Goal: Information Seeking & Learning: Learn about a topic

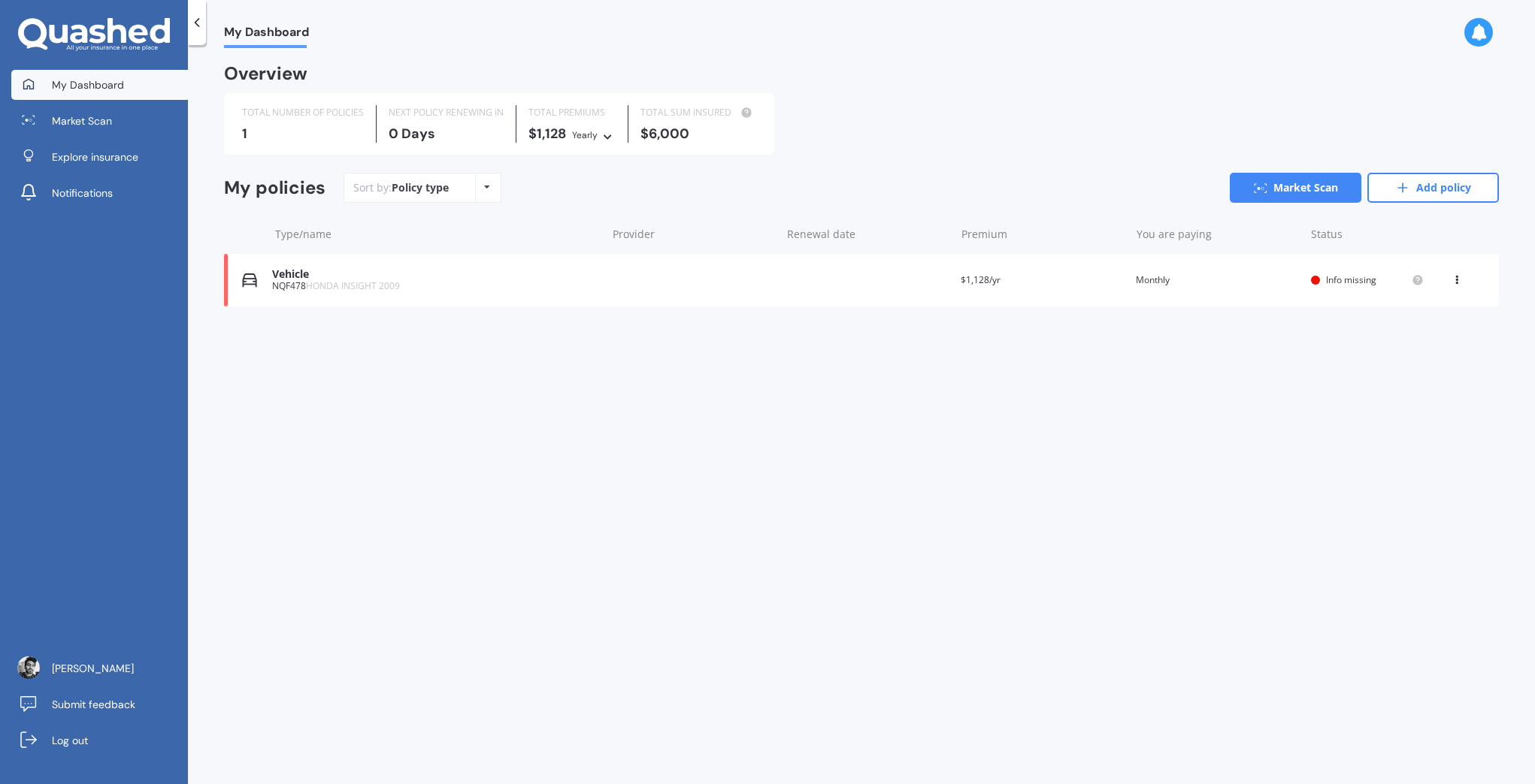
click at [599, 138] on div "Yearly Yearly Six-Monthly Quarterly Monthly Fortnightly Weekly" at bounding box center [593, 134] width 44 height 17
click at [1456, 278] on icon at bounding box center [1457, 277] width 11 height 9
click at [768, 471] on div "My Dashboard Overview TOTAL NUMBER OF POLICIES 1 NEXT POLICY RENEWING IN 0 Days…" at bounding box center [861, 418] width 1346 height 740
click at [409, 262] on div "Vehicle NQF478 HONDA INSIGHT 2009 Renewal date Premium $1,128/yr You are paying…" at bounding box center [861, 280] width 1274 height 52
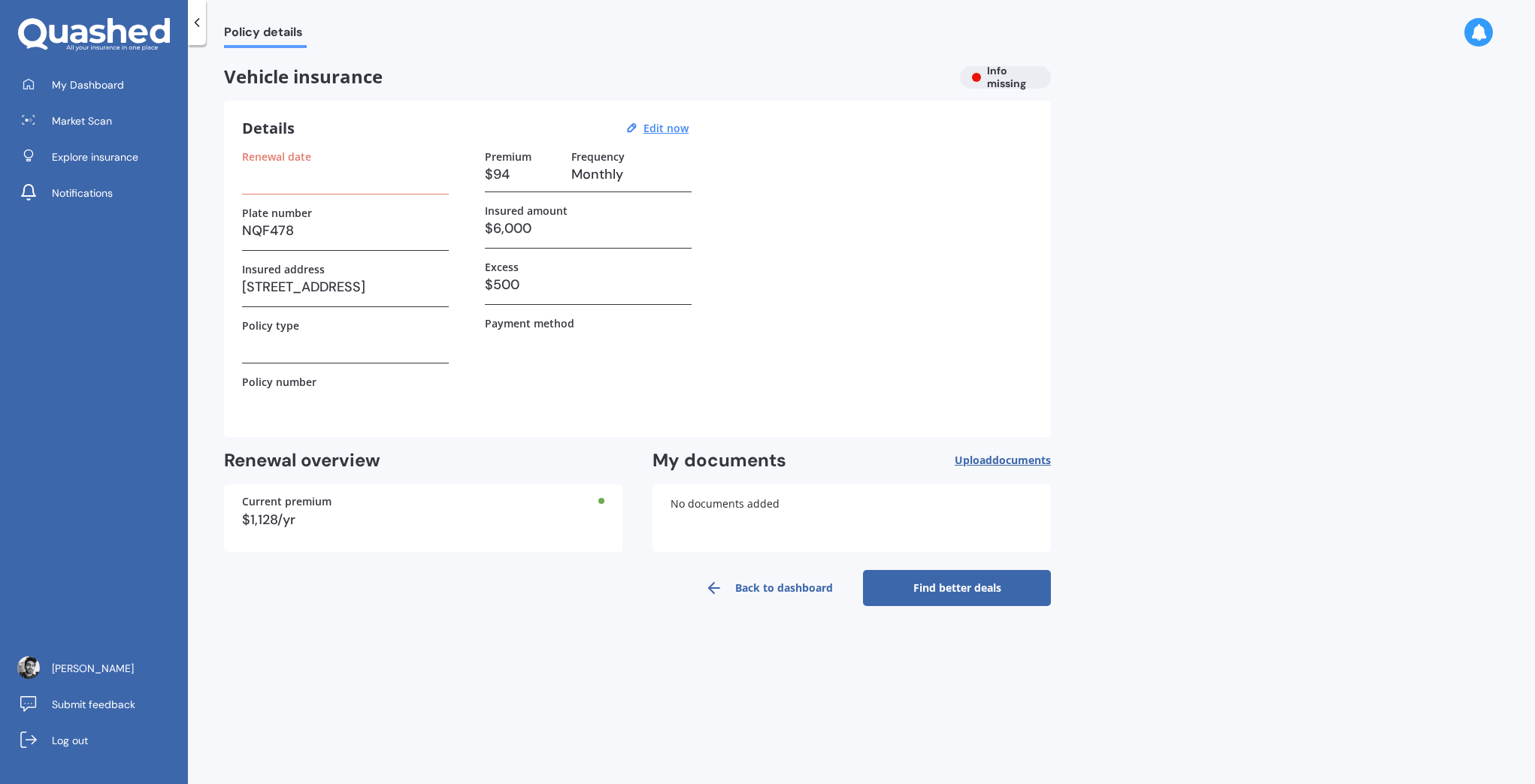
click at [758, 592] on link "Back to dashboard" at bounding box center [768, 588] width 188 height 36
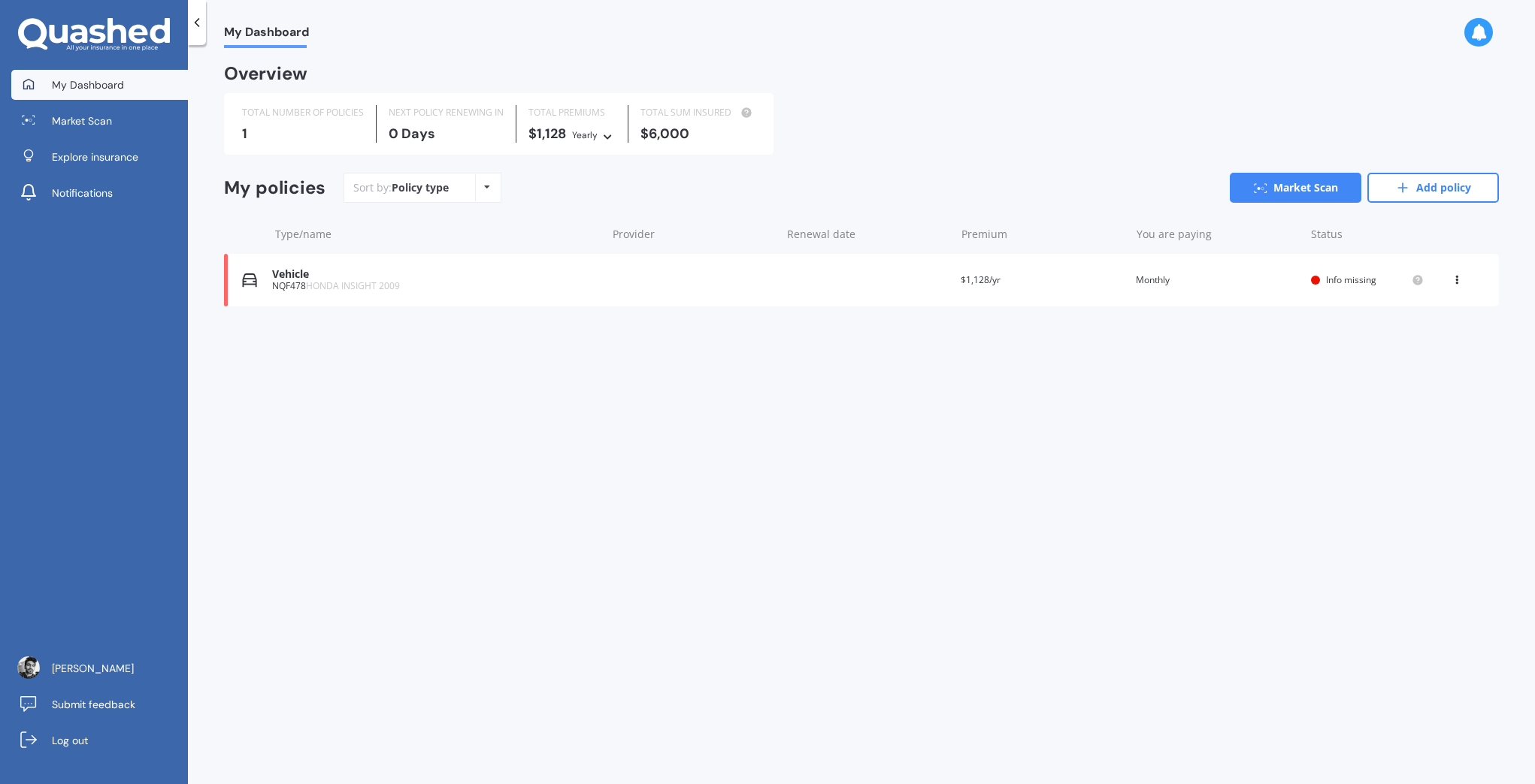
click at [1455, 282] on icon at bounding box center [1457, 277] width 11 height 9
click at [1418, 345] on div "Delete" at bounding box center [1423, 339] width 149 height 30
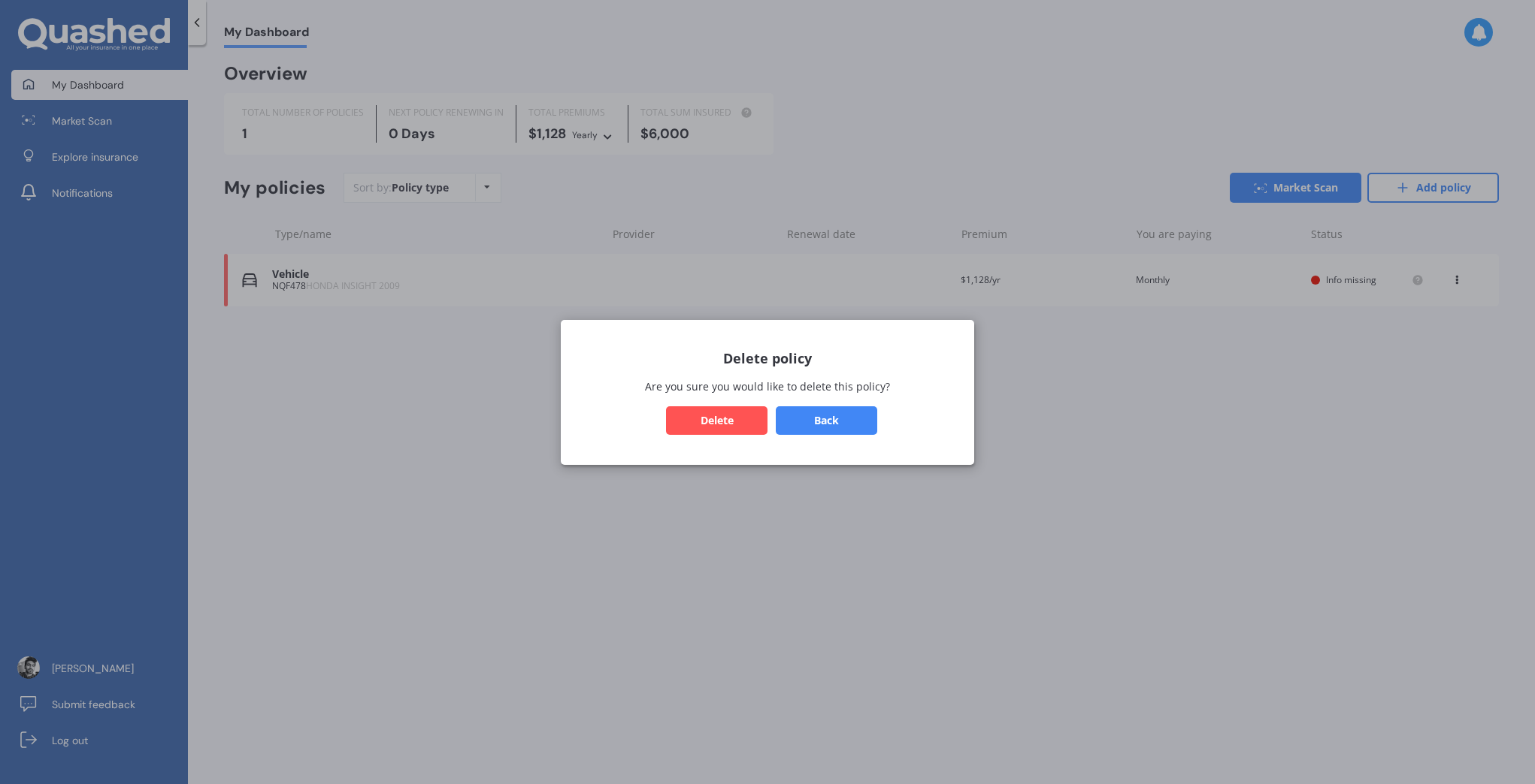
click at [744, 429] on button "Delete" at bounding box center [717, 420] width 101 height 28
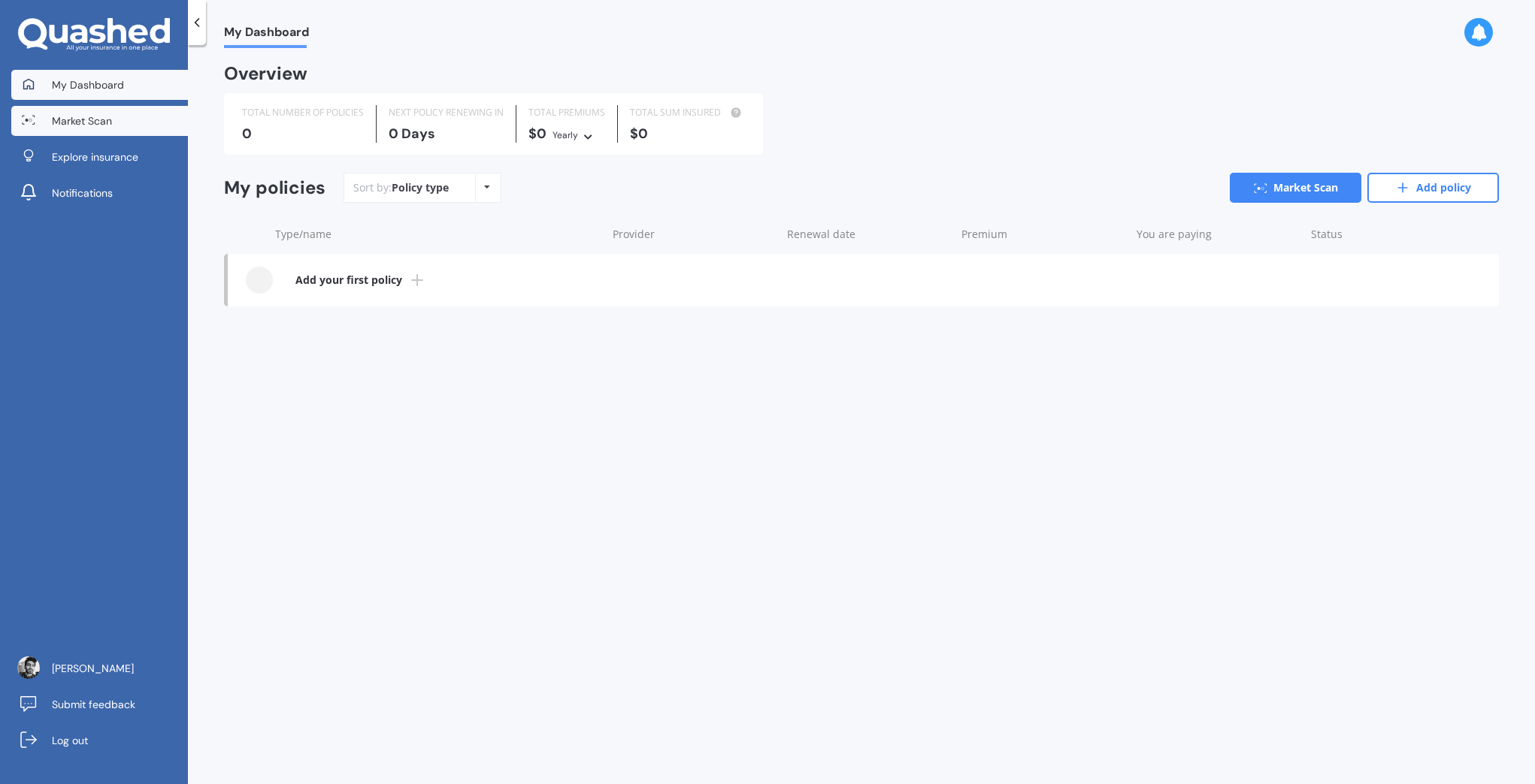
click at [104, 118] on span "Market Scan" at bounding box center [82, 121] width 60 height 15
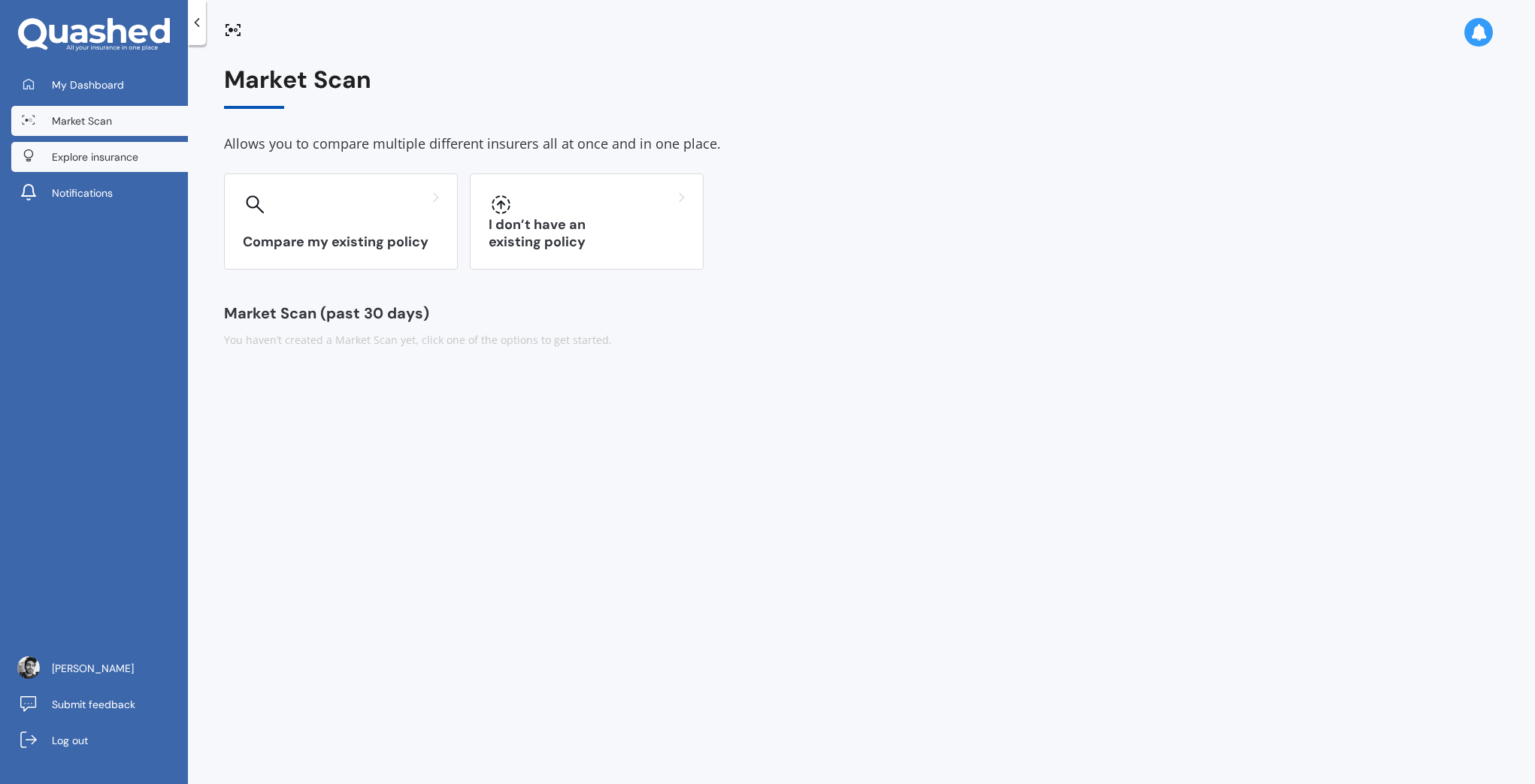
click at [89, 142] on link "Explore insurance" at bounding box center [100, 157] width 177 height 30
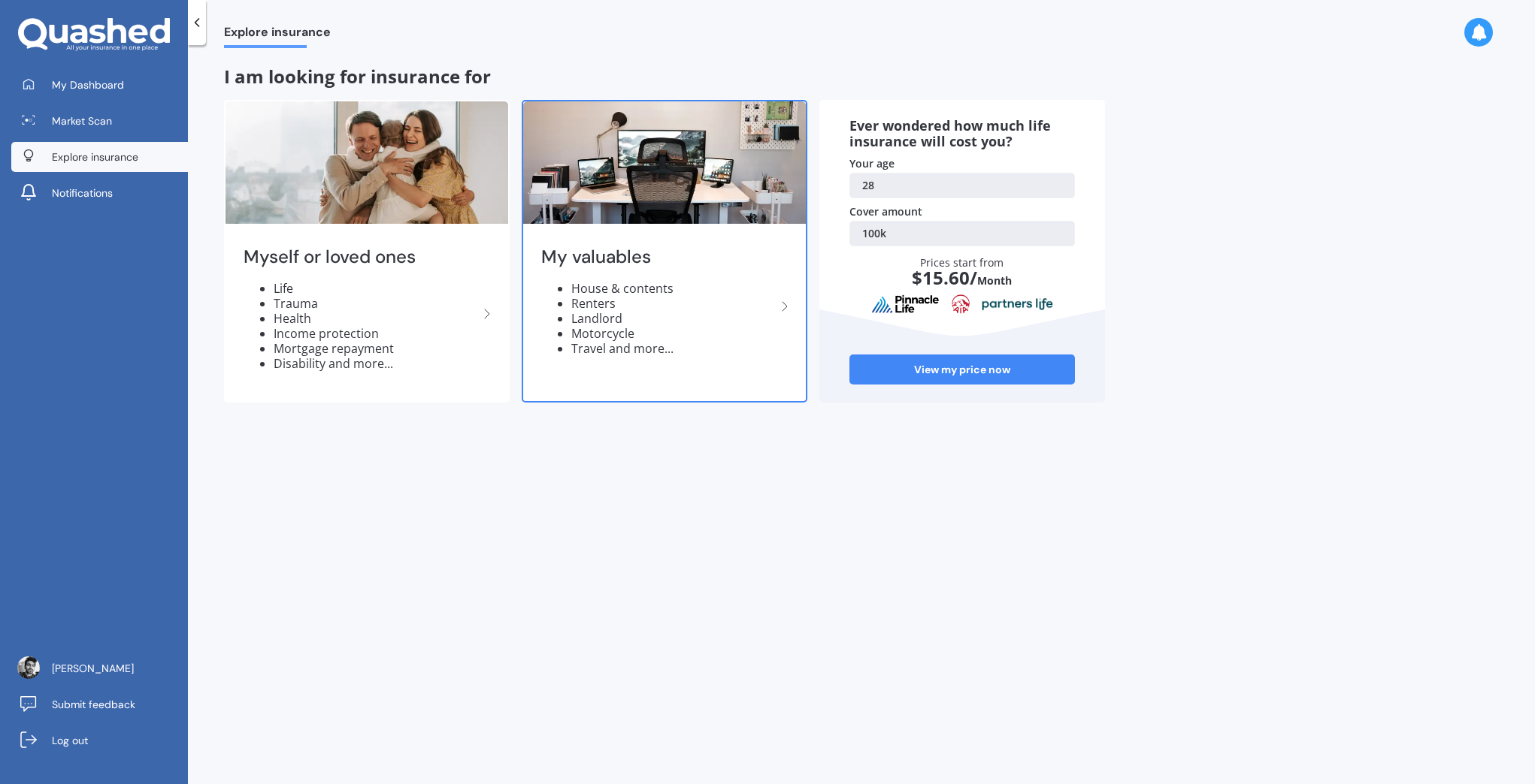
click at [740, 311] on li "Landlord" at bounding box center [673, 318] width 205 height 15
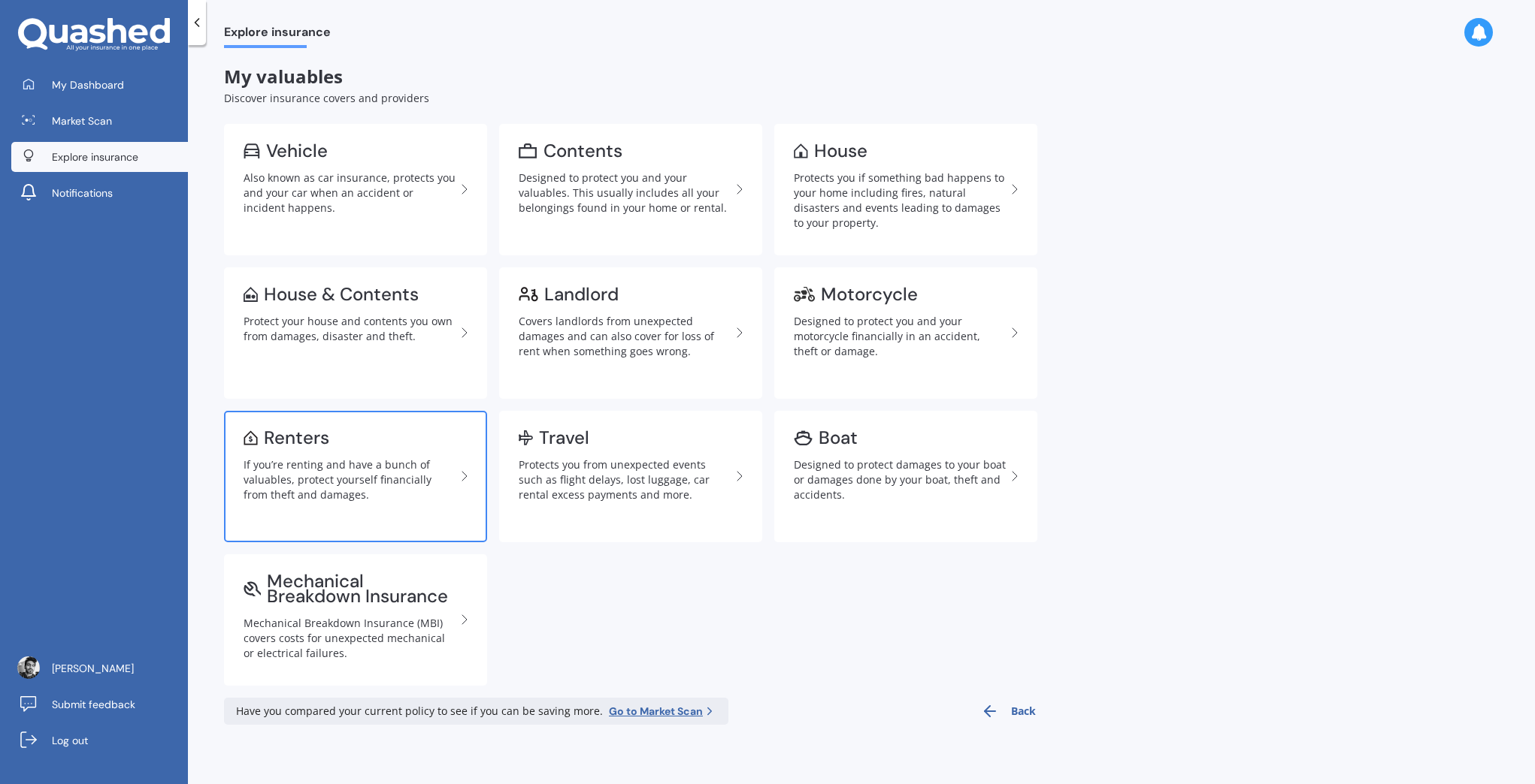
click at [400, 484] on div "If you’re renting and have a bunch of valuables, protect yourself financially f…" at bounding box center [350, 480] width 212 height 45
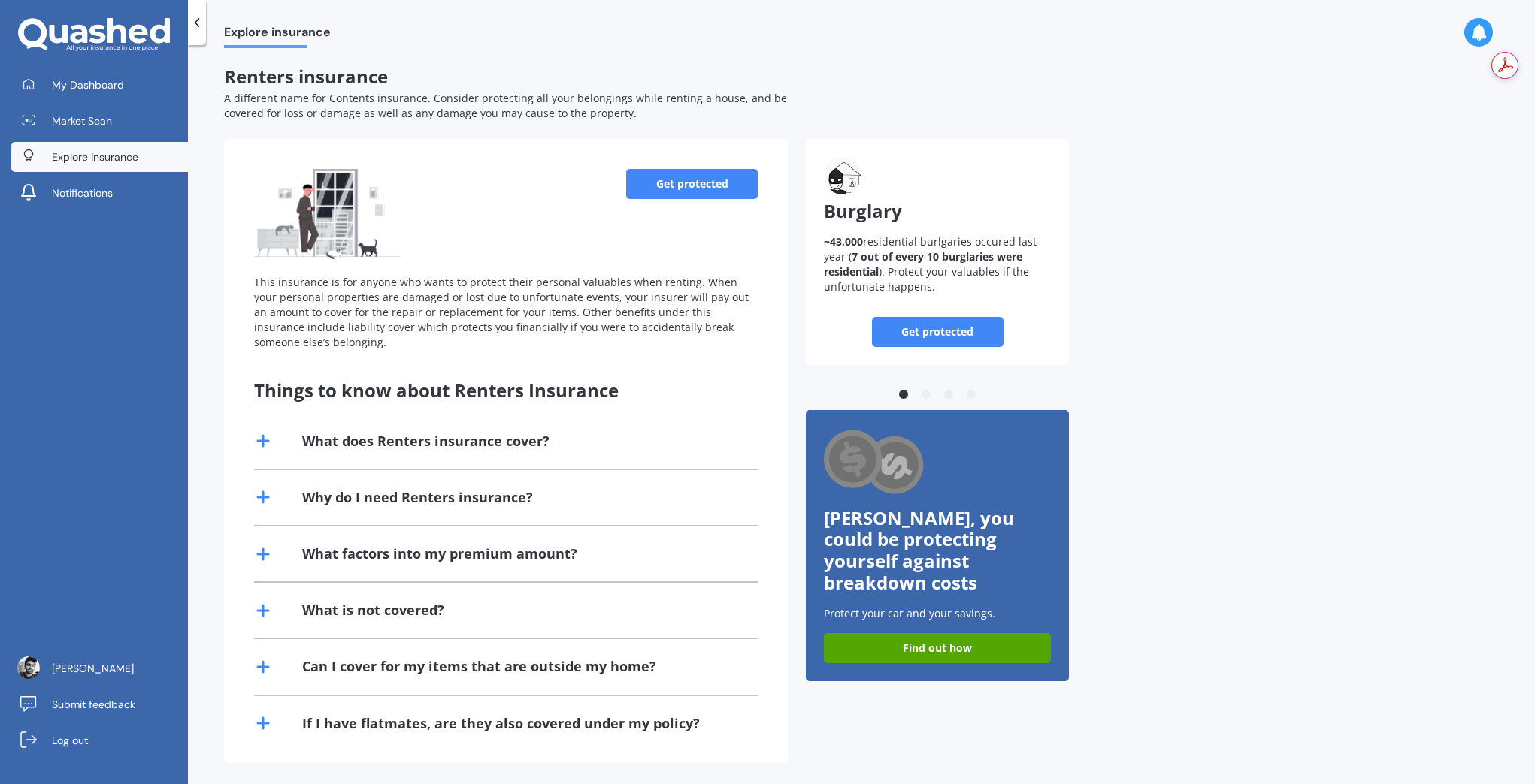
click at [308, 436] on div "What does Renters insurance cover?" at bounding box center [426, 441] width 247 height 19
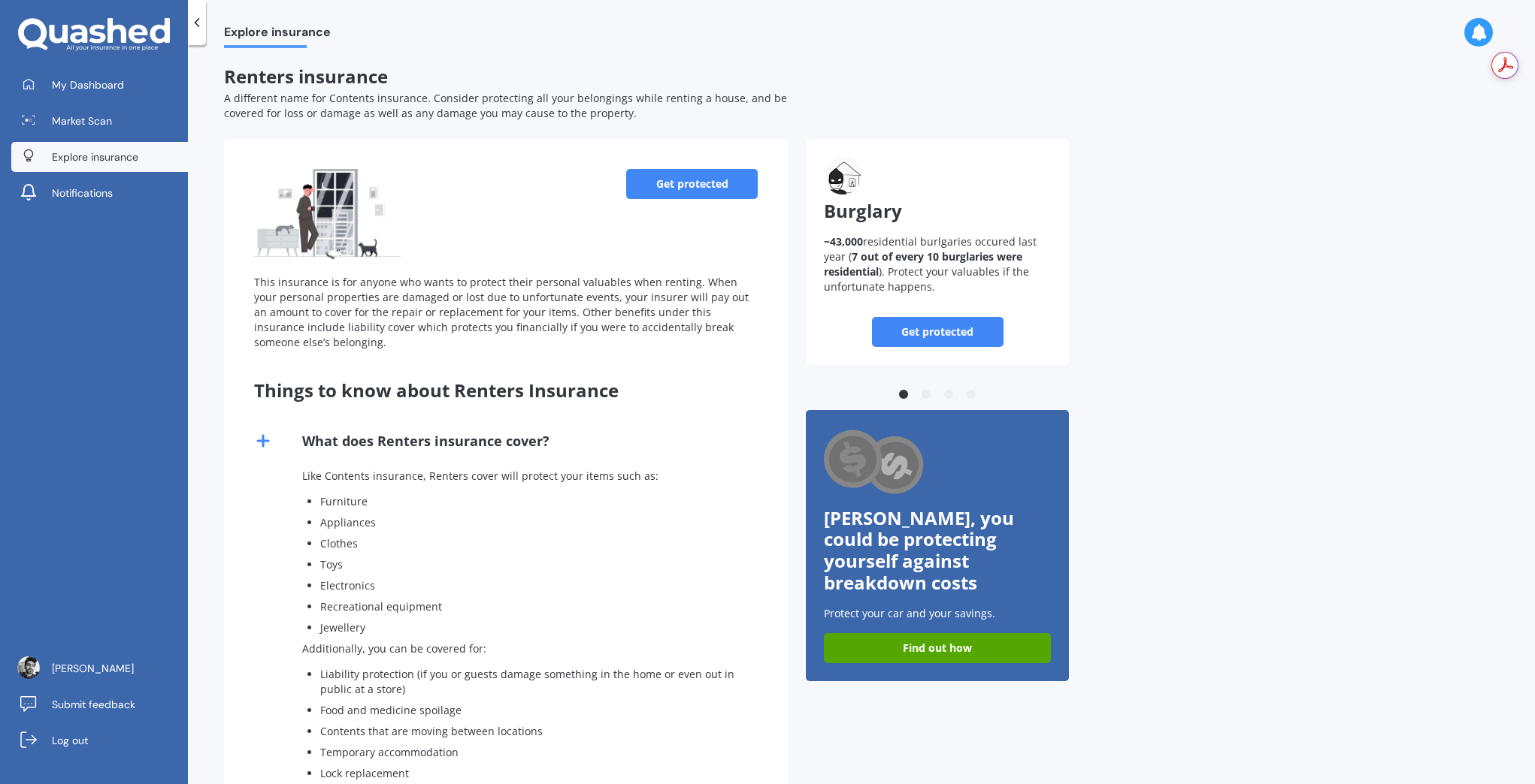
click at [562, 492] on div "Like Contents insurance, Renters cover will protect your items such as: Furnitu…" at bounding box center [506, 662] width 503 height 388
drag, startPoint x: 309, startPoint y: 477, endPoint x: 510, endPoint y: 482, distance: 201.1
click at [508, 482] on p "Like Contents insurance, Renters cover will protect your items such as:" at bounding box center [521, 476] width 438 height 15
click at [510, 548] on p "Clothes" at bounding box center [530, 543] width 420 height 15
drag, startPoint x: 318, startPoint y: 497, endPoint x: 392, endPoint y: 623, distance: 146.1
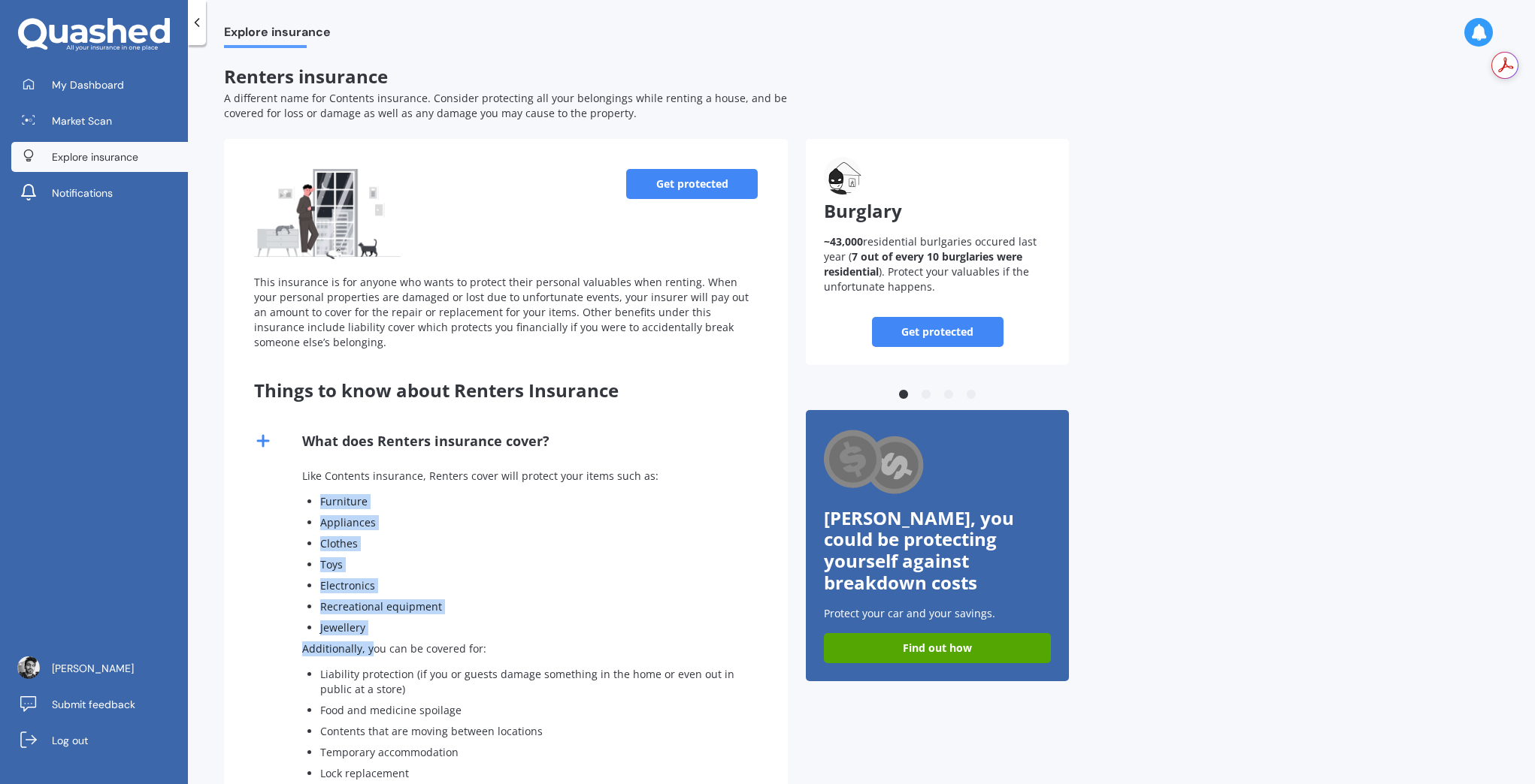
click at [370, 636] on div "Like Contents insurance, Renters cover will protect your items such as: Furnitu…" at bounding box center [506, 662] width 503 height 388
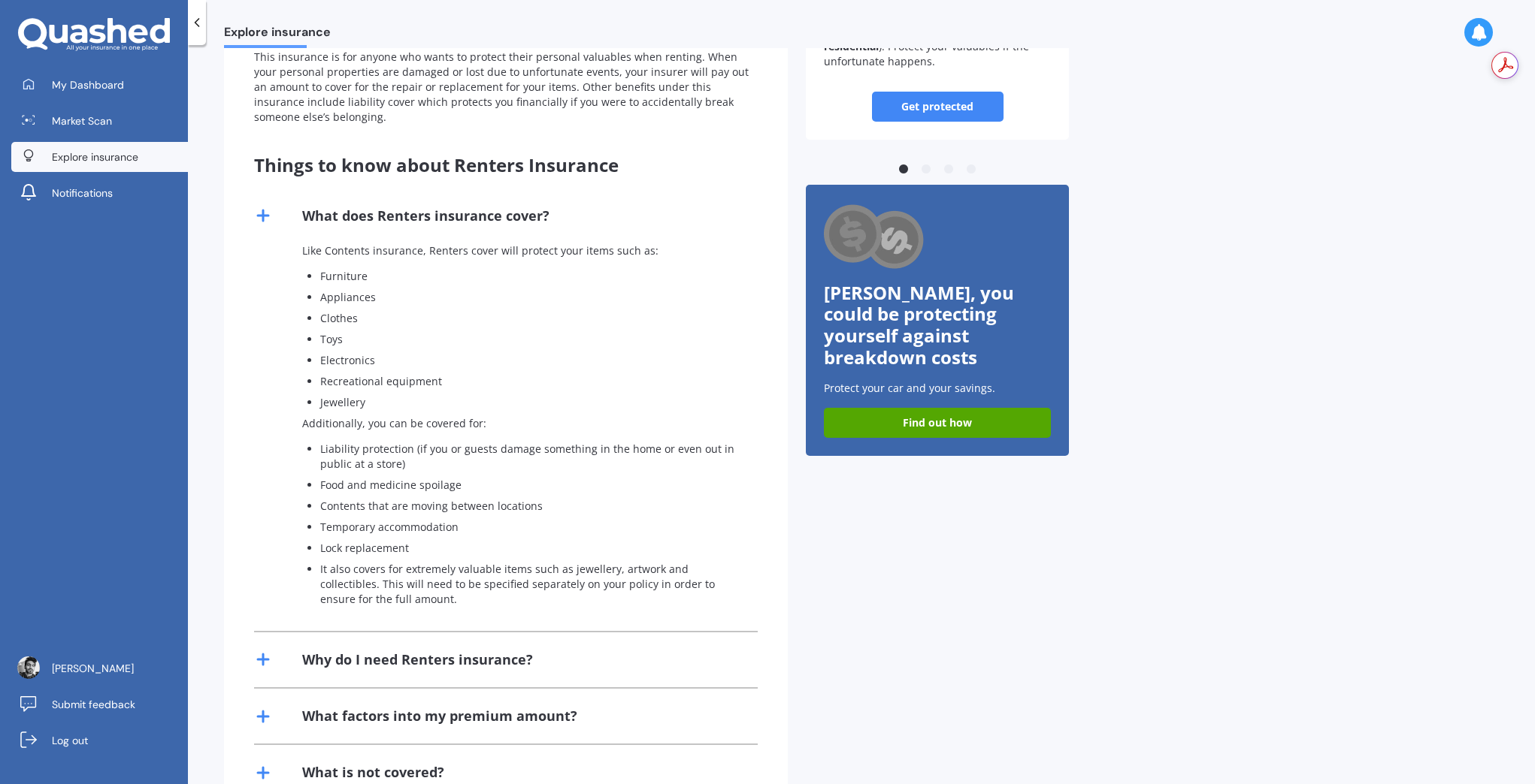
click at [422, 474] on ul "Liability protection (if you or guests damage something in the home or even out…" at bounding box center [521, 524] width 438 height 165
drag, startPoint x: 327, startPoint y: 511, endPoint x: 466, endPoint y: 508, distance: 139.0
click at [463, 508] on p "Contents that are moving between locations" at bounding box center [530, 506] width 420 height 15
click at [480, 531] on p "Temporary accommodation" at bounding box center [530, 527] width 420 height 15
drag, startPoint x: 487, startPoint y: 531, endPoint x: 343, endPoint y: 526, distance: 144.1
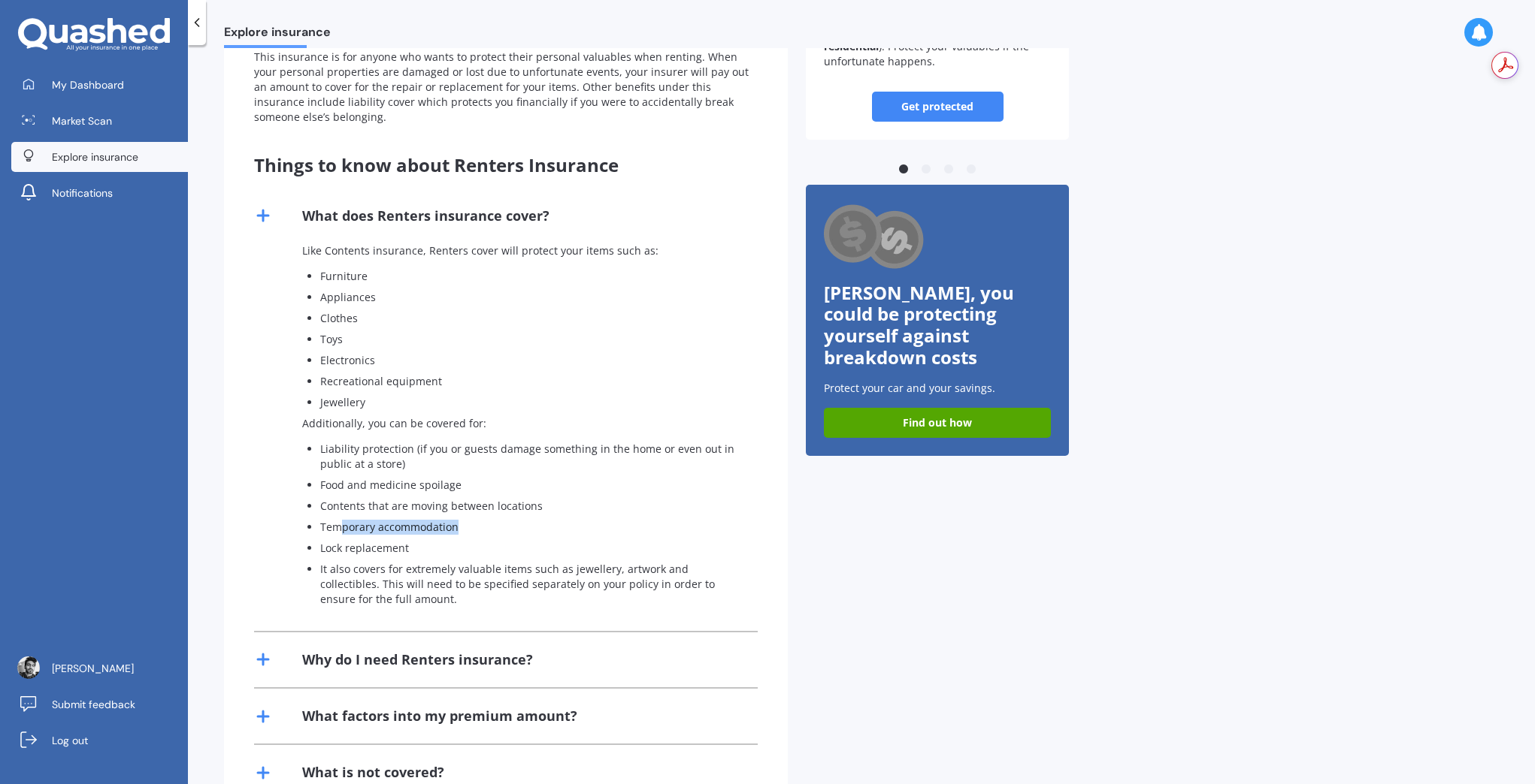
click at [343, 526] on p "Temporary accommodation" at bounding box center [530, 527] width 420 height 15
click at [418, 563] on p "It also covers for extremely valuable items such as jewellery, artwork and coll…" at bounding box center [530, 584] width 420 height 45
drag, startPoint x: 313, startPoint y: 544, endPoint x: 365, endPoint y: 593, distance: 71.4
click at [347, 580] on ul "Liability protection (if you or guests damage something in the home or even out…" at bounding box center [521, 524] width 438 height 165
click at [368, 594] on p "It also covers for extremely valuable items such as jewellery, artwork and coll…" at bounding box center [530, 584] width 420 height 45
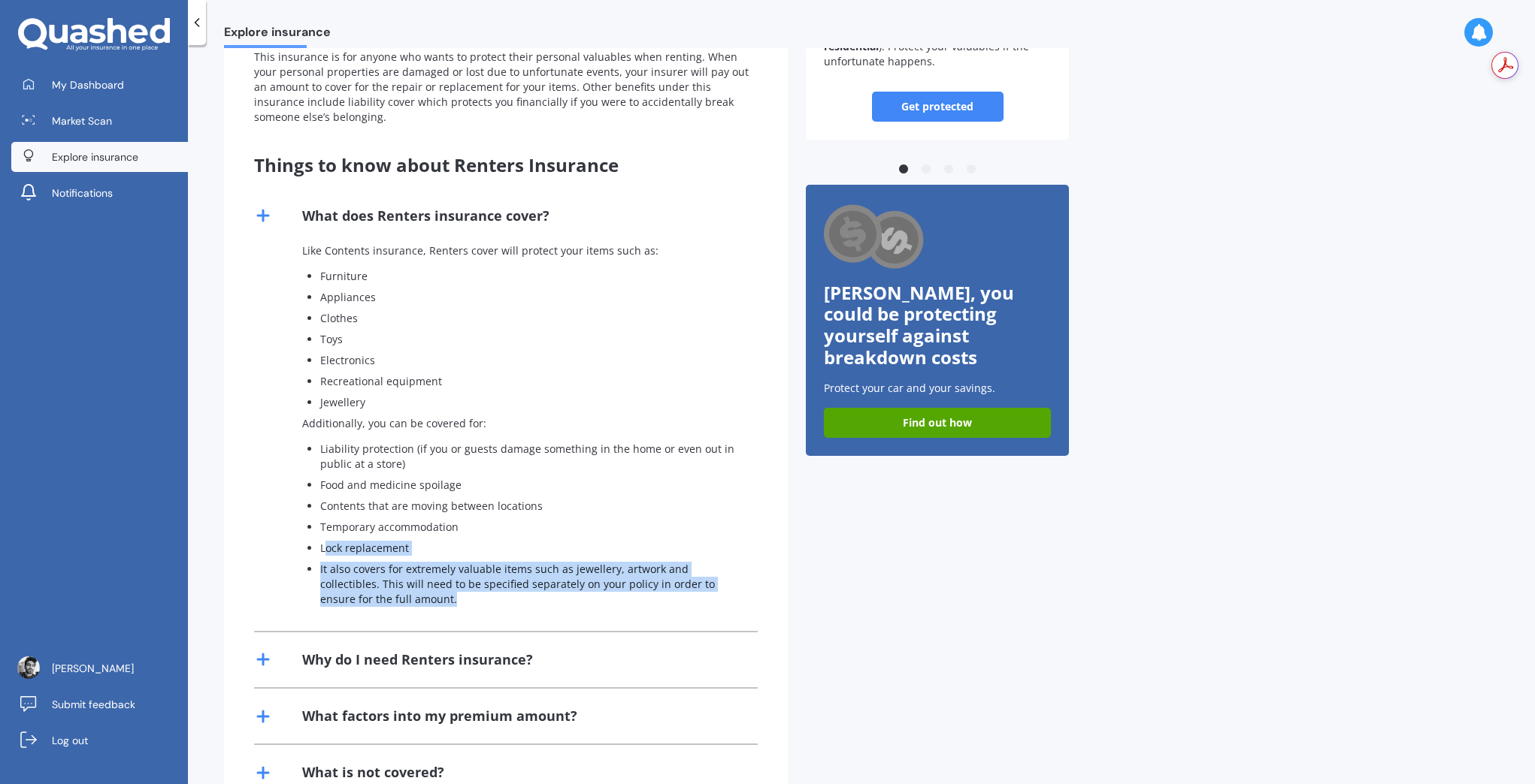
drag, startPoint x: 397, startPoint y: 599, endPoint x: 366, endPoint y: 564, distance: 46.8
click at [328, 556] on ul "Liability protection (if you or guests damage something in the home or even out…" at bounding box center [521, 524] width 438 height 165
click at [463, 582] on p "It also covers for extremely valuable items such as jewellery, artwork and coll…" at bounding box center [530, 584] width 420 height 45
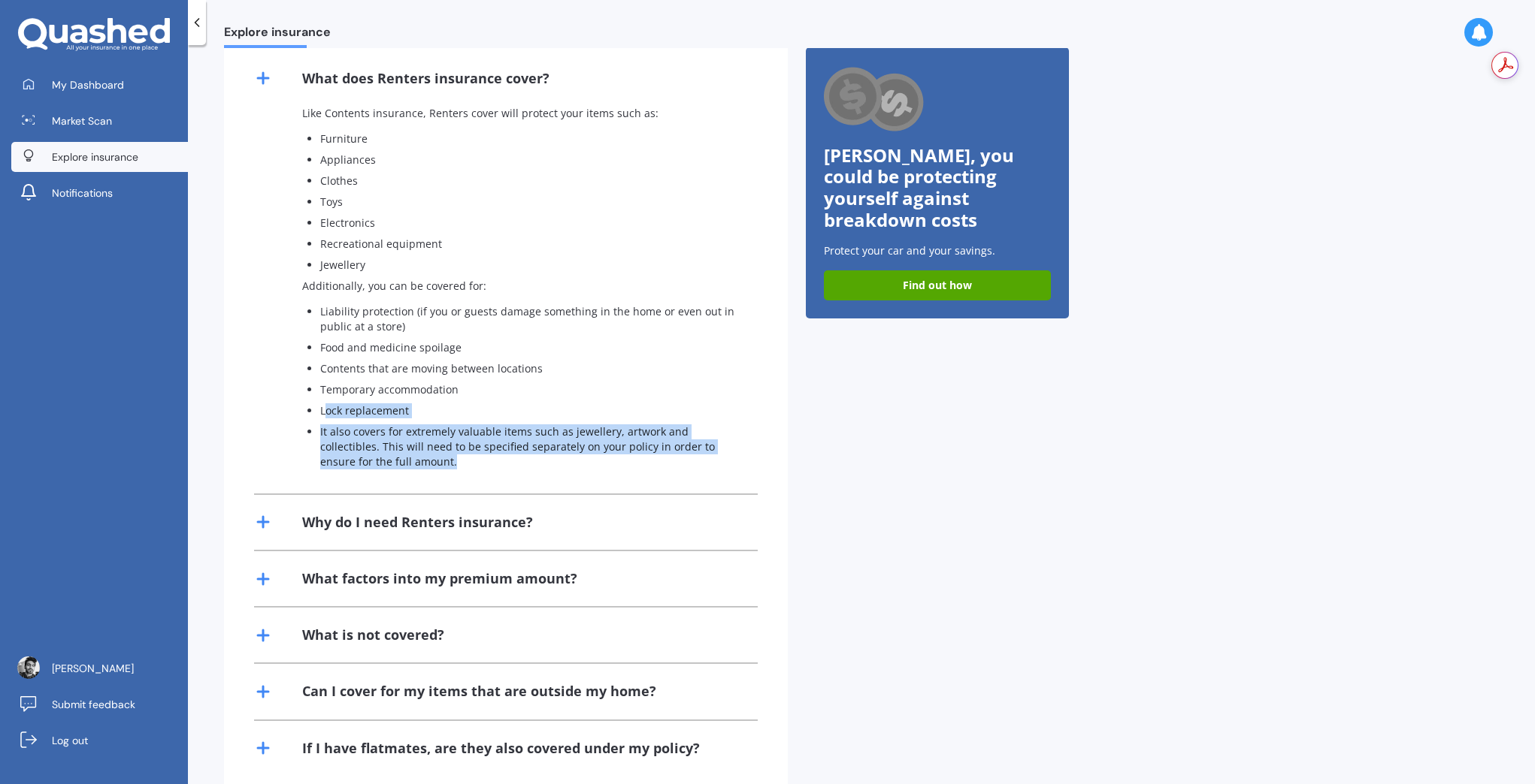
scroll to position [376, 0]
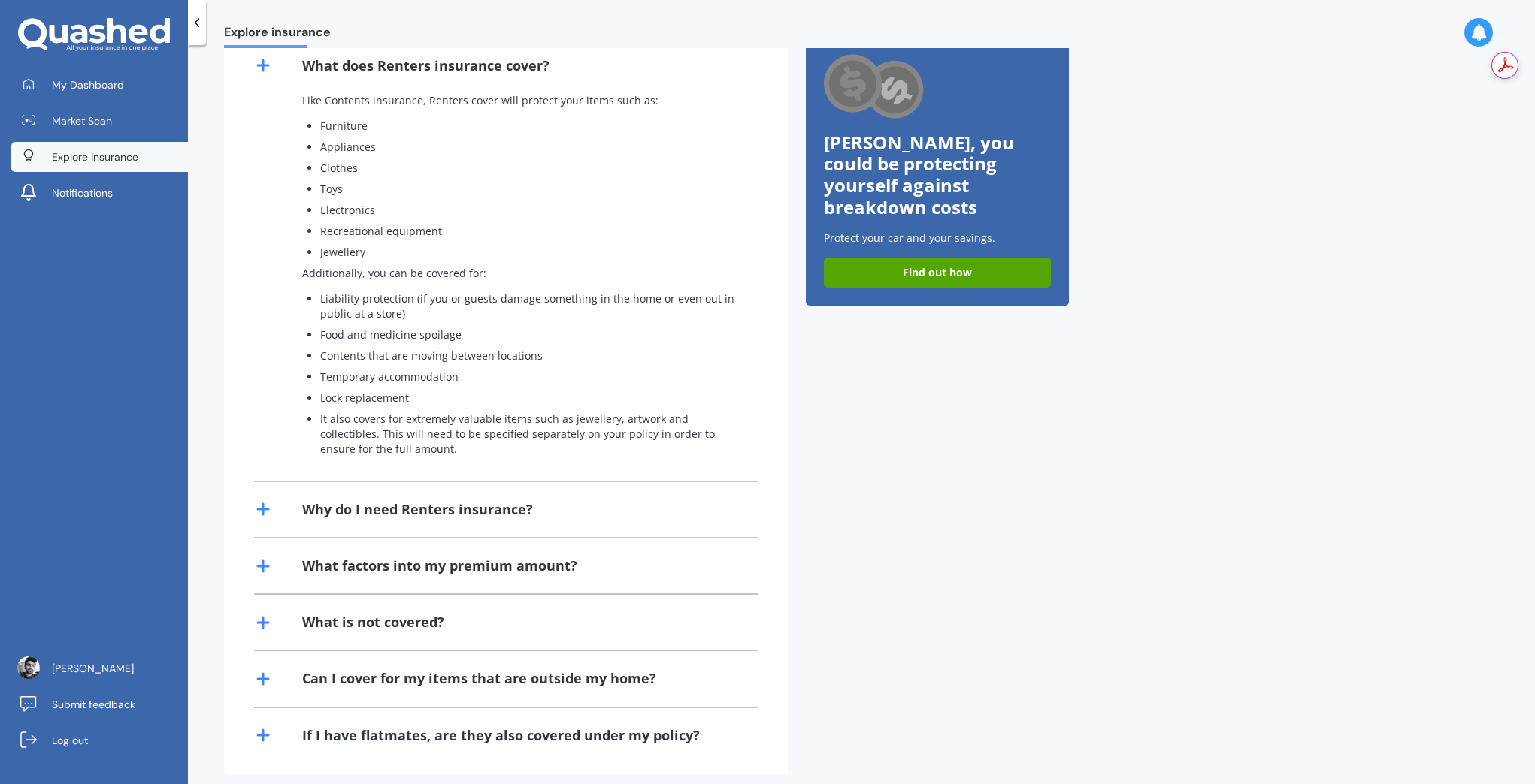
drag, startPoint x: 952, startPoint y: 498, endPoint x: 775, endPoint y: 468, distance: 179.5
click at [952, 498] on div "Previous Expensive tech Smartphones nowadays can cost anywhere from ~$400 to $2…" at bounding box center [937, 269] width 263 height 1012
click at [420, 507] on div "Why do I need Renters insurance?" at bounding box center [417, 509] width 230 height 19
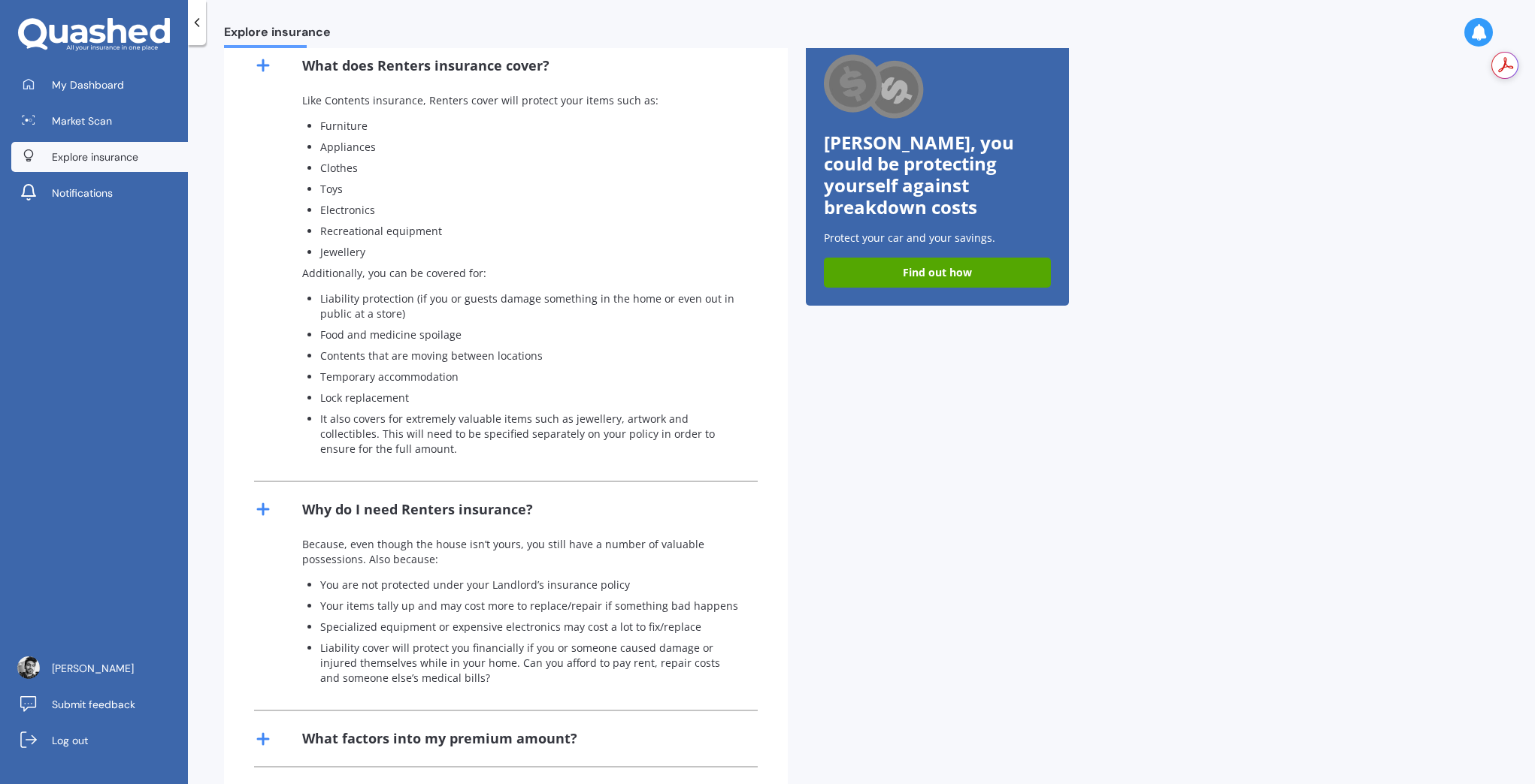
scroll to position [0, 0]
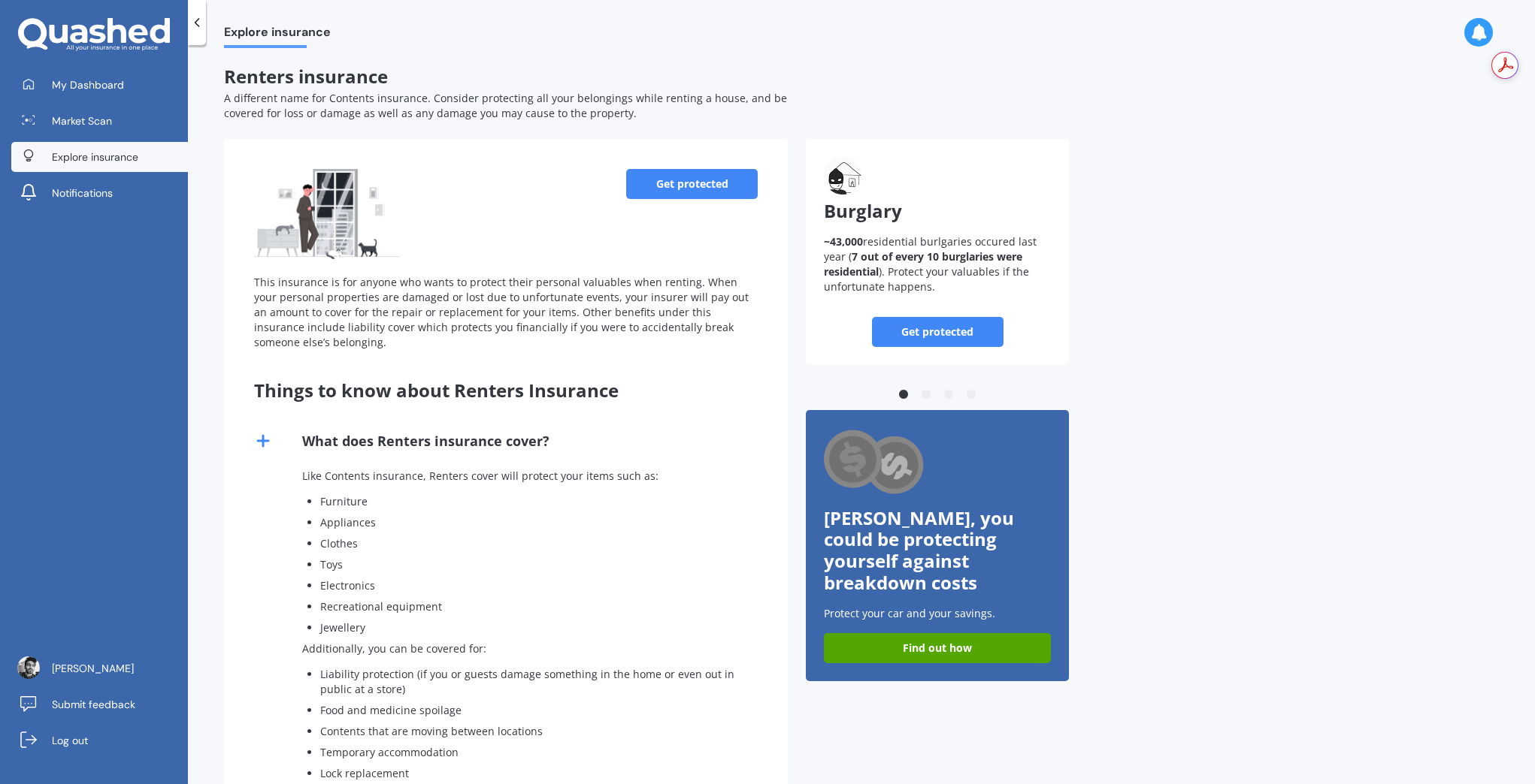
click at [198, 14] on div at bounding box center [197, 22] width 18 height 45
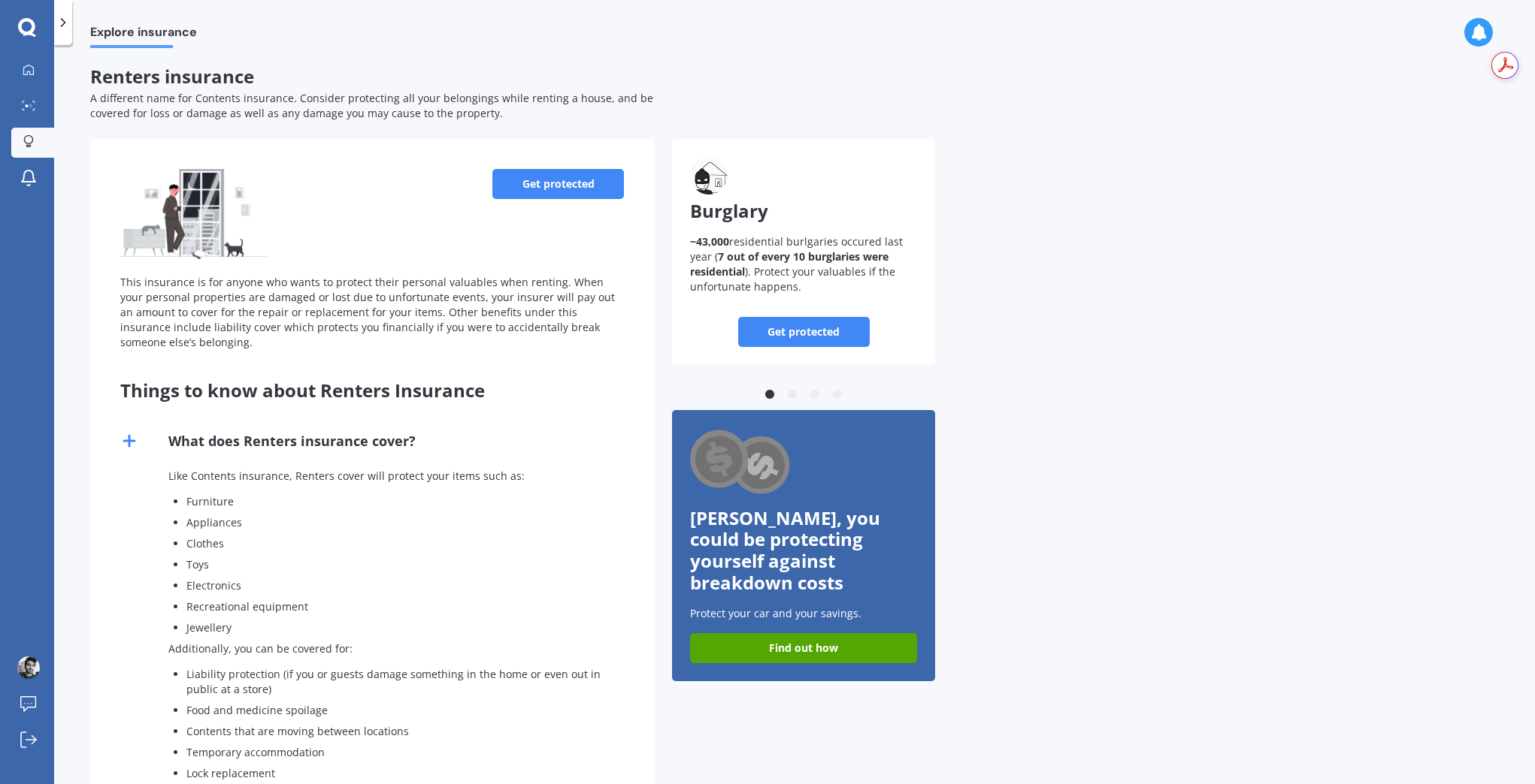
click at [66, 23] on icon at bounding box center [63, 22] width 15 height 15
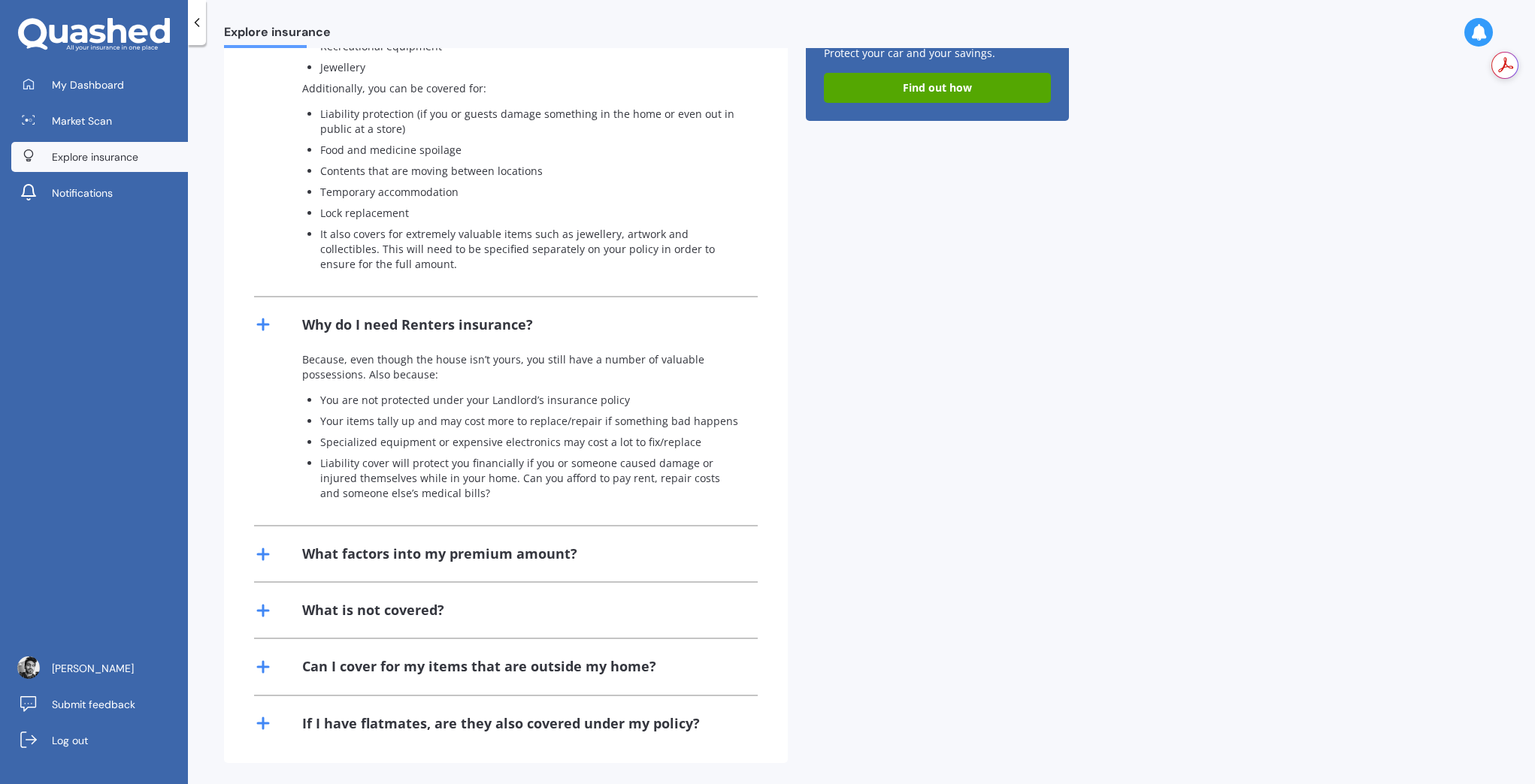
scroll to position [565, 0]
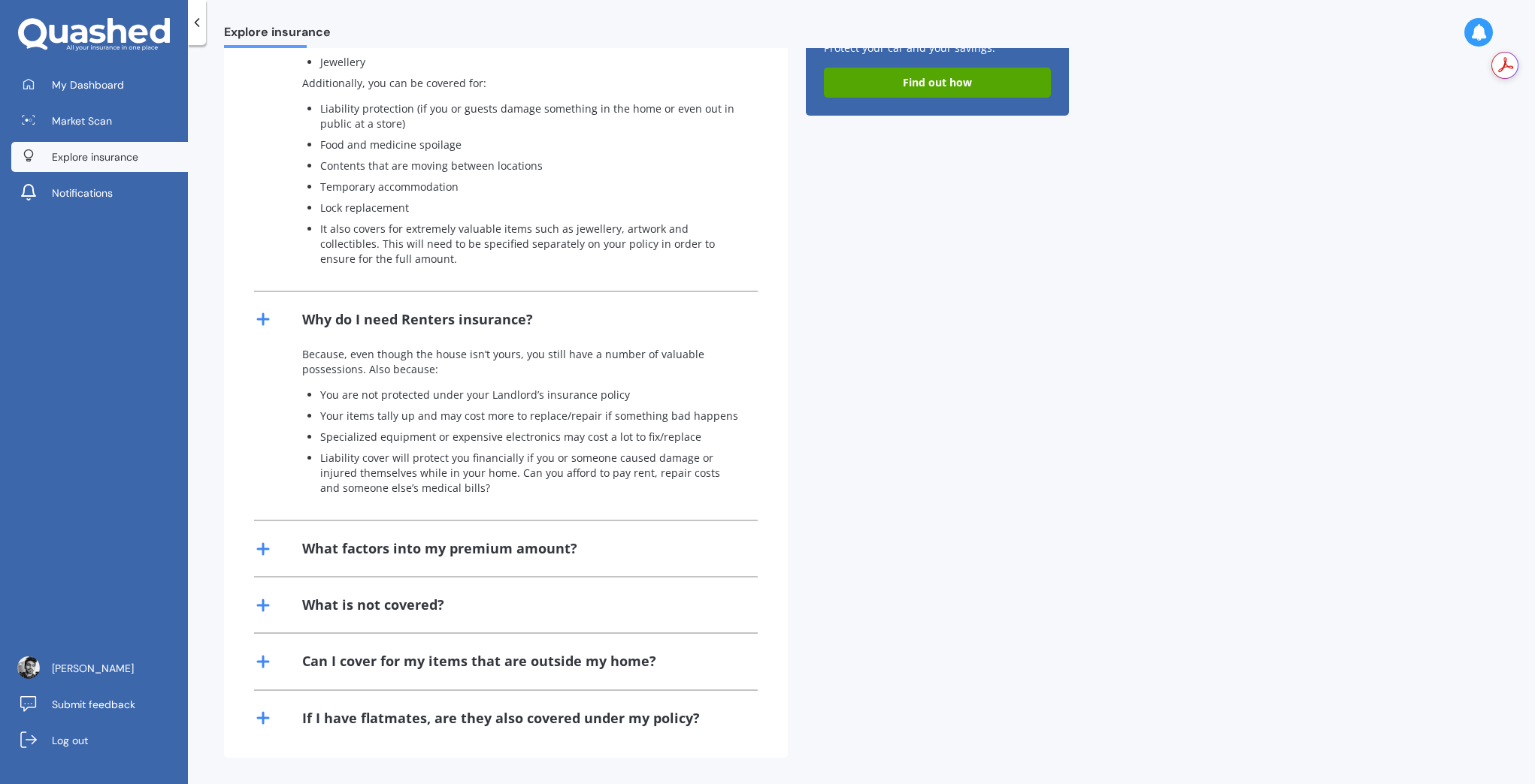
click at [299, 603] on div "What is not covered?" at bounding box center [506, 605] width 503 height 55
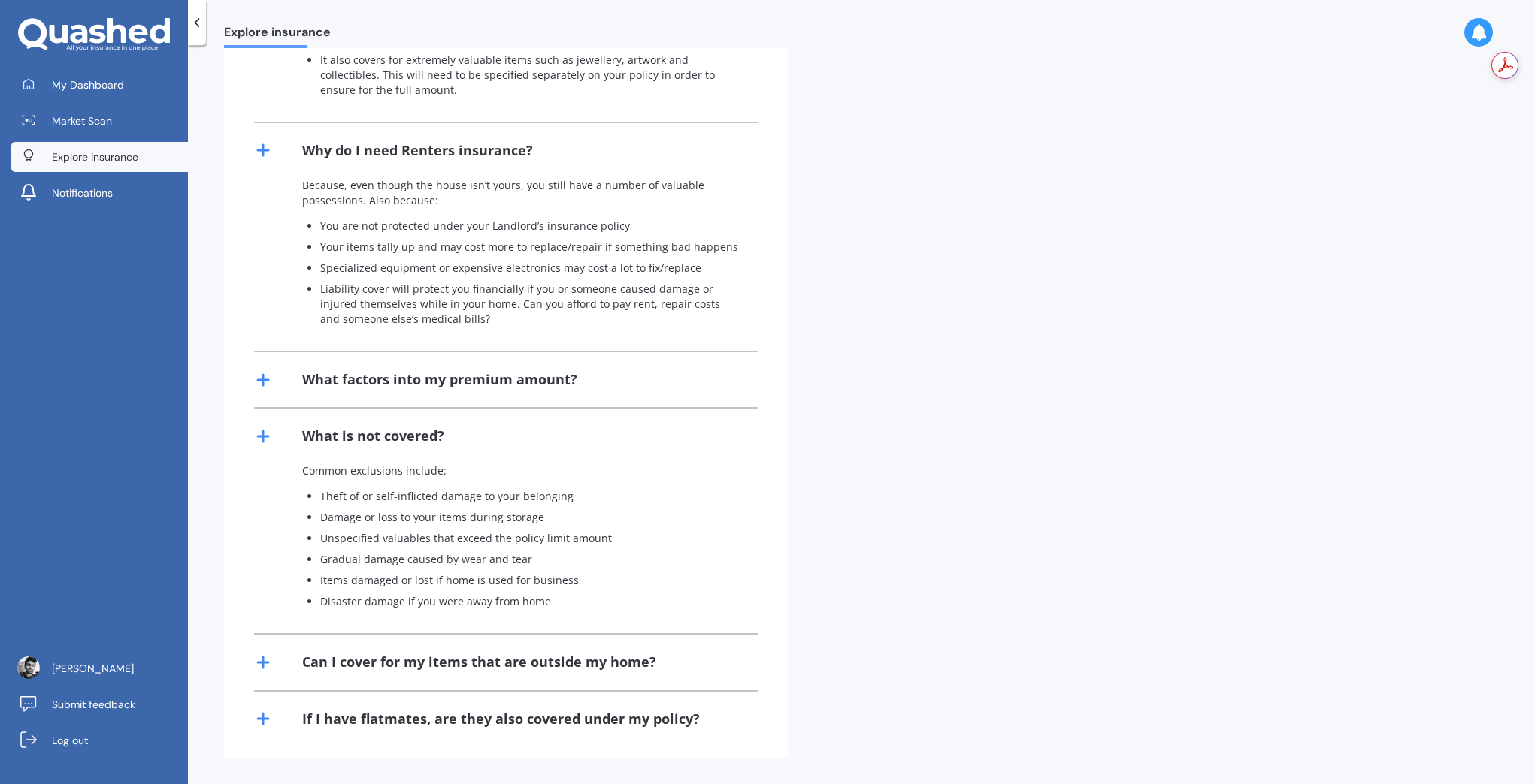
scroll to position [735, 0]
drag, startPoint x: 320, startPoint y: 493, endPoint x: 584, endPoint y: 493, distance: 264.0
click at [584, 493] on p "Theft of or self-inflicted damage to your belonging" at bounding box center [530, 495] width 420 height 15
copy p "Theft of or self-inflicted damage to your belonging"
click at [321, 532] on p "Unspecified valuables that exceed the policy limit amount" at bounding box center [530, 538] width 420 height 15
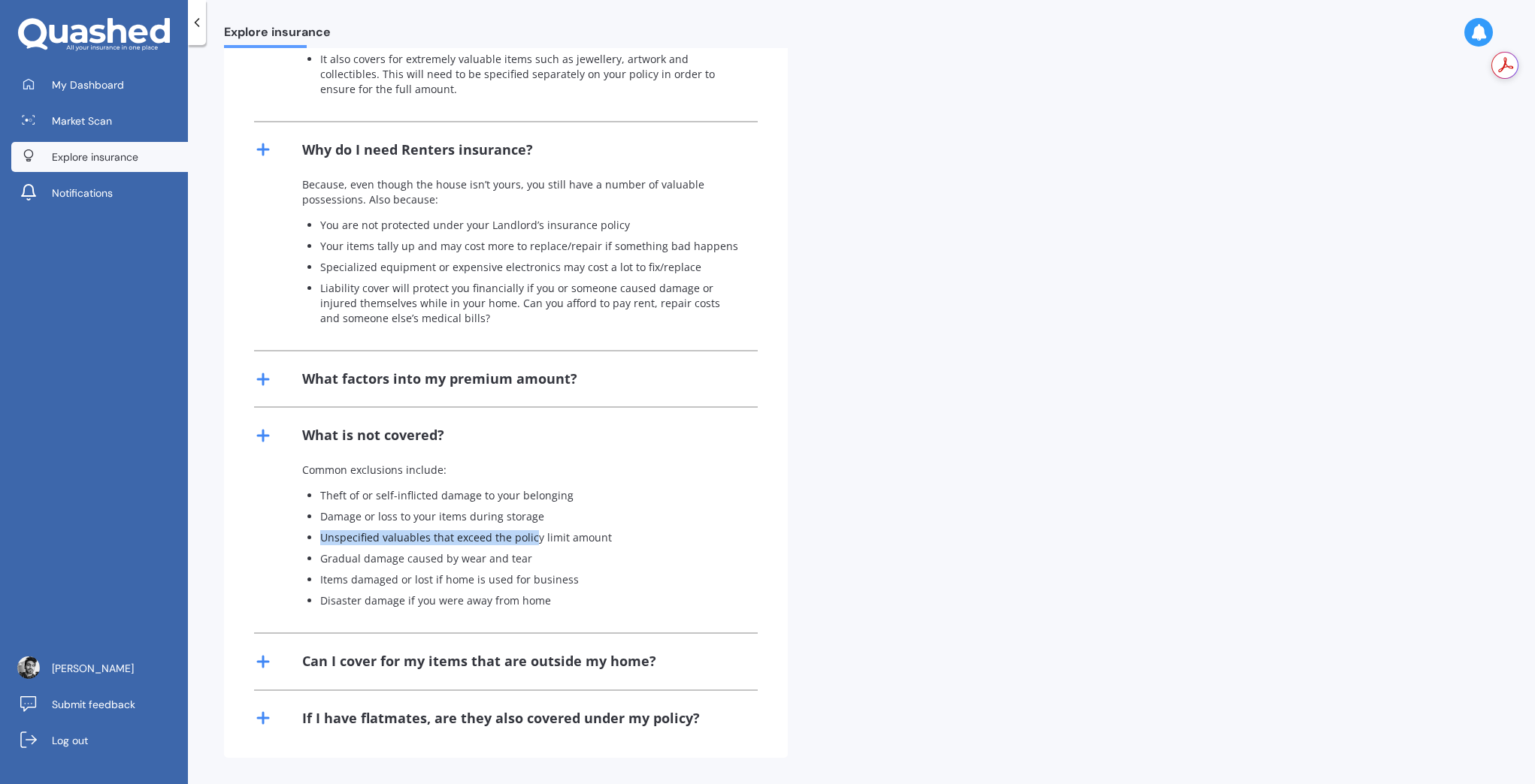
drag, startPoint x: 321, startPoint y: 537, endPoint x: 529, endPoint y: 539, distance: 208.0
click at [529, 539] on p "Unspecified valuables that exceed the policy limit amount" at bounding box center [530, 538] width 420 height 15
click at [535, 548] on ul "Theft of or self-inflicted damage to your belonging Damage or loss to your item…" at bounding box center [521, 548] width 438 height 120
drag, startPoint x: 327, startPoint y: 578, endPoint x: 478, endPoint y: 582, distance: 151.1
click at [478, 582] on p "Items damaged or lost if home is used for business" at bounding box center [530, 580] width 420 height 15
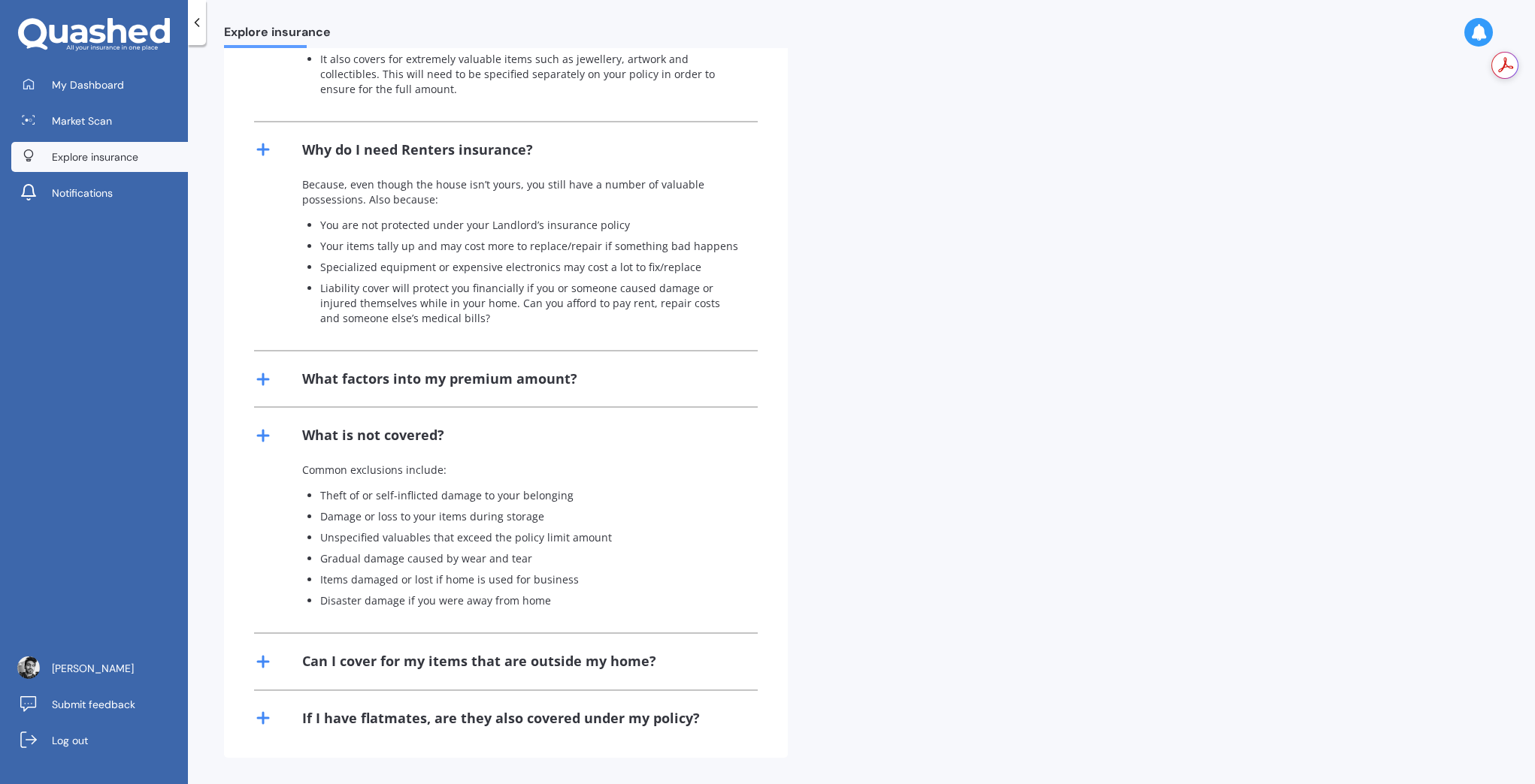
click at [487, 594] on p "Disaster damage if you were away from home" at bounding box center [530, 601] width 420 height 15
drag, startPoint x: 560, startPoint y: 605, endPoint x: 385, endPoint y: 589, distance: 175.7
click at [385, 589] on ul "Theft of or self-inflicted damage to your belonging Damage or loss to your item…" at bounding box center [521, 548] width 438 height 120
click at [347, 604] on p "Disaster damage if you were away from home" at bounding box center [530, 601] width 420 height 15
drag, startPoint x: 362, startPoint y: 583, endPoint x: 517, endPoint y: 589, distance: 155.1
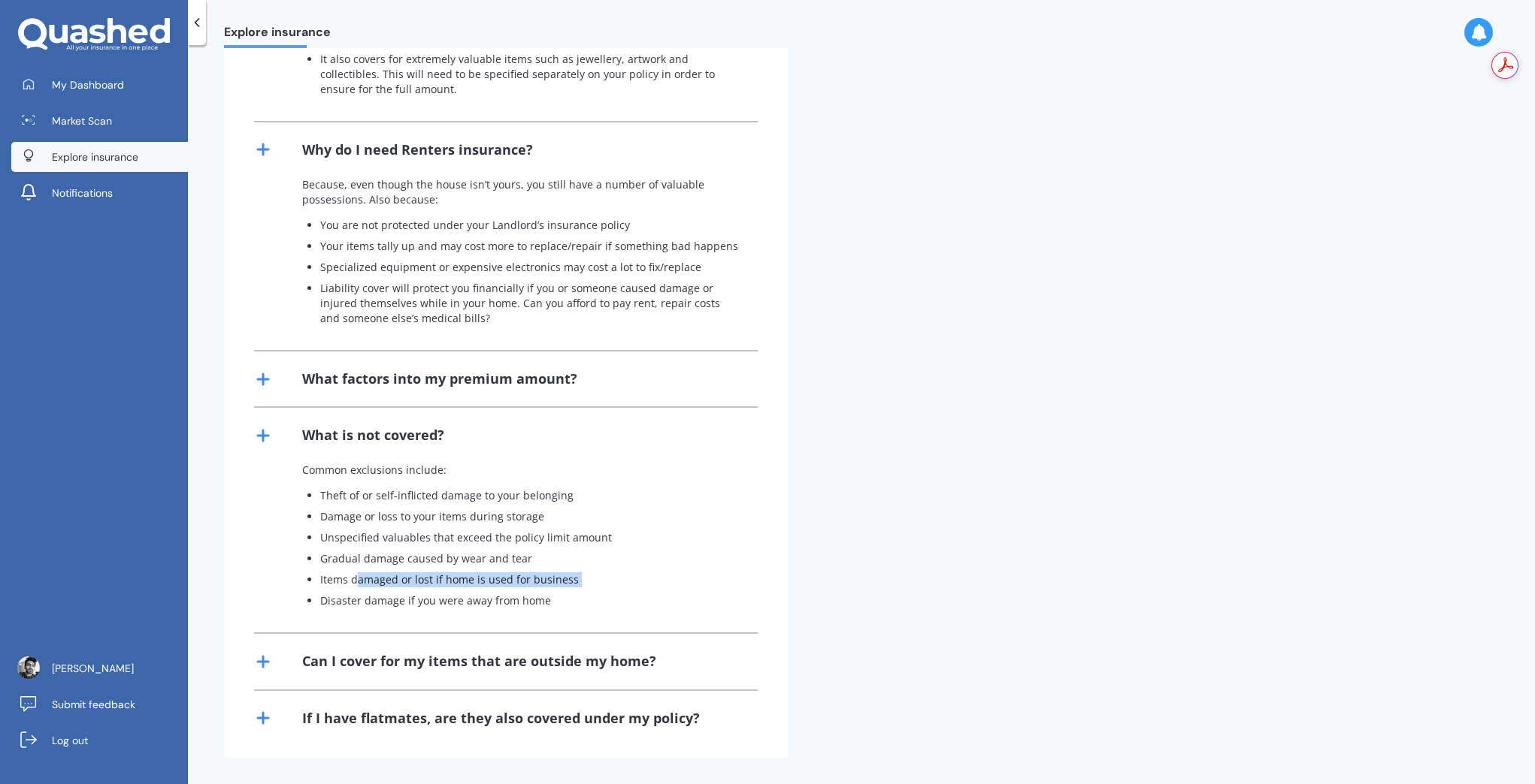
click at [517, 589] on ul "Theft of or self-inflicted damage to your belonging Damage or loss to your item…" at bounding box center [521, 548] width 438 height 120
click at [554, 604] on p "Disaster damage if you were away from home" at bounding box center [530, 601] width 420 height 15
drag, startPoint x: 566, startPoint y: 602, endPoint x: 287, endPoint y: 589, distance: 279.3
click at [287, 589] on div "Common exclusions include: Theft of or self-inflicted damage to your belonging …" at bounding box center [506, 548] width 503 height 170
click at [536, 611] on div "Common exclusions include: Theft of or self-inflicted damage to your belonging …" at bounding box center [506, 548] width 503 height 170
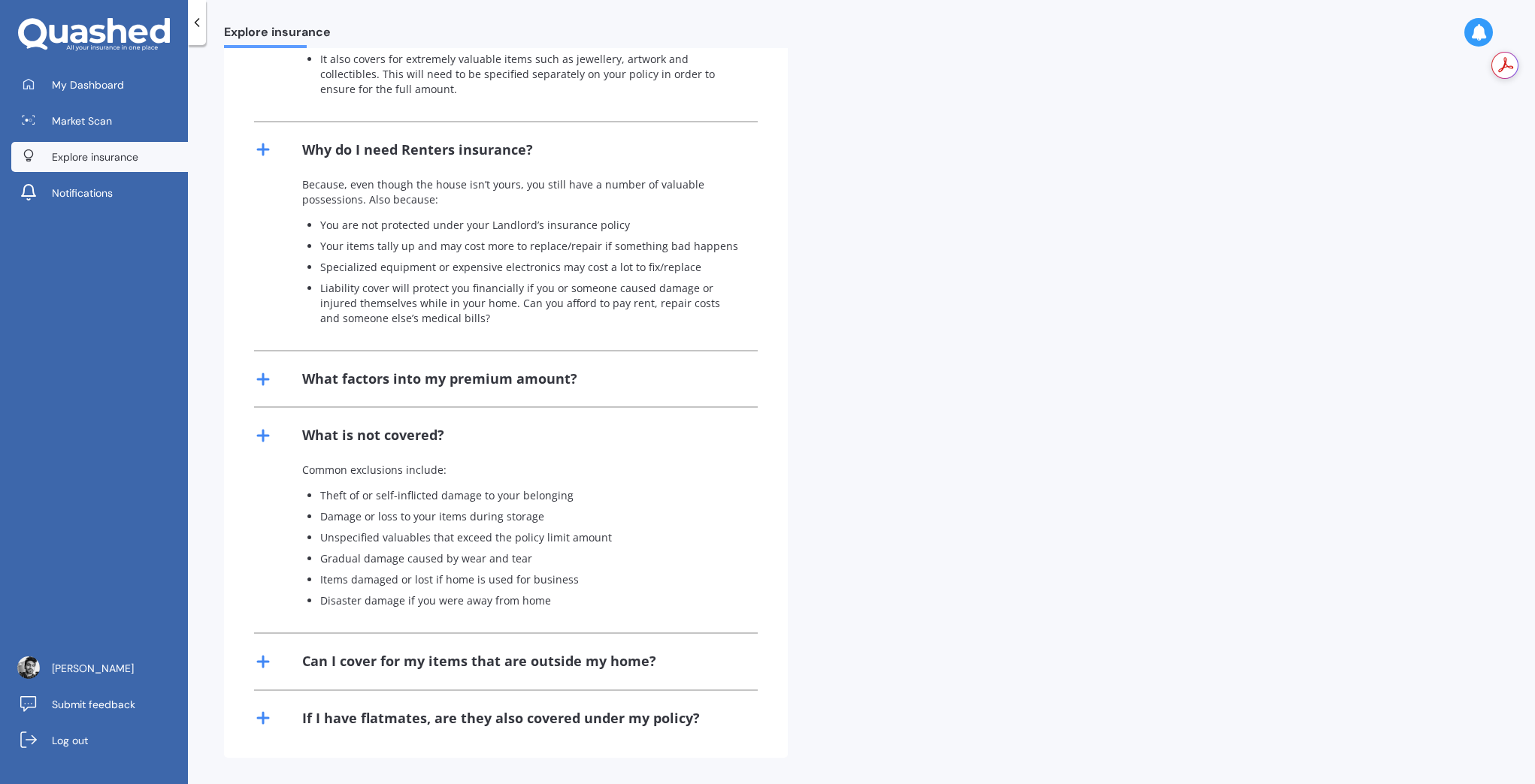
click at [379, 657] on div "Can I cover for my items that are outside my home?" at bounding box center [479, 661] width 354 height 19
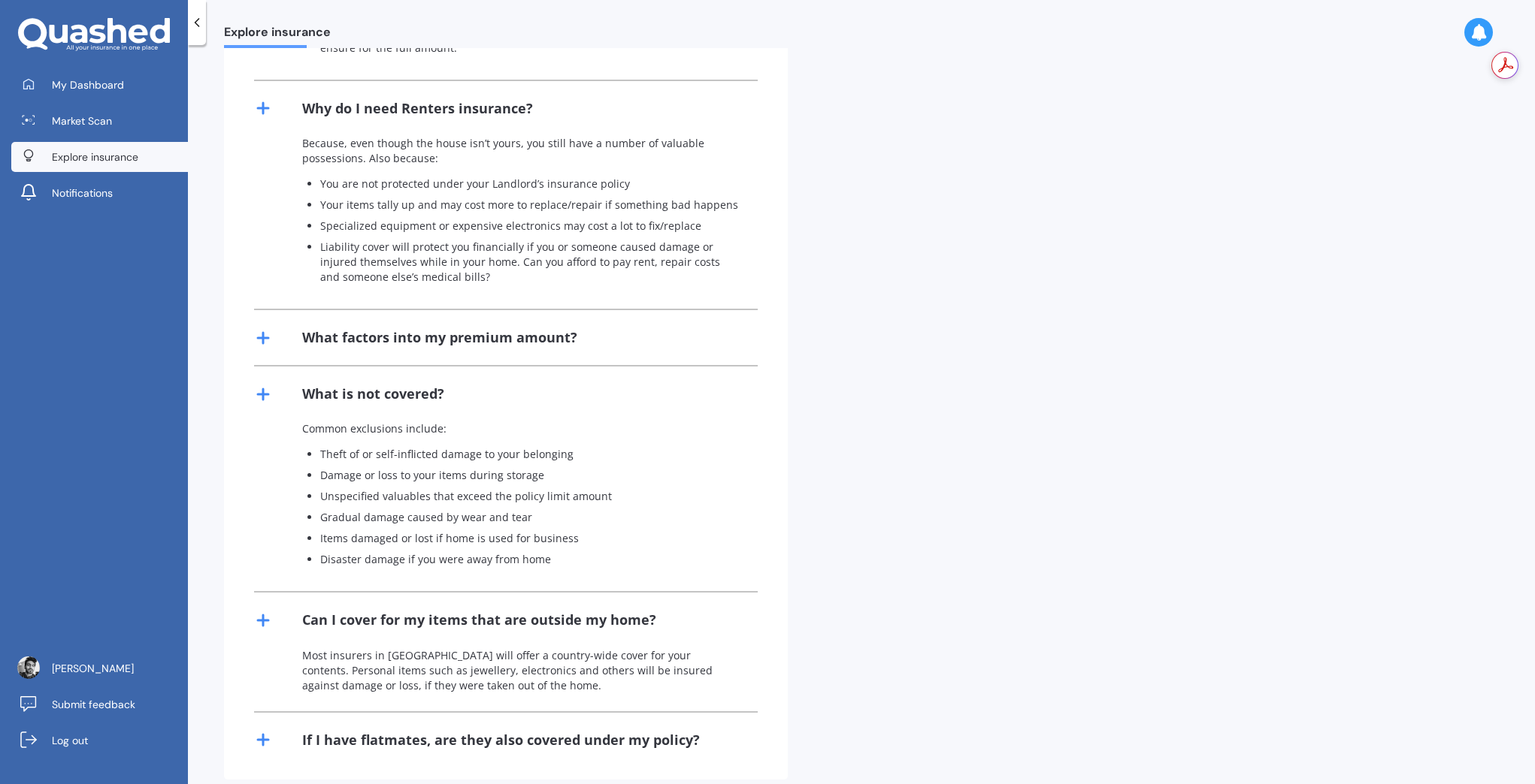
scroll to position [798, 0]
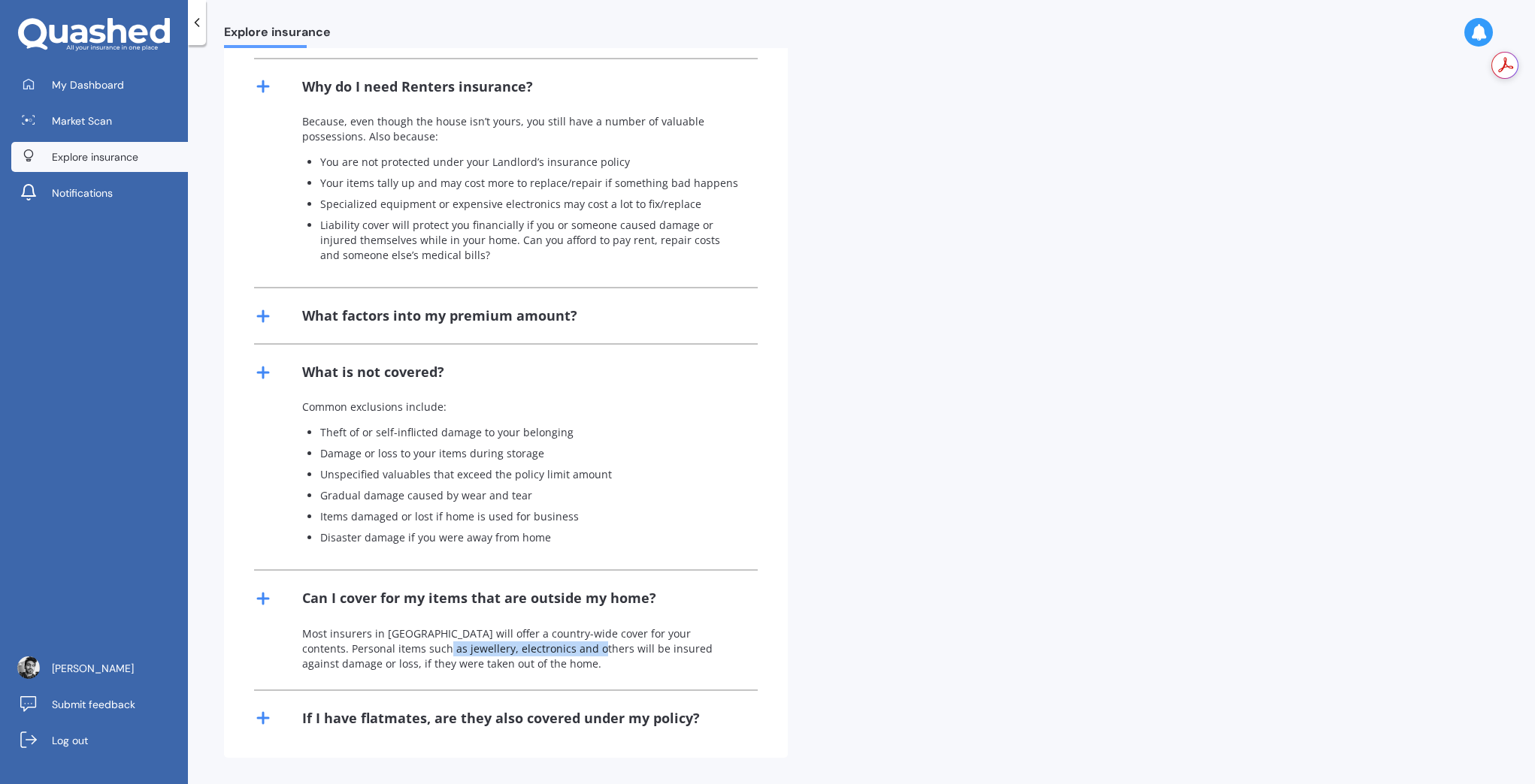
drag, startPoint x: 488, startPoint y: 645, endPoint x: 555, endPoint y: 647, distance: 67.0
click at [531, 647] on p "Most insurers in New Zealand will offer a country-wide cover for your contents.…" at bounding box center [521, 649] width 438 height 45
click at [939, 654] on div "Previous Expensive tech Smartphones nowadays can cost anywhere from ~$400 to $2…" at bounding box center [937, 49] width 263 height 1418
drag, startPoint x: 314, startPoint y: 647, endPoint x: 695, endPoint y: 651, distance: 381.0
click at [695, 651] on p "Most insurers in New Zealand will offer a country-wide cover for your contents.…" at bounding box center [521, 649] width 438 height 45
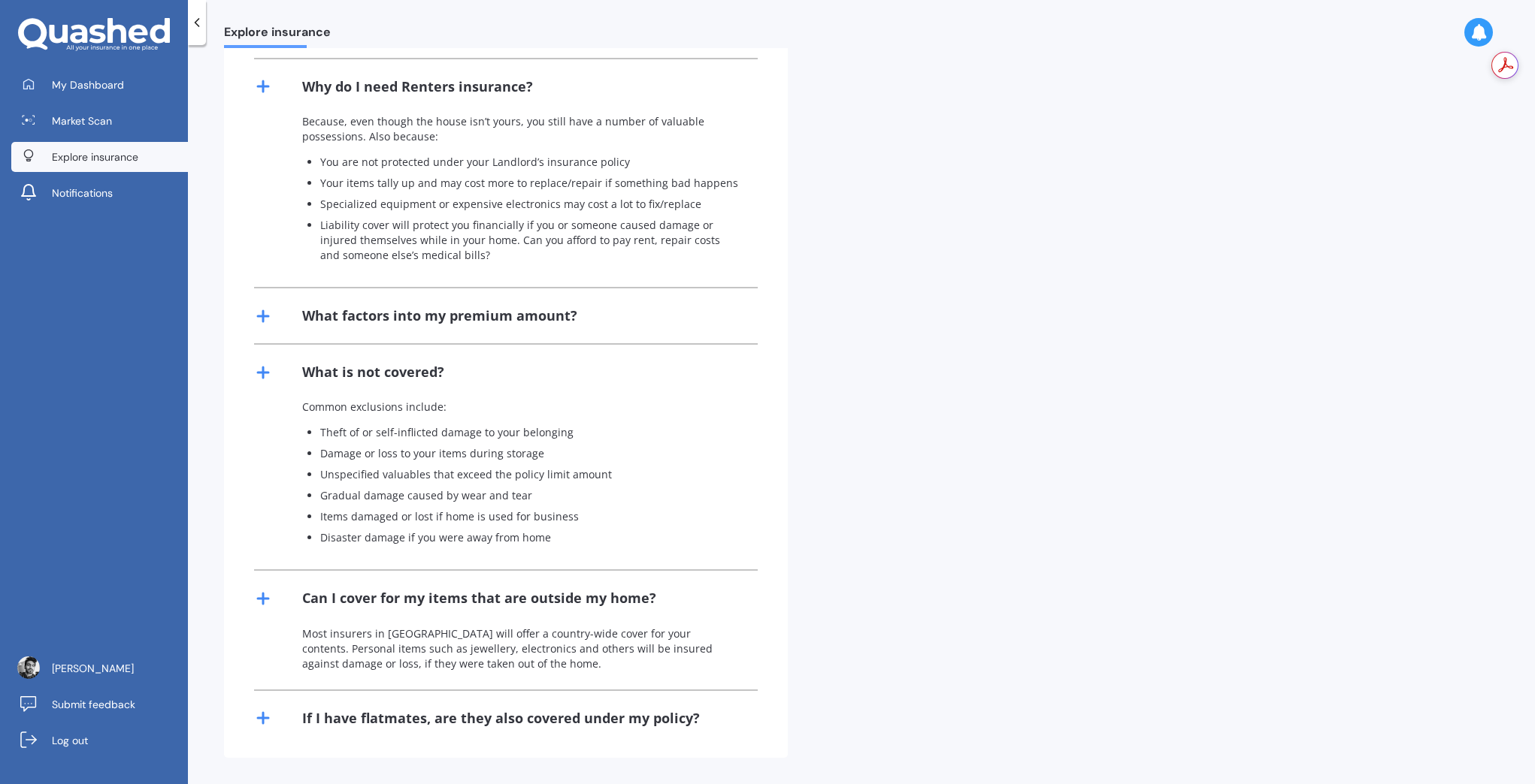
click at [334, 712] on div "If I have flatmates, are they also covered under my policy?" at bounding box center [501, 718] width 398 height 19
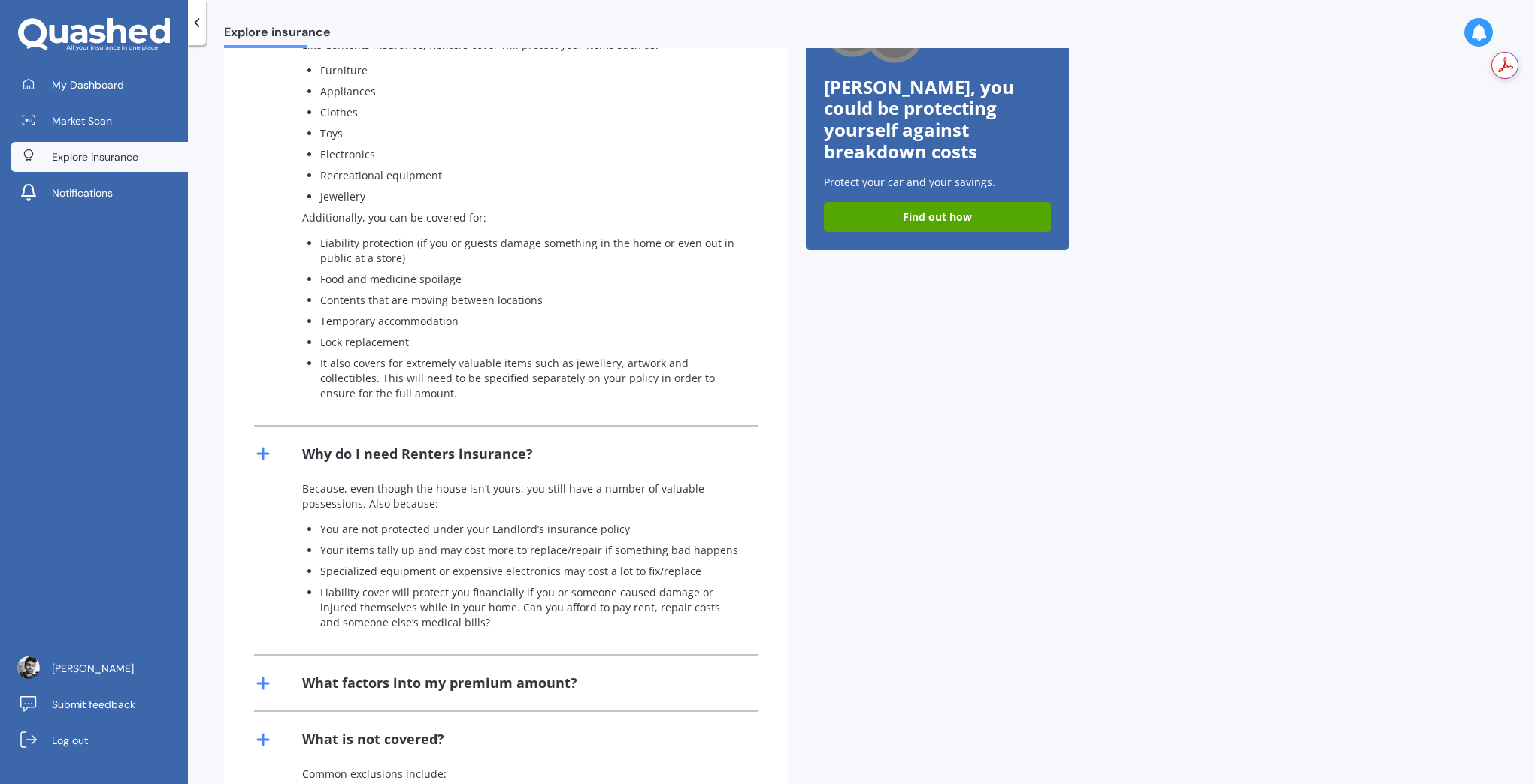
scroll to position [0, 0]
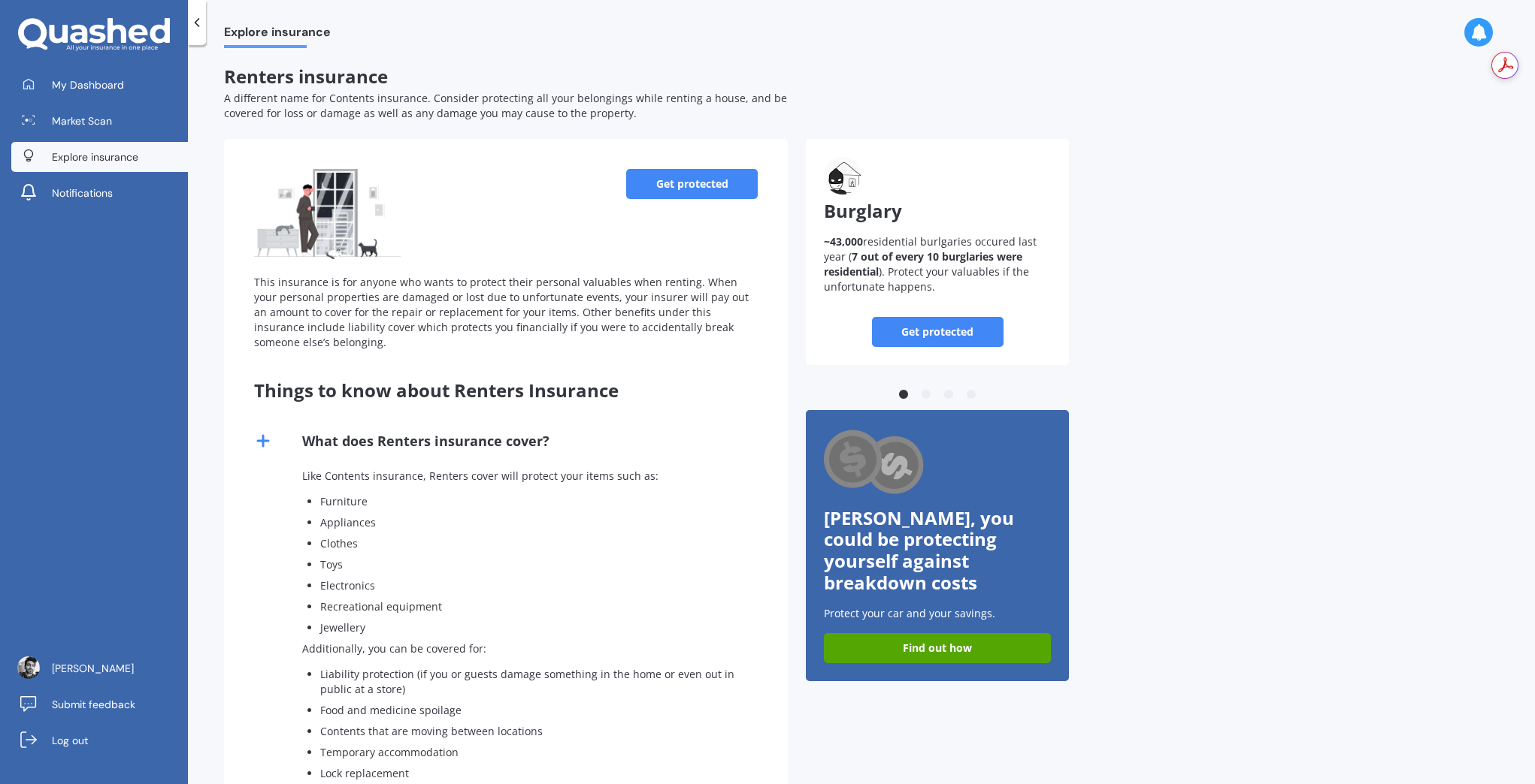
click at [104, 158] on span "Explore insurance" at bounding box center [94, 156] width 86 height 15
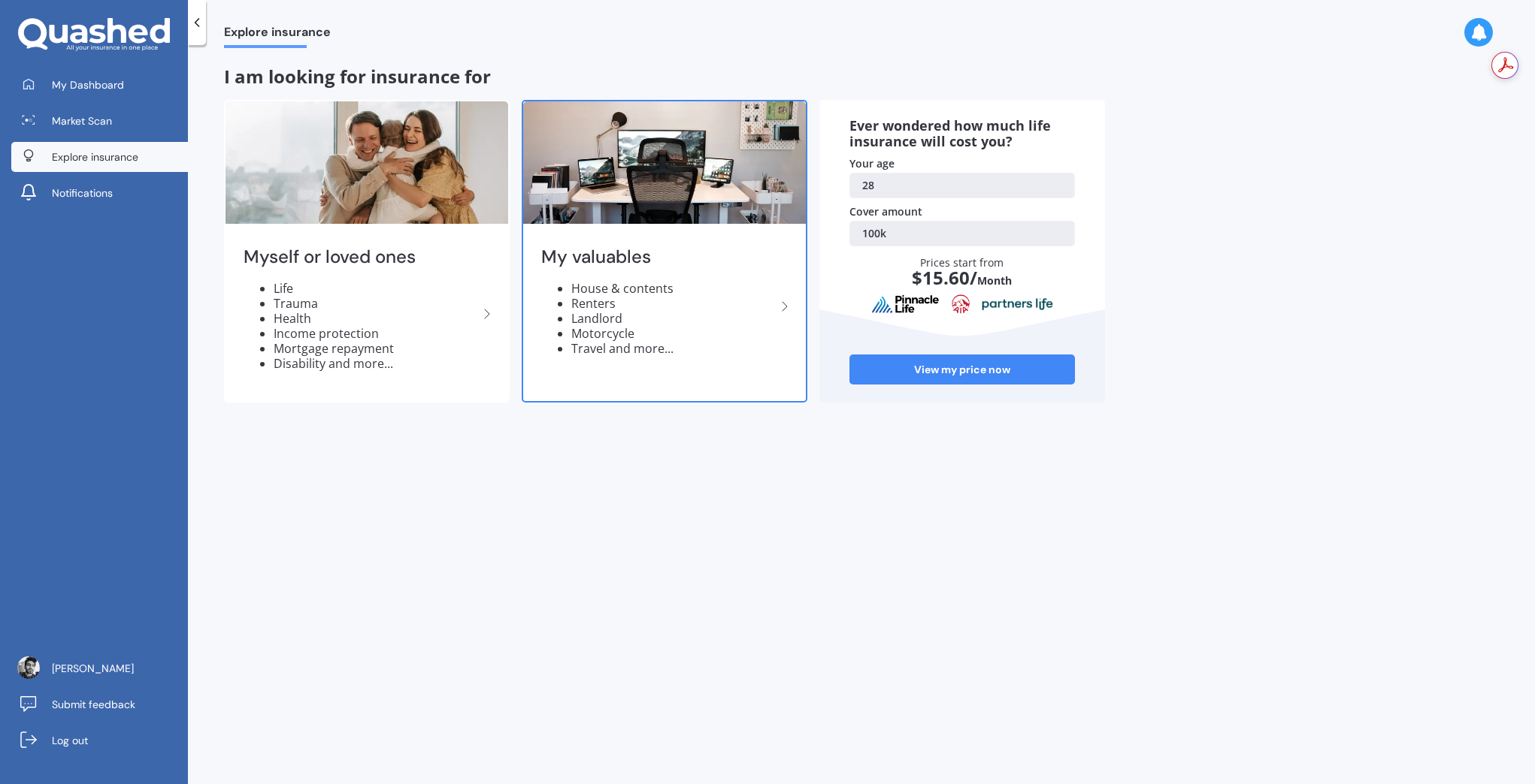
click at [638, 264] on h2 "My valuables" at bounding box center [658, 257] width 235 height 23
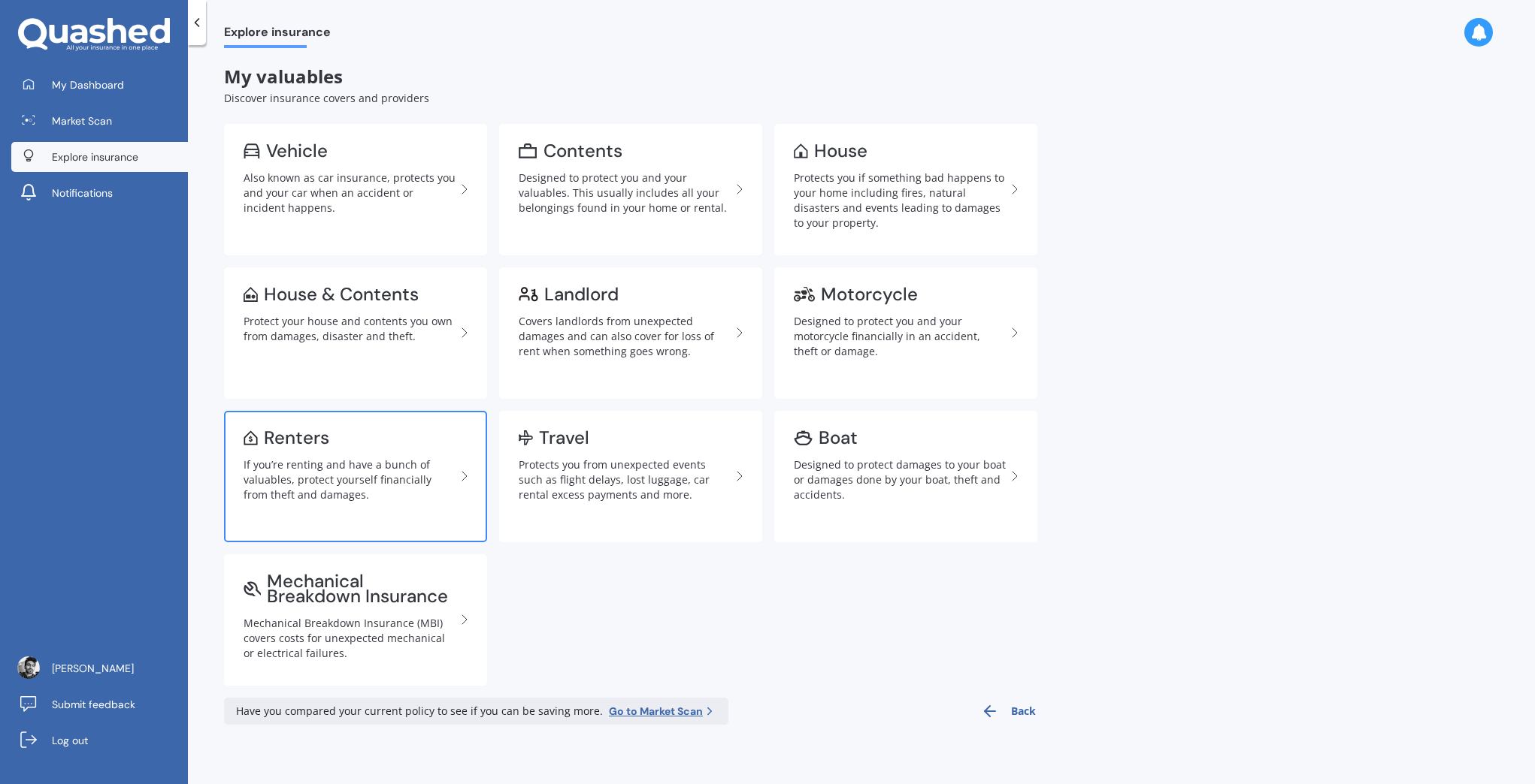
click at [376, 479] on div "If you’re renting and have a bunch of valuables, protect yourself financially f…" at bounding box center [350, 480] width 212 height 45
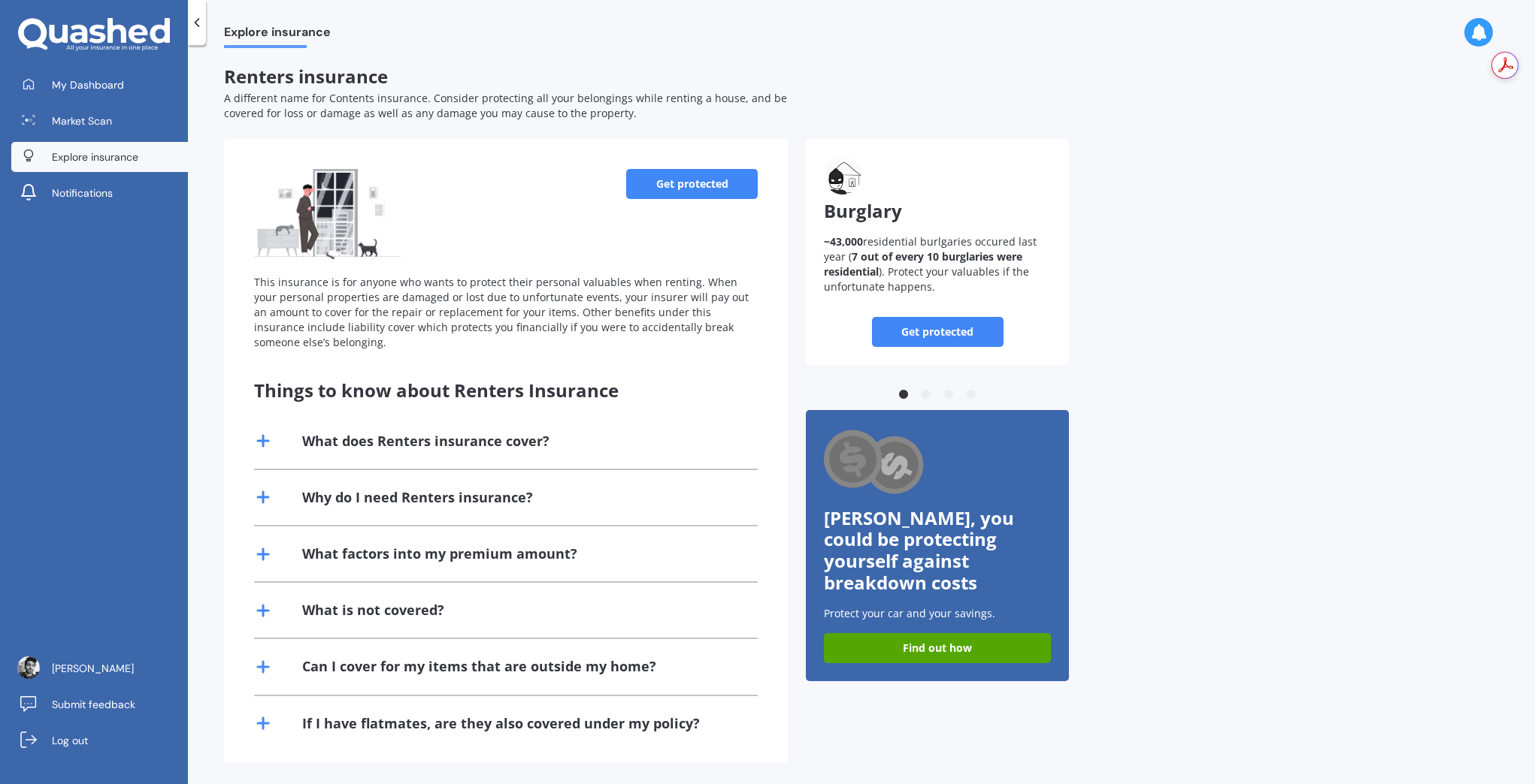
click at [448, 440] on div "What does Renters insurance cover?" at bounding box center [426, 441] width 247 height 19
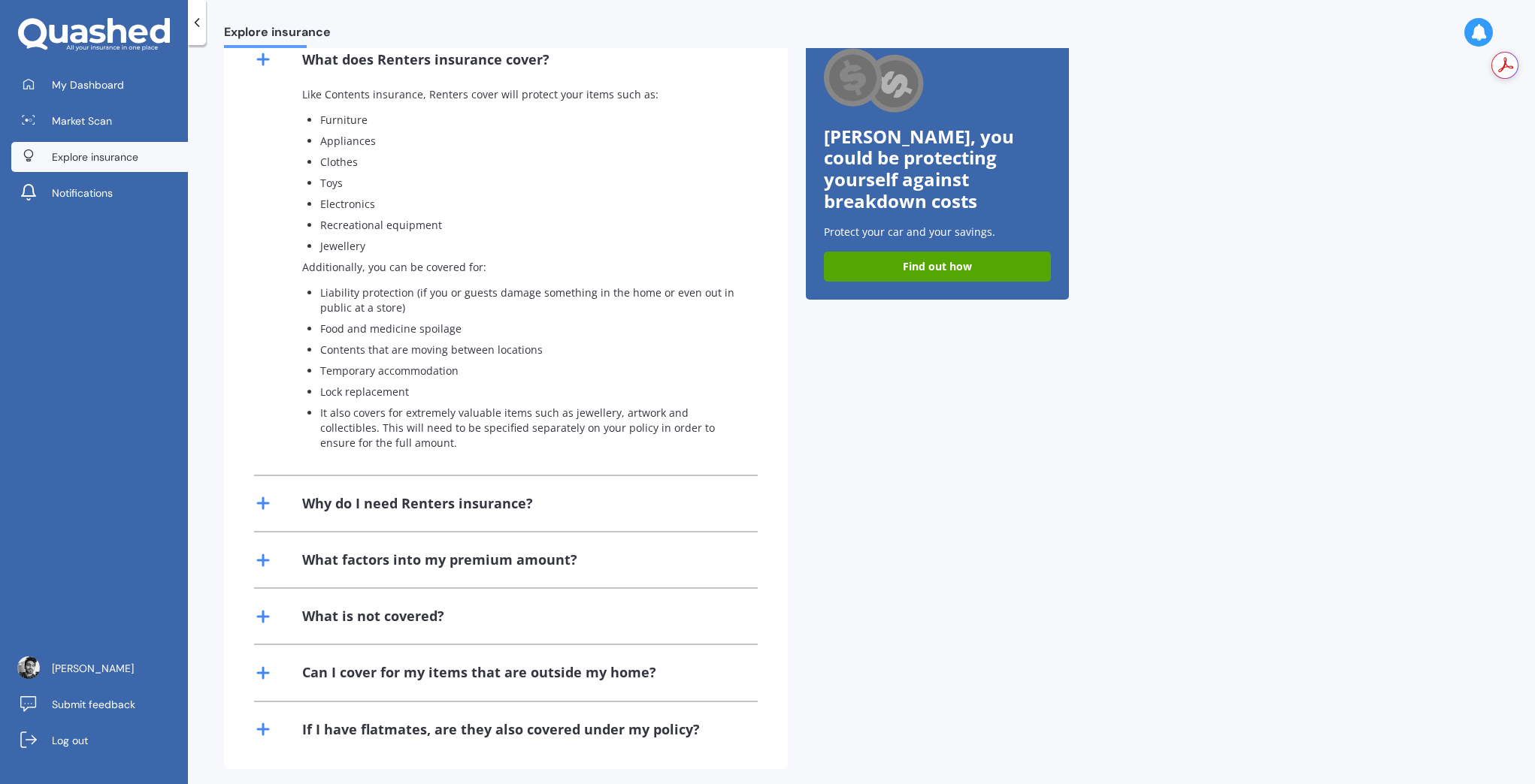
scroll to position [393, 0]
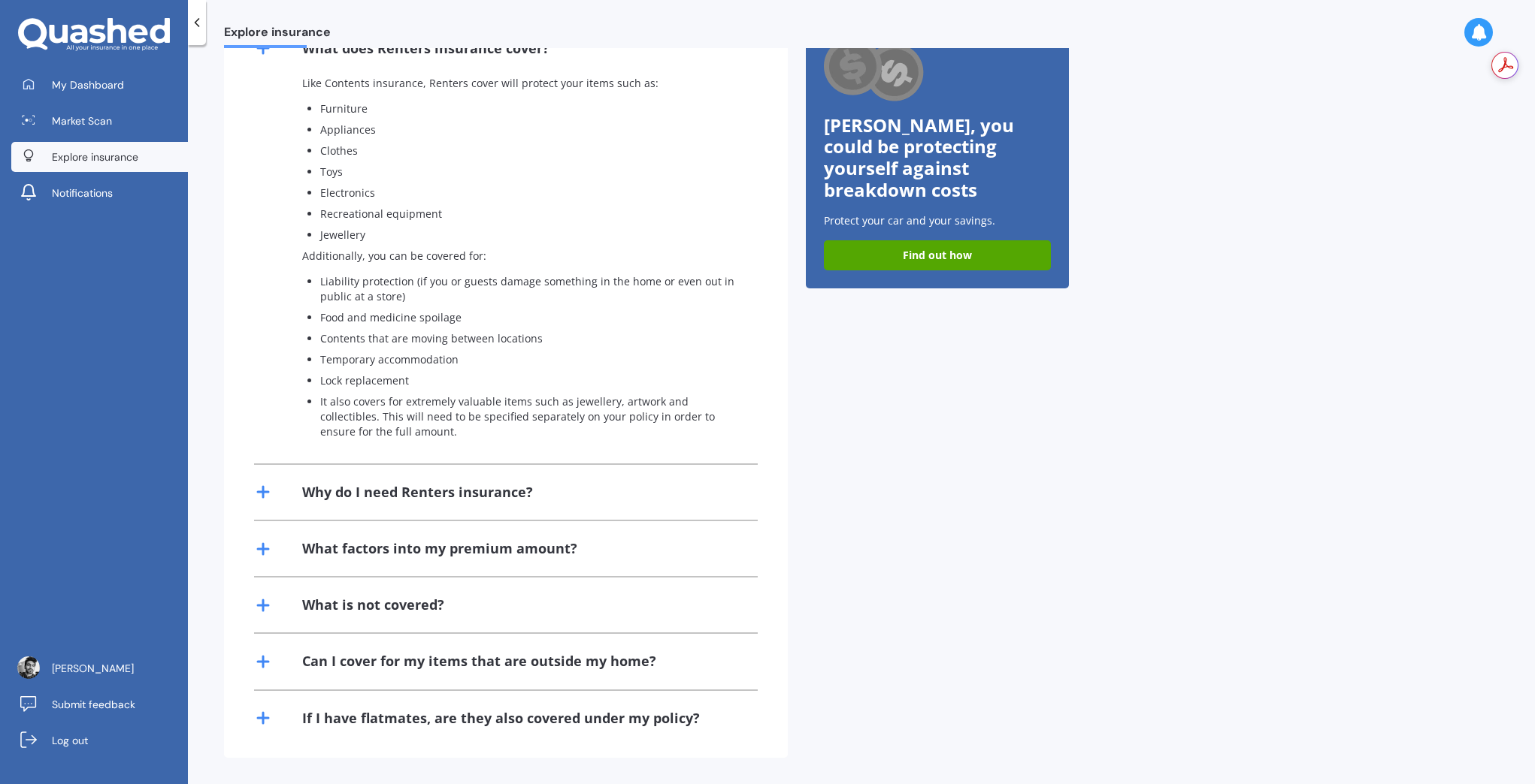
click at [366, 552] on div "What factors into my premium amount?" at bounding box center [439, 548] width 275 height 19
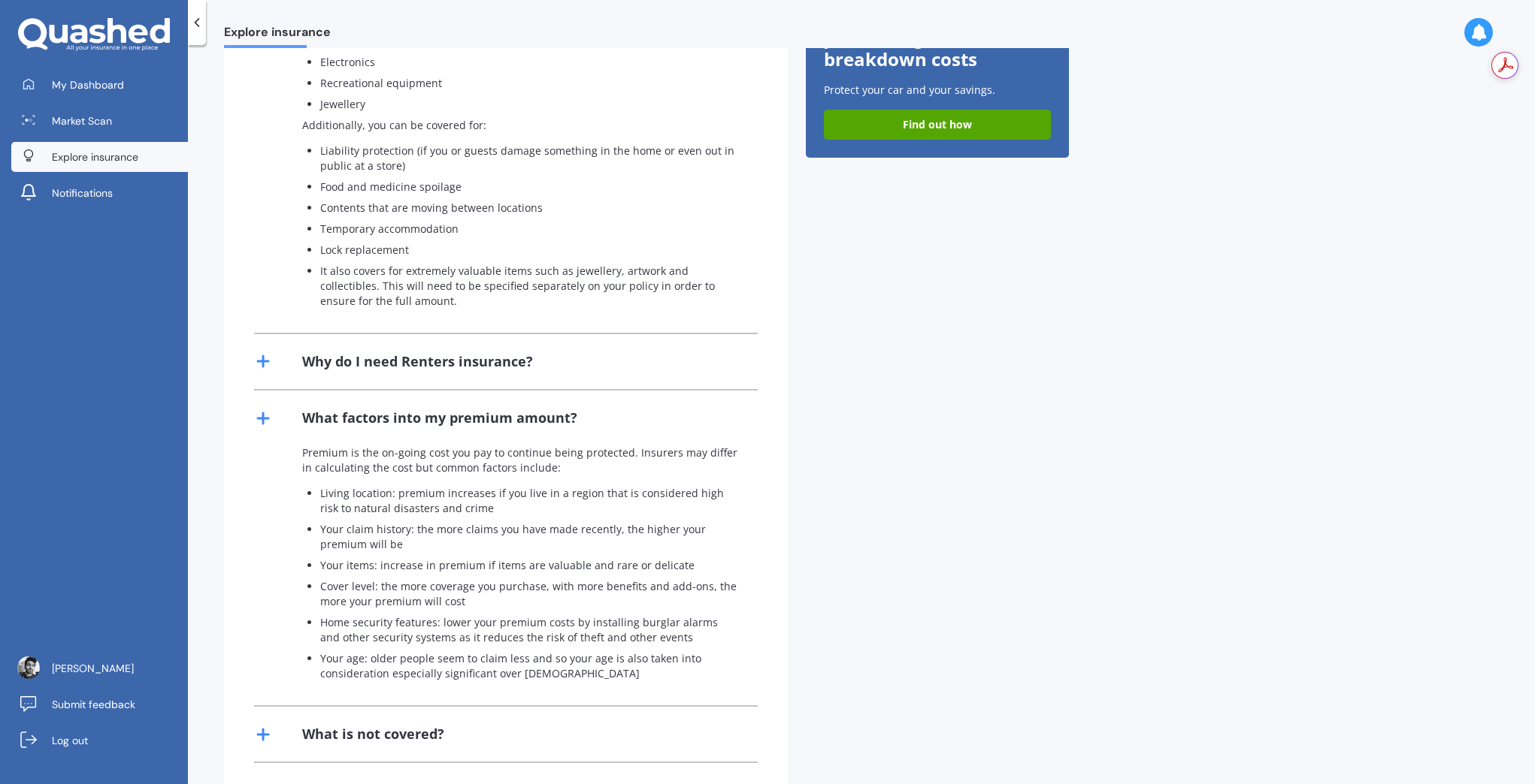
scroll to position [652, 0]
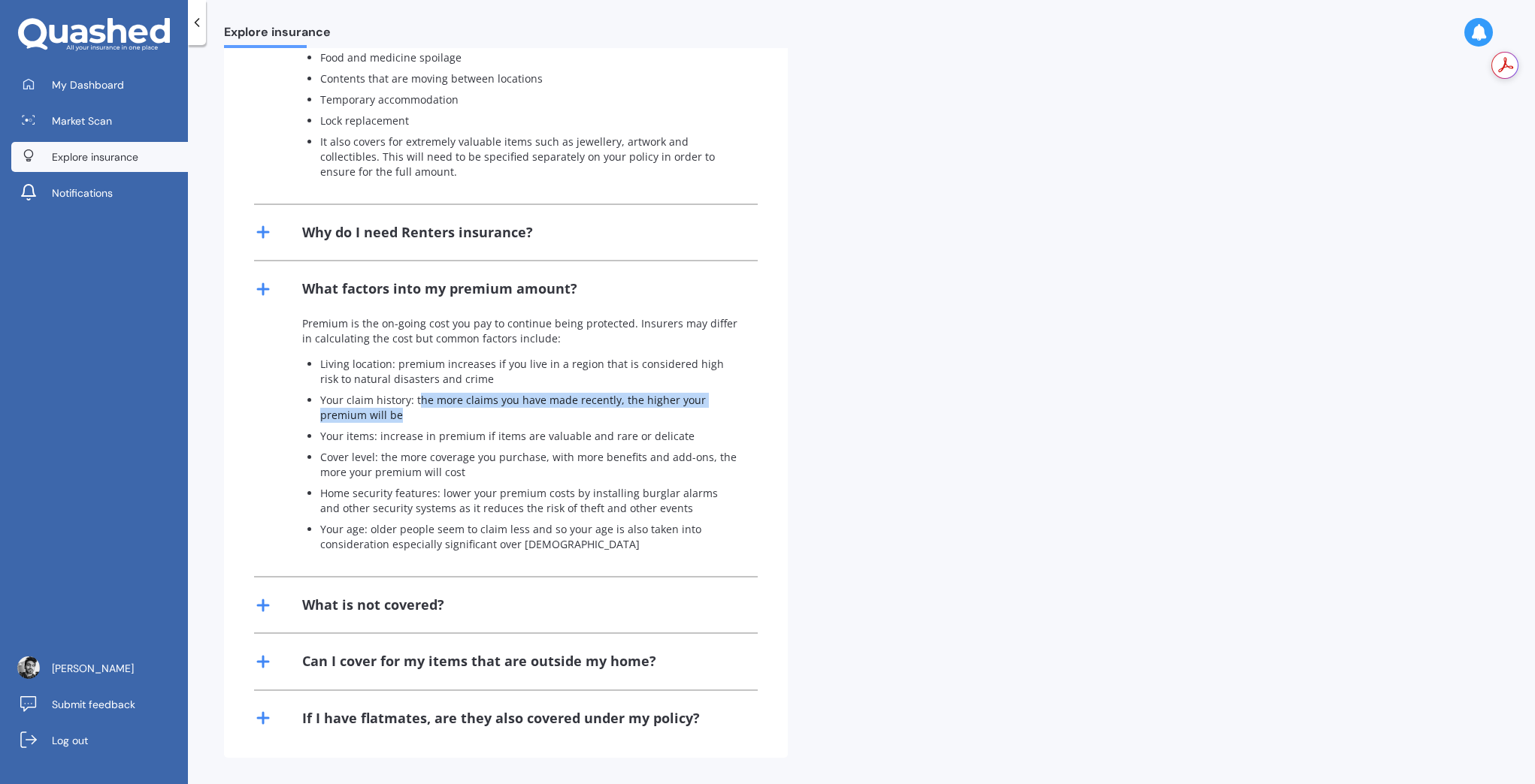
drag, startPoint x: 420, startPoint y: 400, endPoint x: 594, endPoint y: 409, distance: 174.2
click at [594, 408] on p "Your claim history: the more claims you have made recently, the higher your pre…" at bounding box center [530, 408] width 420 height 30
click at [603, 444] on ul "Living location: premium increases if you live in a region that is considered h…" at bounding box center [521, 454] width 438 height 196
click at [330, 604] on div "What is not covered?" at bounding box center [374, 604] width 142 height 19
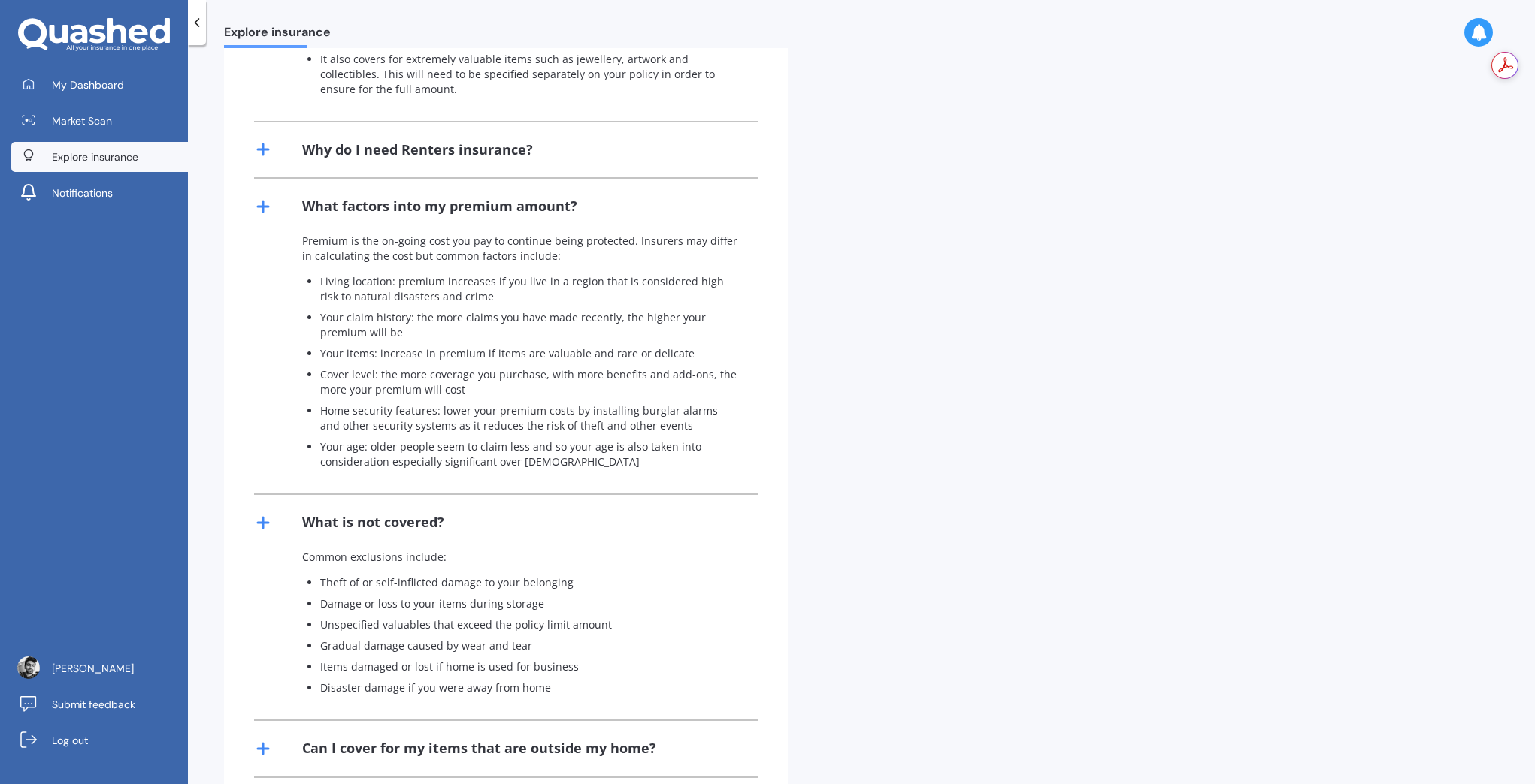
scroll to position [822, 0]
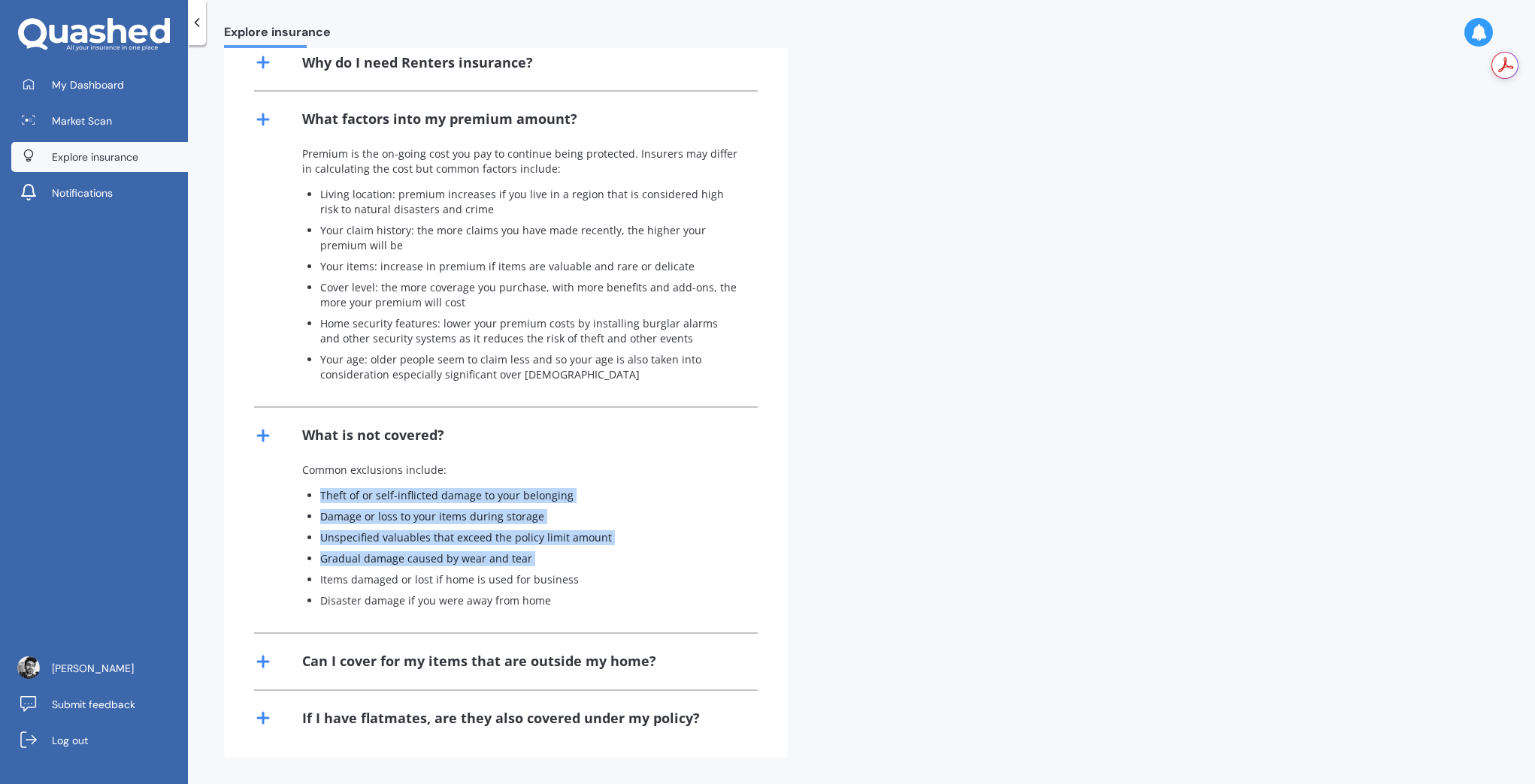
drag, startPoint x: 319, startPoint y: 480, endPoint x: 546, endPoint y: 568, distance: 243.5
click at [546, 568] on div "Common exclusions include: Theft of or self-inflicted damage to your belonging …" at bounding box center [506, 548] width 503 height 170
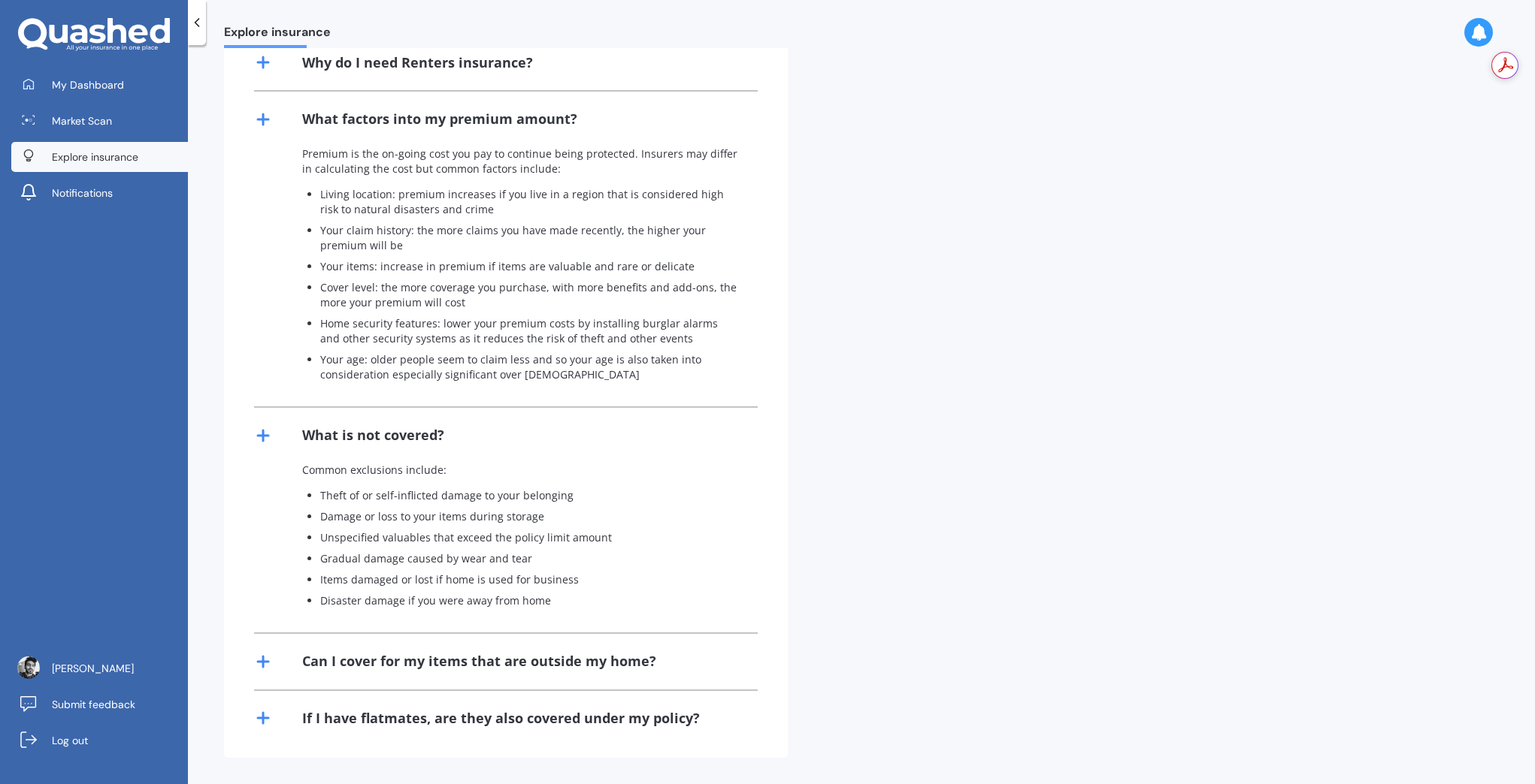
click at [558, 579] on p "Items damaged or lost if home is used for business" at bounding box center [530, 580] width 420 height 15
drag, startPoint x: 453, startPoint y: 316, endPoint x: 543, endPoint y: 350, distance: 96.2
click at [510, 336] on ul "Living location: premium increases if you live in a region that is considered h…" at bounding box center [521, 284] width 438 height 196
drag, startPoint x: 584, startPoint y: 357, endPoint x: 620, endPoint y: 365, distance: 36.9
click at [586, 358] on p "Your age: older people seem to claim less and so your age is also taken into co…" at bounding box center [530, 367] width 420 height 30
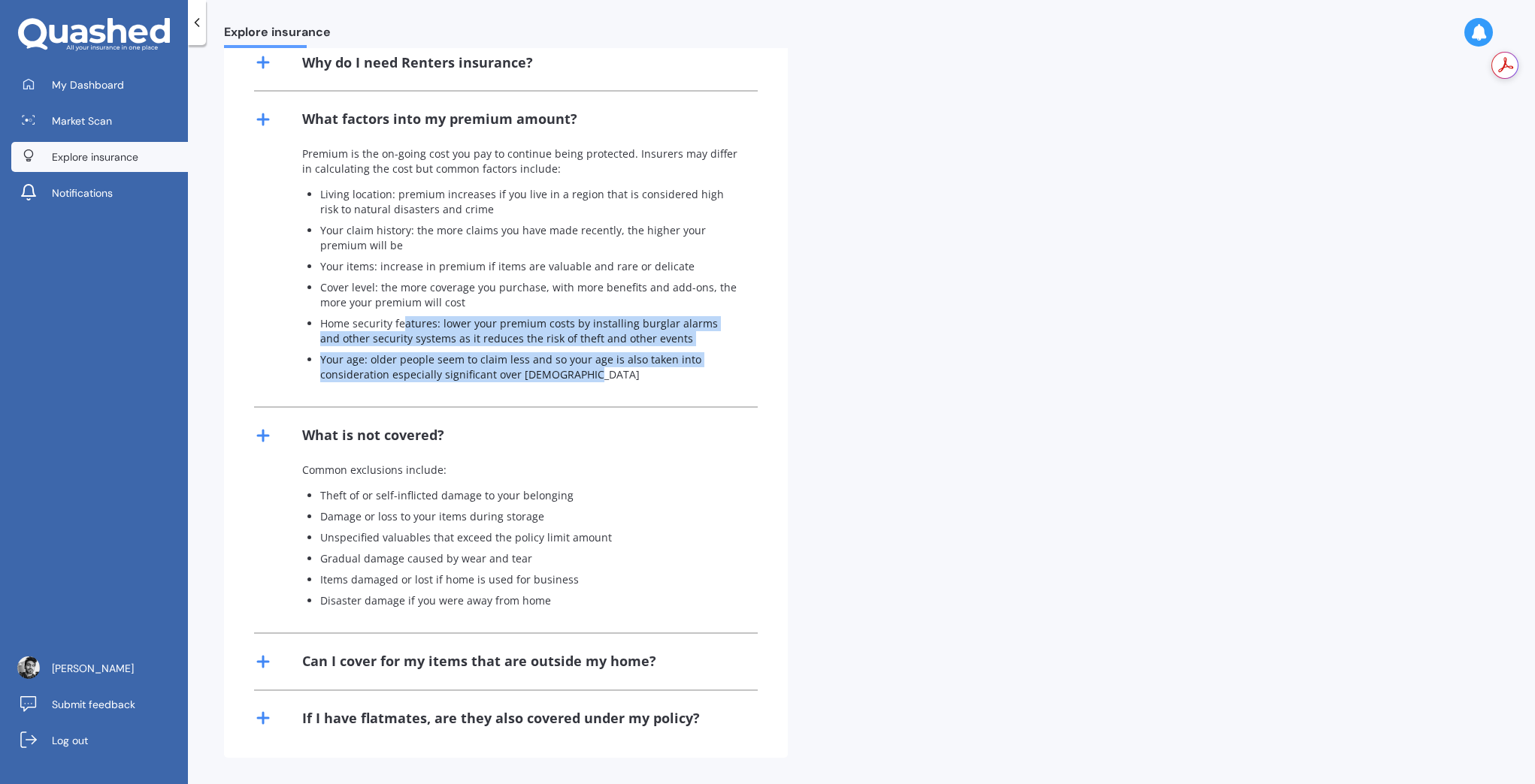
drag, startPoint x: 541, startPoint y: 360, endPoint x: 403, endPoint y: 323, distance: 142.9
click at [403, 323] on ul "Living location: premium increases if you live in a region that is considered h…" at bounding box center [521, 284] width 438 height 196
click at [575, 340] on p "Home security features: lower your premium costs by installing burglar alarms a…" at bounding box center [530, 332] width 420 height 30
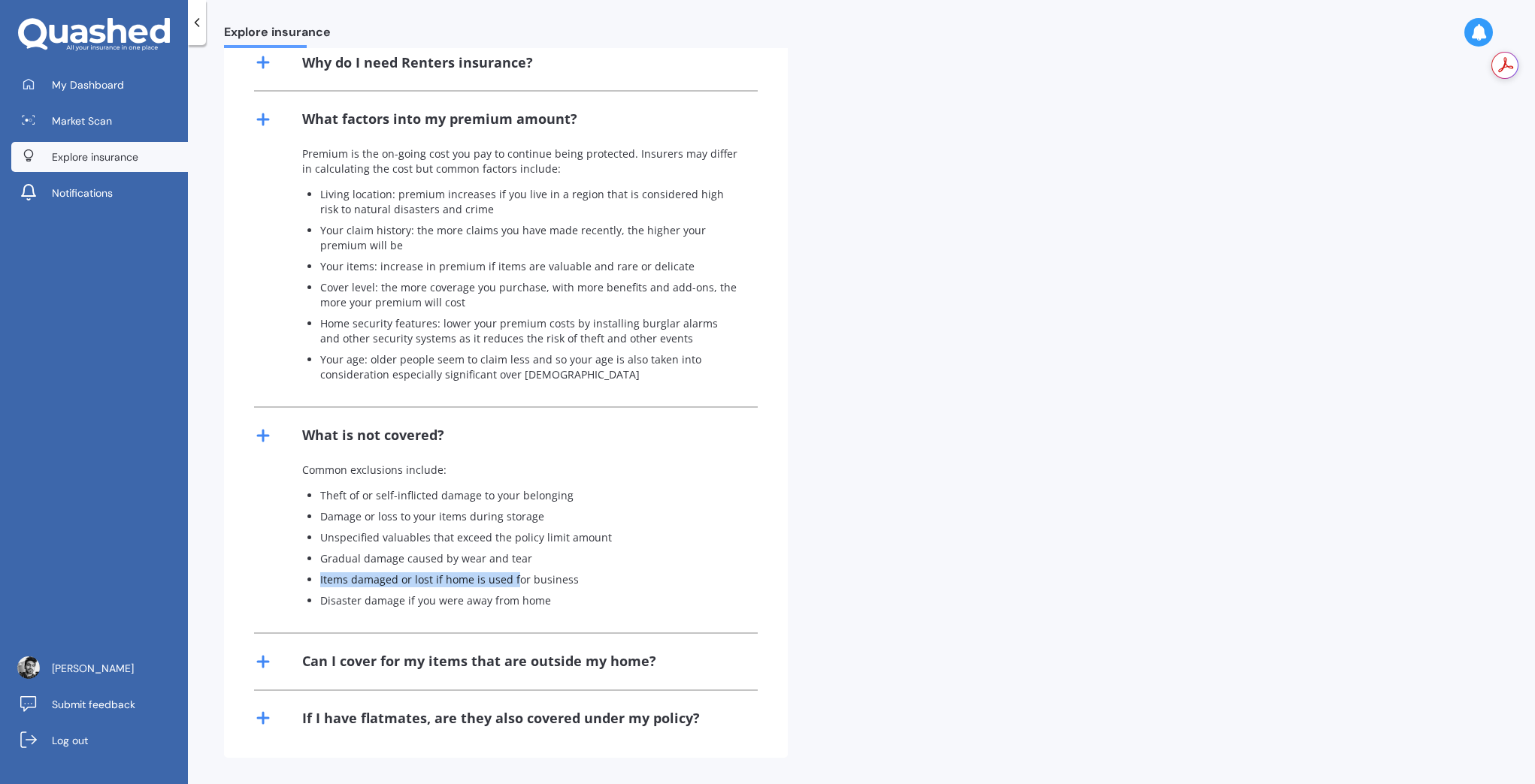
drag, startPoint x: 333, startPoint y: 568, endPoint x: 535, endPoint y: 584, distance: 202.6
click at [523, 584] on ul "Theft of or self-inflicted damage to your belonging Damage or loss to your item…" at bounding box center [521, 548] width 438 height 120
click at [558, 596] on p "Disaster damage if you were away from home" at bounding box center [530, 601] width 420 height 15
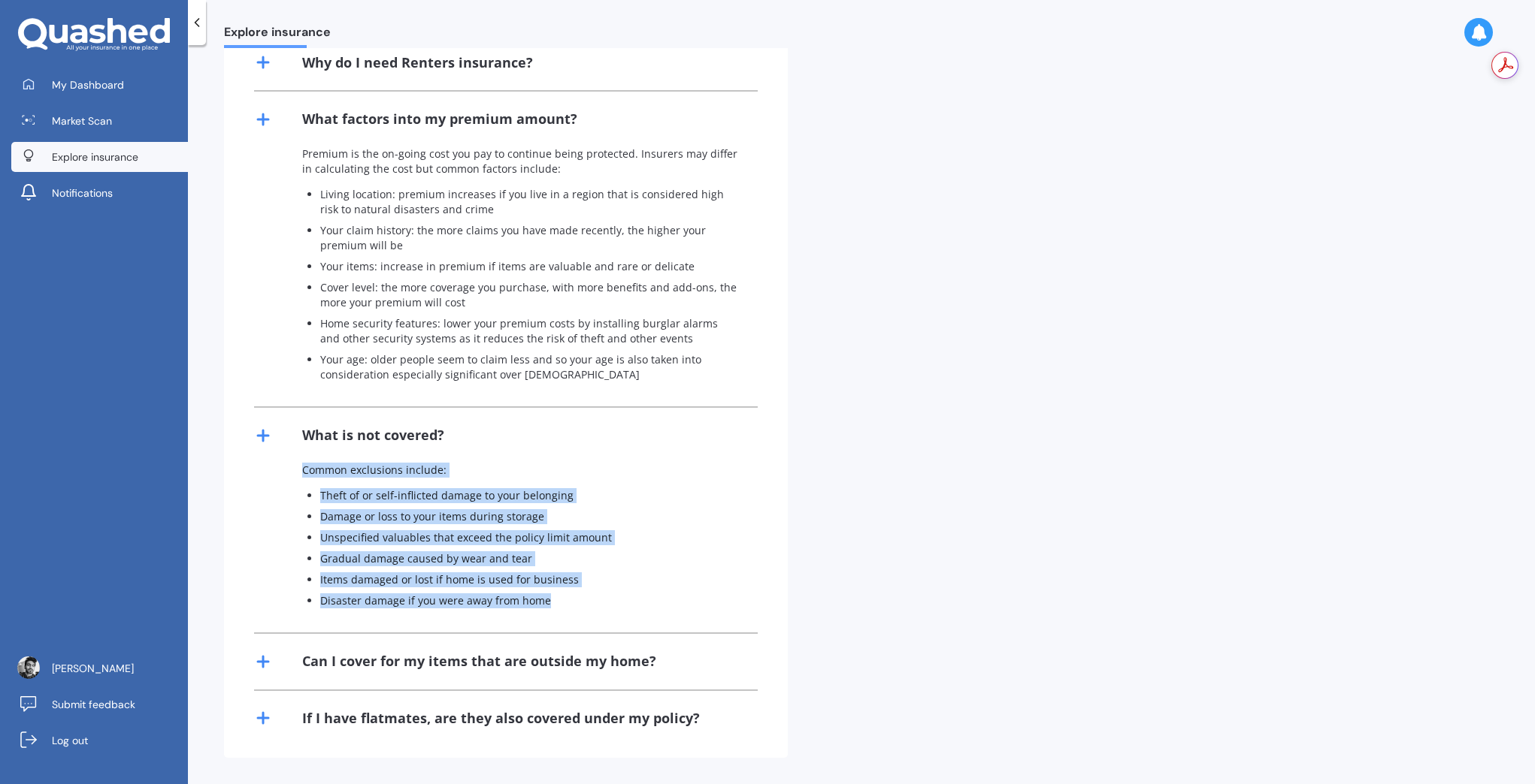
drag, startPoint x: 556, startPoint y: 604, endPoint x: 303, endPoint y: 468, distance: 287.2
click at [303, 468] on div "Common exclusions include: Theft of or self-inflicted damage to your belonging …" at bounding box center [506, 548] width 503 height 170
click at [407, 506] on ul "Theft of or self-inflicted damage to your belonging Damage or loss to your item…" at bounding box center [521, 548] width 438 height 120
drag, startPoint x: 326, startPoint y: 495, endPoint x: 494, endPoint y: 587, distance: 191.5
click at [494, 587] on ul "Theft of or self-inflicted damage to your belonging Damage or loss to your item…" at bounding box center [521, 548] width 438 height 120
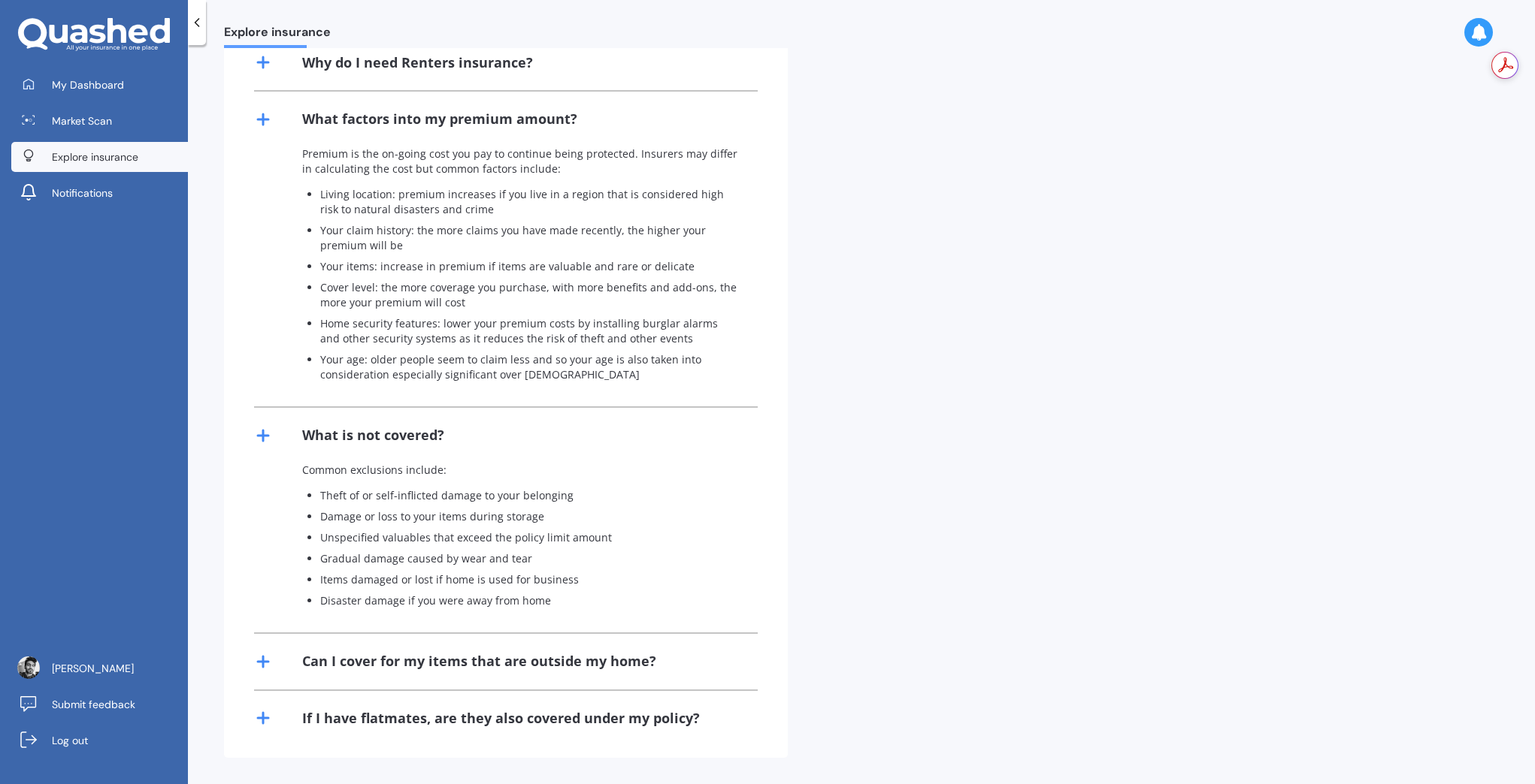
click at [524, 601] on p "Disaster damage if you were away from home" at bounding box center [530, 601] width 420 height 15
drag, startPoint x: 549, startPoint y: 599, endPoint x: 315, endPoint y: 580, distance: 234.8
click at [315, 580] on ul "Theft of or self-inflicted damage to your belonging Damage or loss to your item…" at bounding box center [521, 548] width 438 height 120
click at [418, 602] on p "Disaster damage if you were away from home" at bounding box center [530, 601] width 420 height 15
drag, startPoint x: 328, startPoint y: 556, endPoint x: 529, endPoint y: 558, distance: 201.0
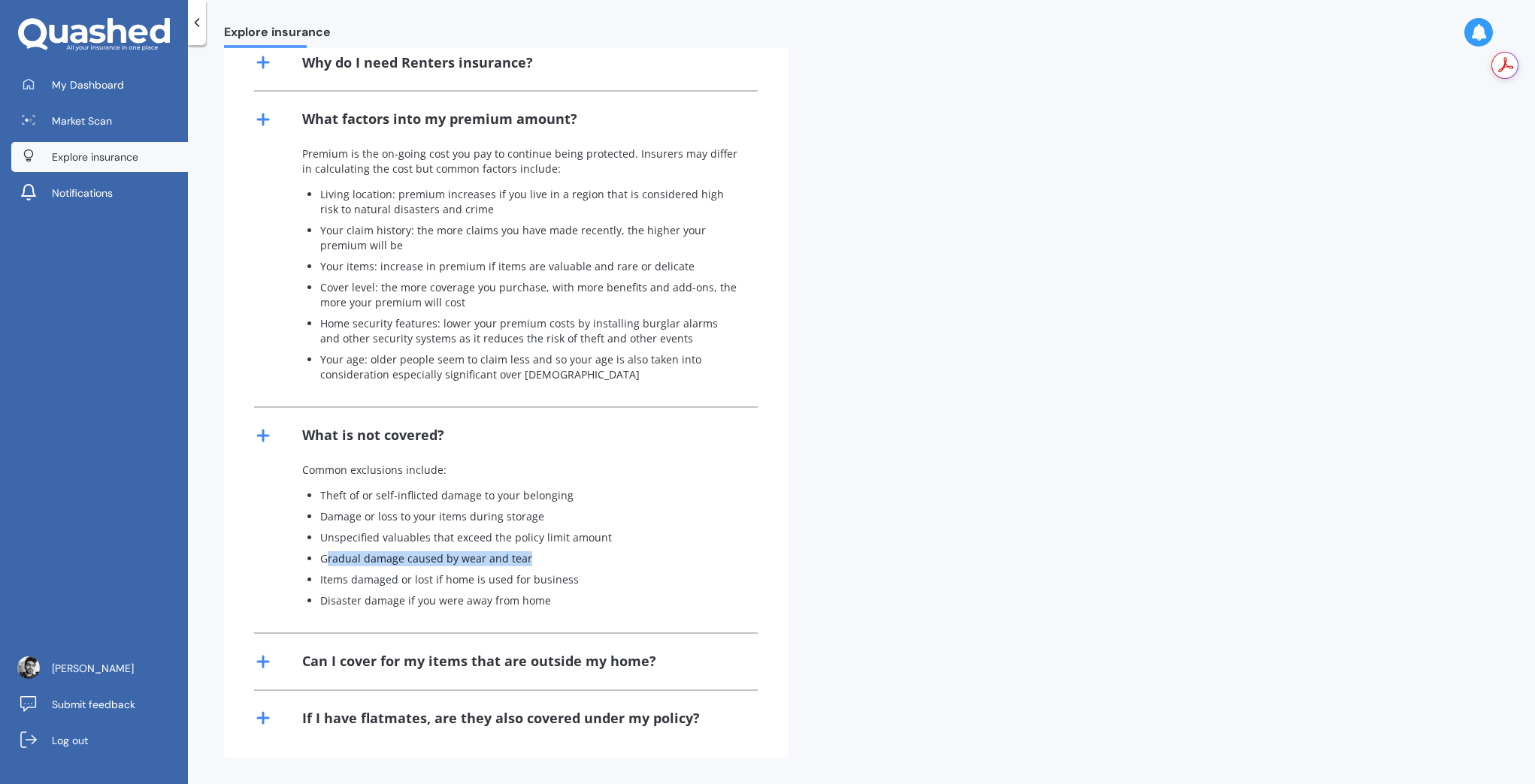
click at [529, 558] on p "Gradual damage caused by wear and tear" at bounding box center [530, 558] width 420 height 15
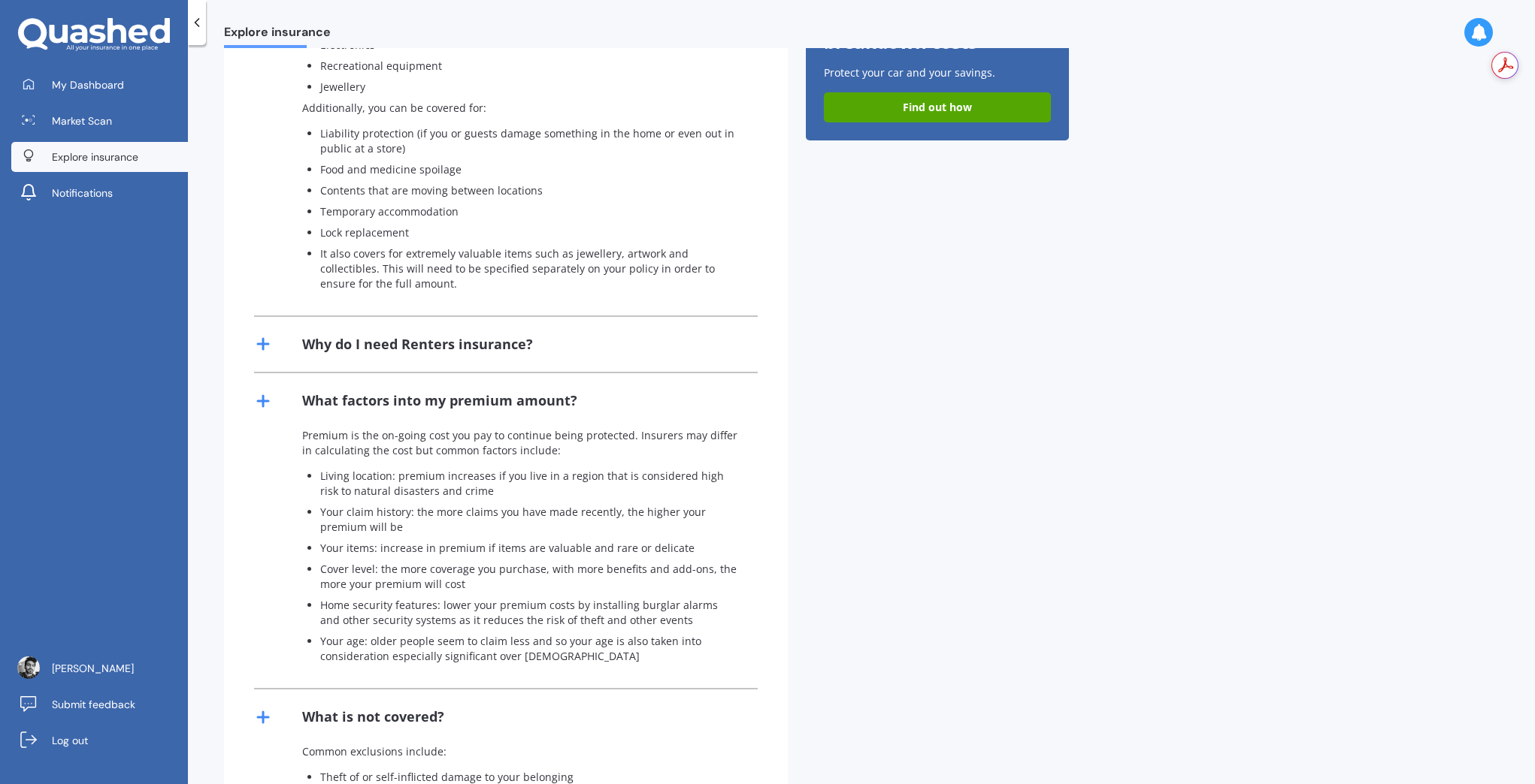
scroll to position [522, 0]
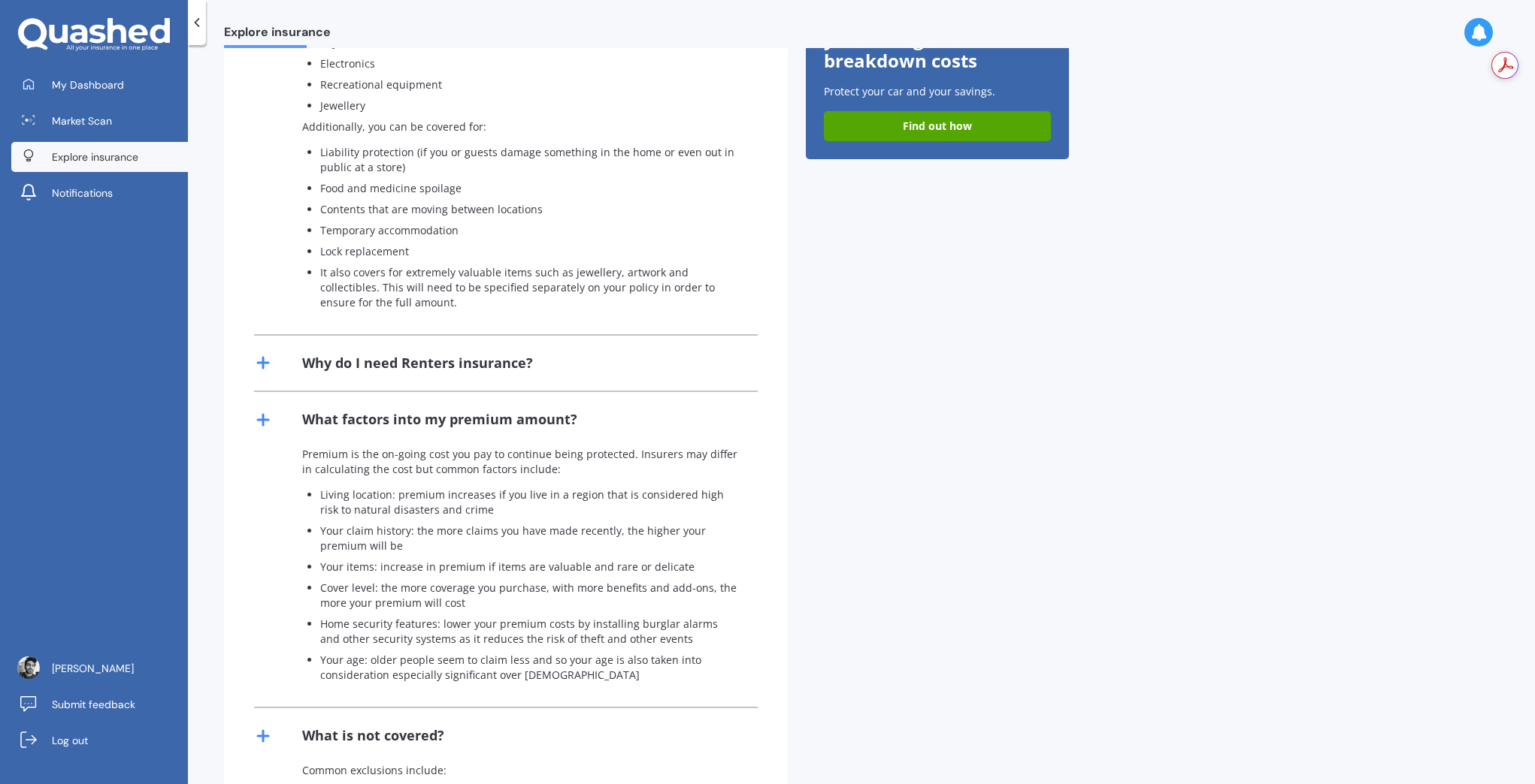
click at [327, 351] on div "Why do I need Renters insurance?" at bounding box center [506, 364] width 503 height 55
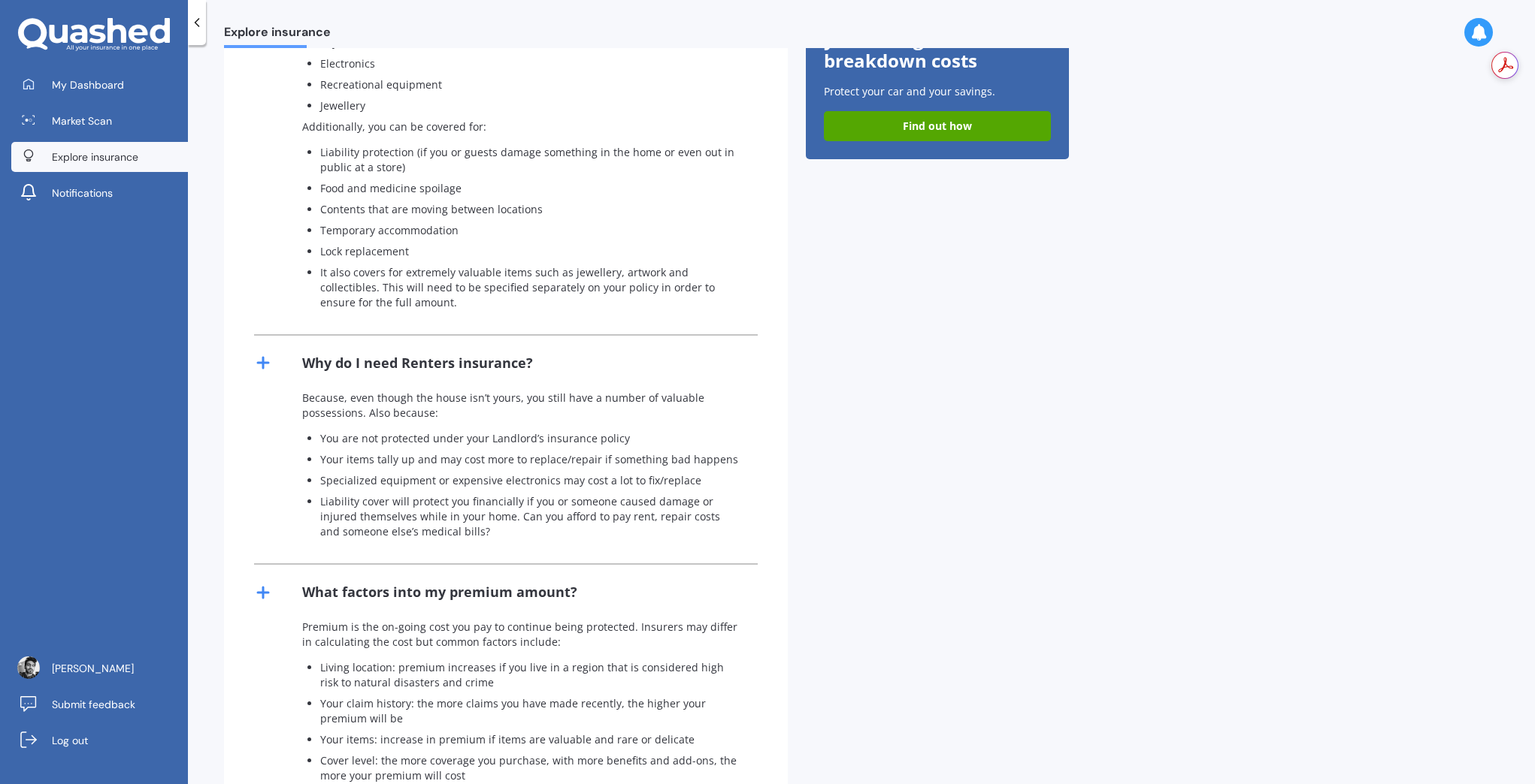
scroll to position [0, 0]
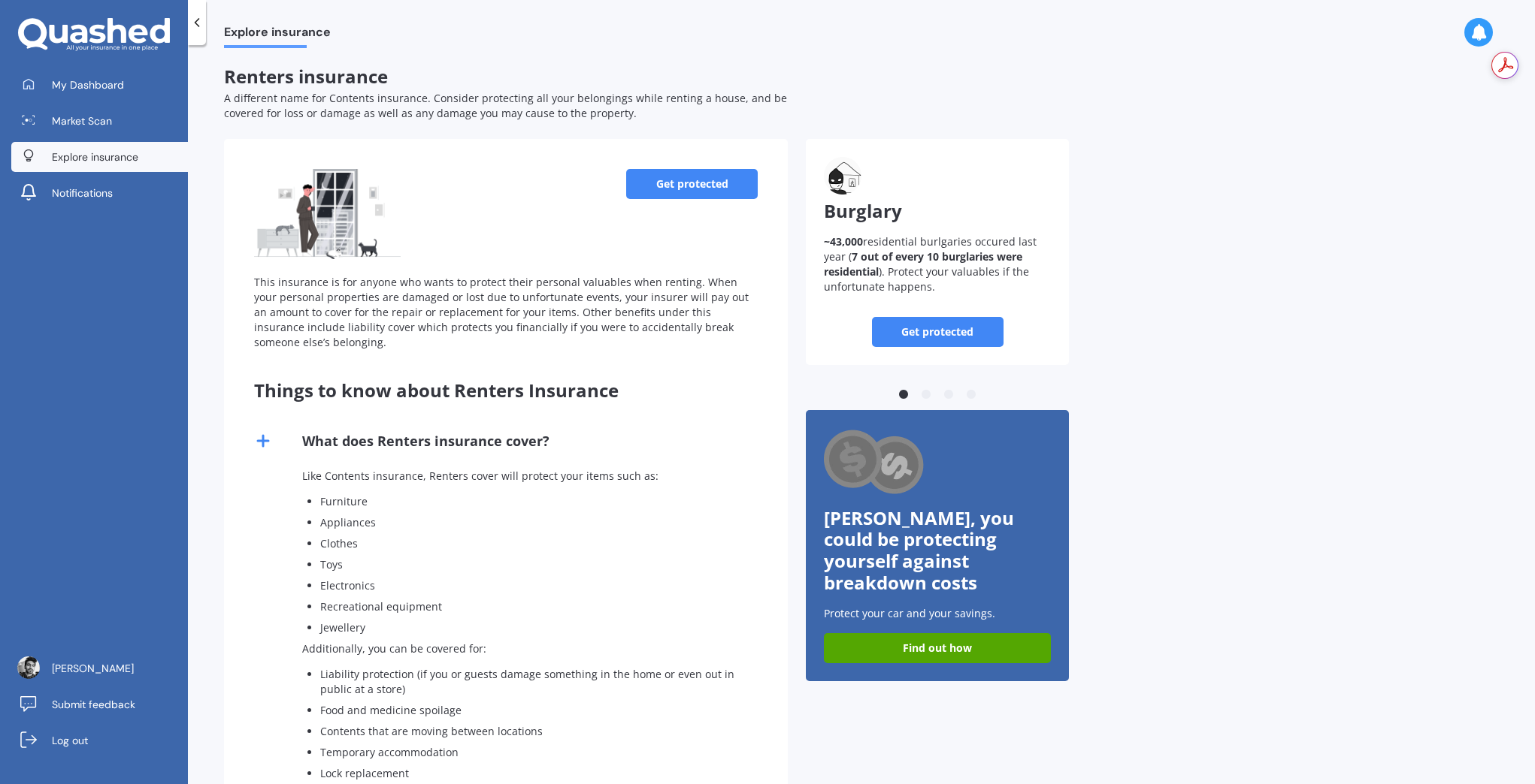
click at [119, 156] on span "Explore insurance" at bounding box center [94, 156] width 86 height 15
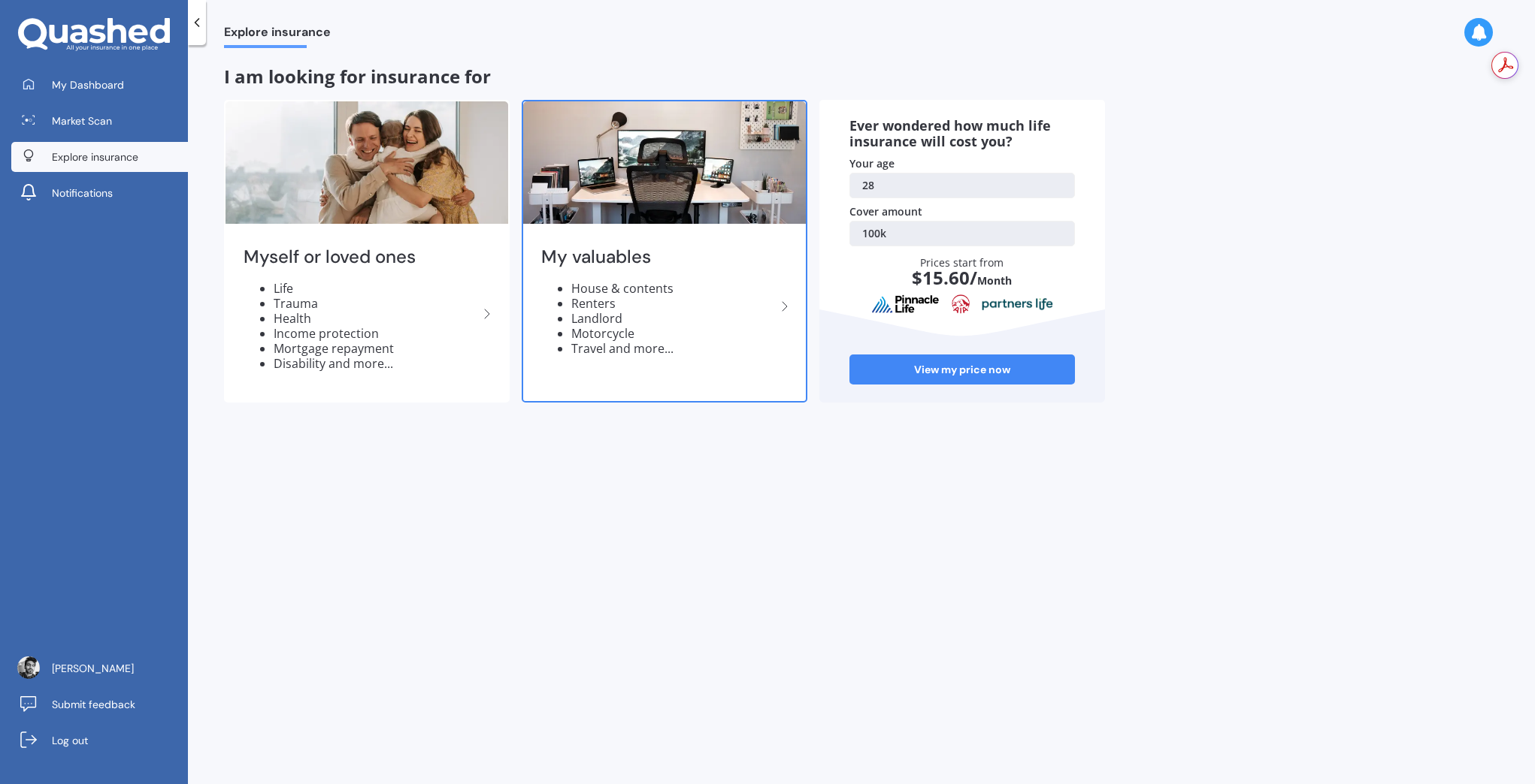
click at [624, 300] on li "Renters" at bounding box center [673, 303] width 205 height 15
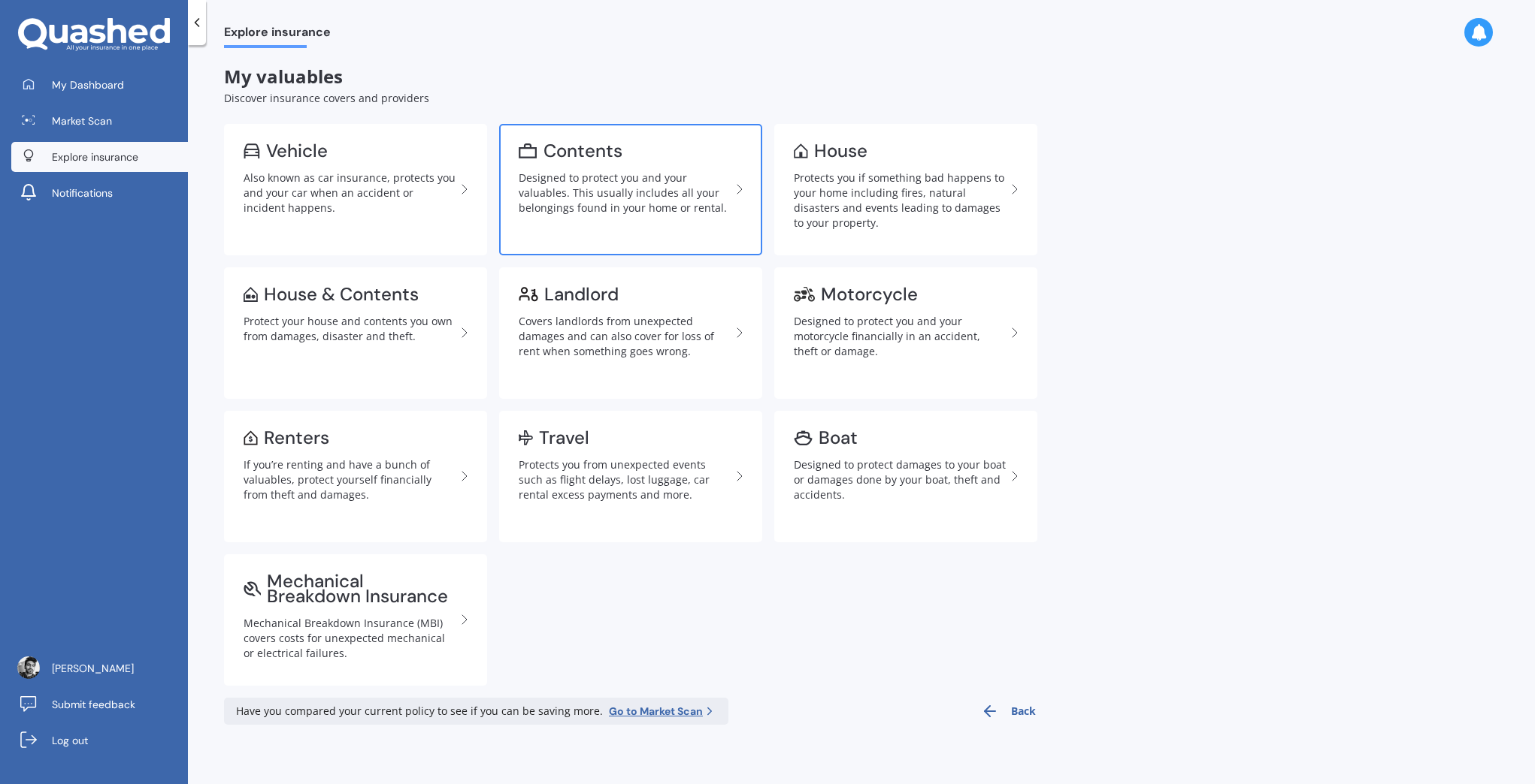
click at [622, 222] on link "Contents Designed to protect you and your valuables. This usually includes all …" at bounding box center [631, 189] width 263 height 132
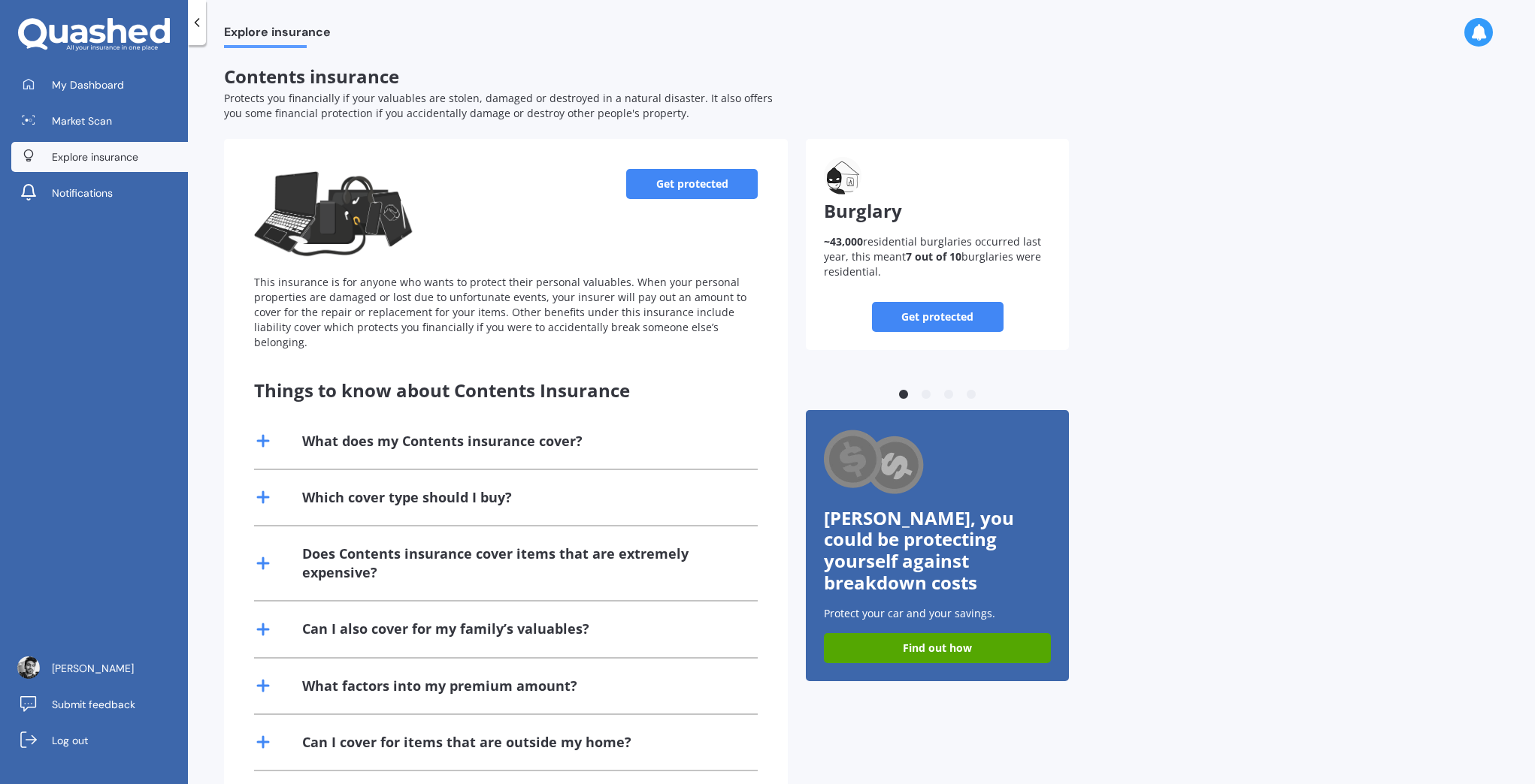
click at [325, 432] on div "What does my Contents insurance cover?" at bounding box center [442, 441] width 280 height 19
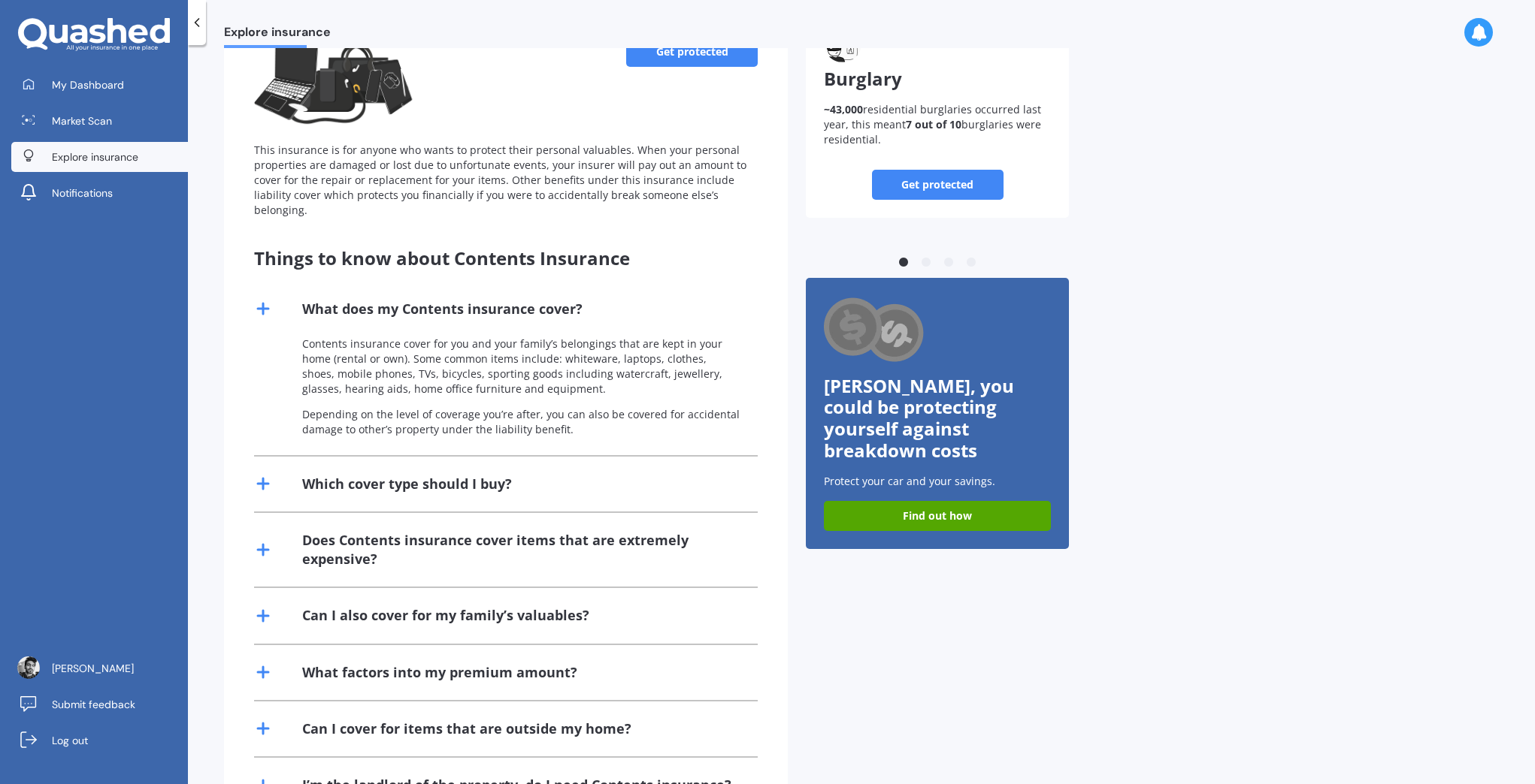
scroll to position [185, 0]
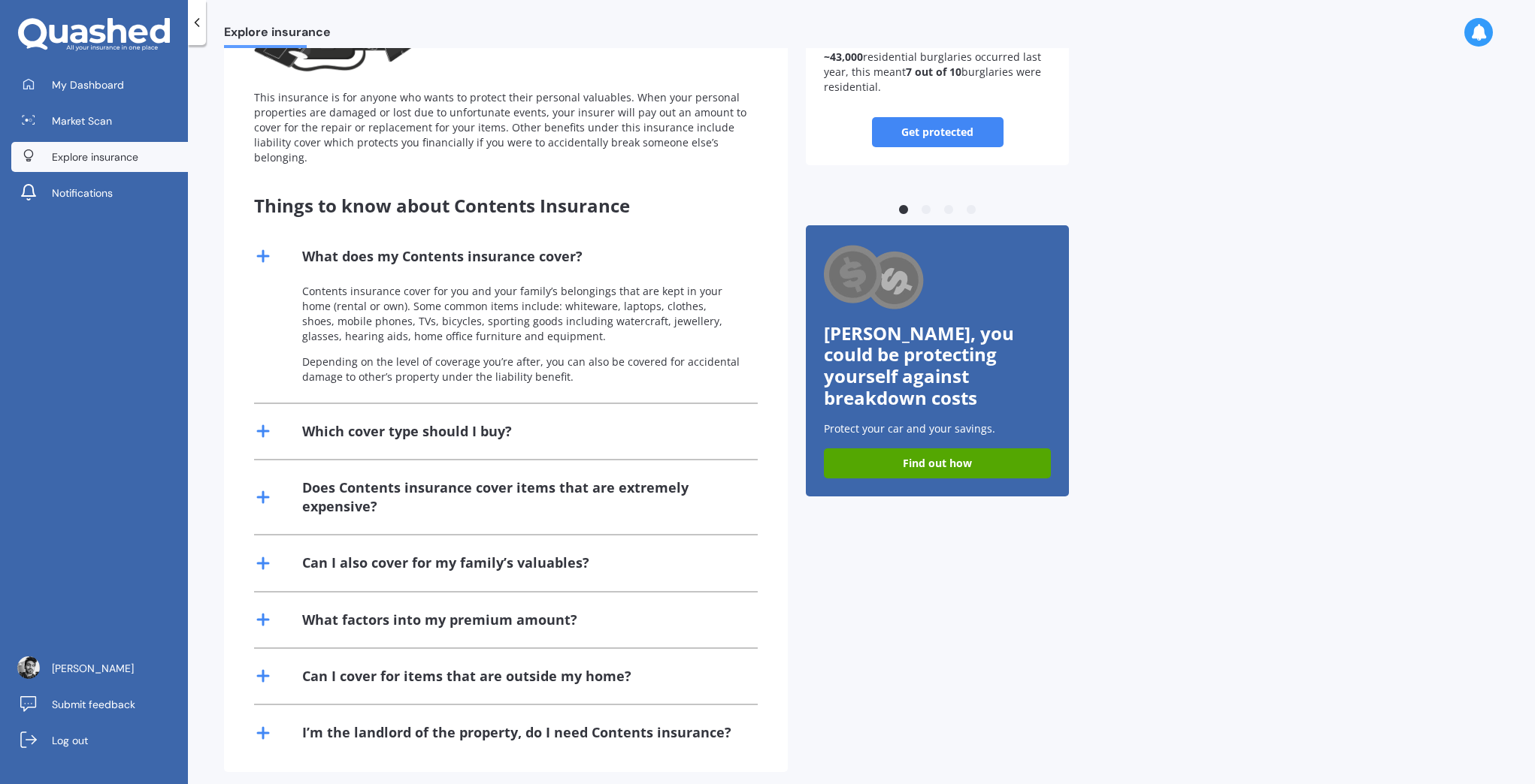
click at [355, 424] on div "Which cover type should I buy?" at bounding box center [407, 431] width 210 height 19
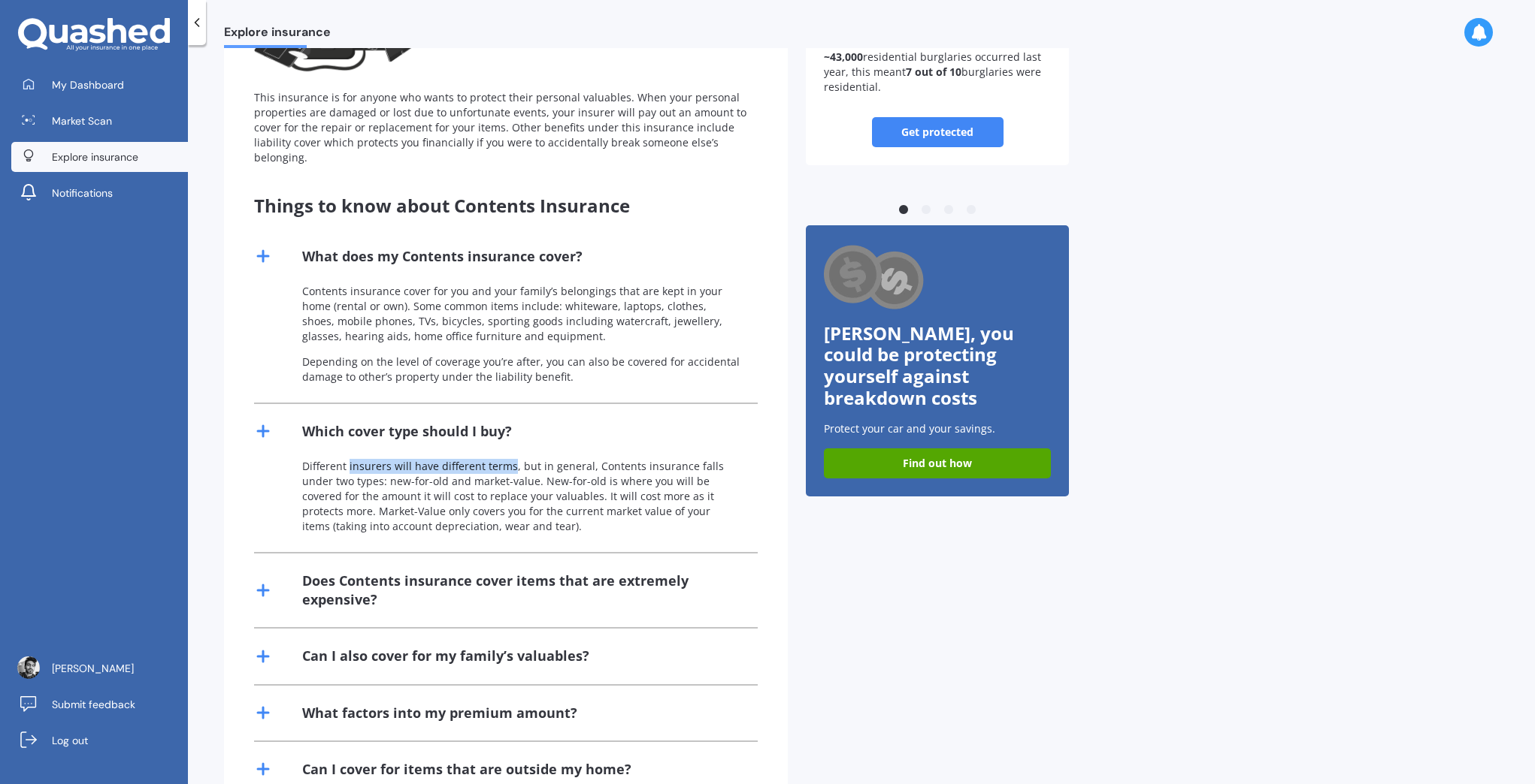
drag, startPoint x: 348, startPoint y: 453, endPoint x: 508, endPoint y: 454, distance: 160.0
click at [508, 459] on p "Different insurers will have different terms, but in general, Contents insuranc…" at bounding box center [521, 496] width 438 height 76
click at [560, 480] on p "Different insurers will have different terms, but in general, Contents insuranc…" at bounding box center [521, 496] width 438 height 76
drag, startPoint x: 370, startPoint y: 468, endPoint x: 524, endPoint y: 463, distance: 154.1
click at [524, 463] on p "Different insurers will have different terms, but in general, Contents insuranc…" at bounding box center [521, 496] width 438 height 76
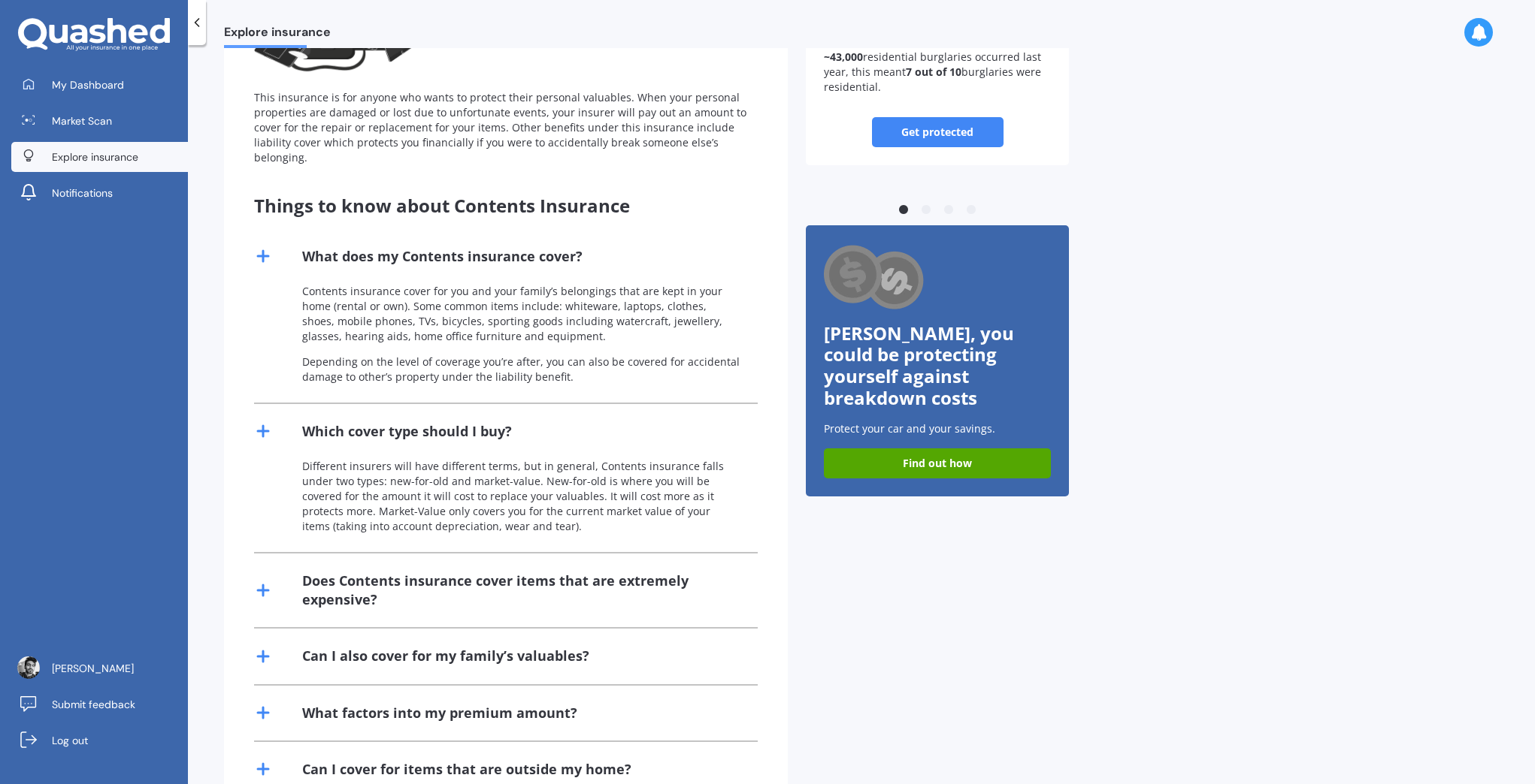
click at [575, 480] on p "Different insurers will have different terms, but in general, Contents insuranc…" at bounding box center [521, 496] width 438 height 76
drag, startPoint x: 503, startPoint y: 469, endPoint x: 649, endPoint y: 466, distance: 146.0
click at [649, 466] on p "Different insurers will have different terms, but in general, Contents insuranc…" at bounding box center [521, 496] width 438 height 76
click at [670, 483] on p "Different insurers will have different terms, but in general, Contents insuranc…" at bounding box center [521, 496] width 438 height 76
drag, startPoint x: 377, startPoint y: 482, endPoint x: 558, endPoint y: 499, distance: 181.8
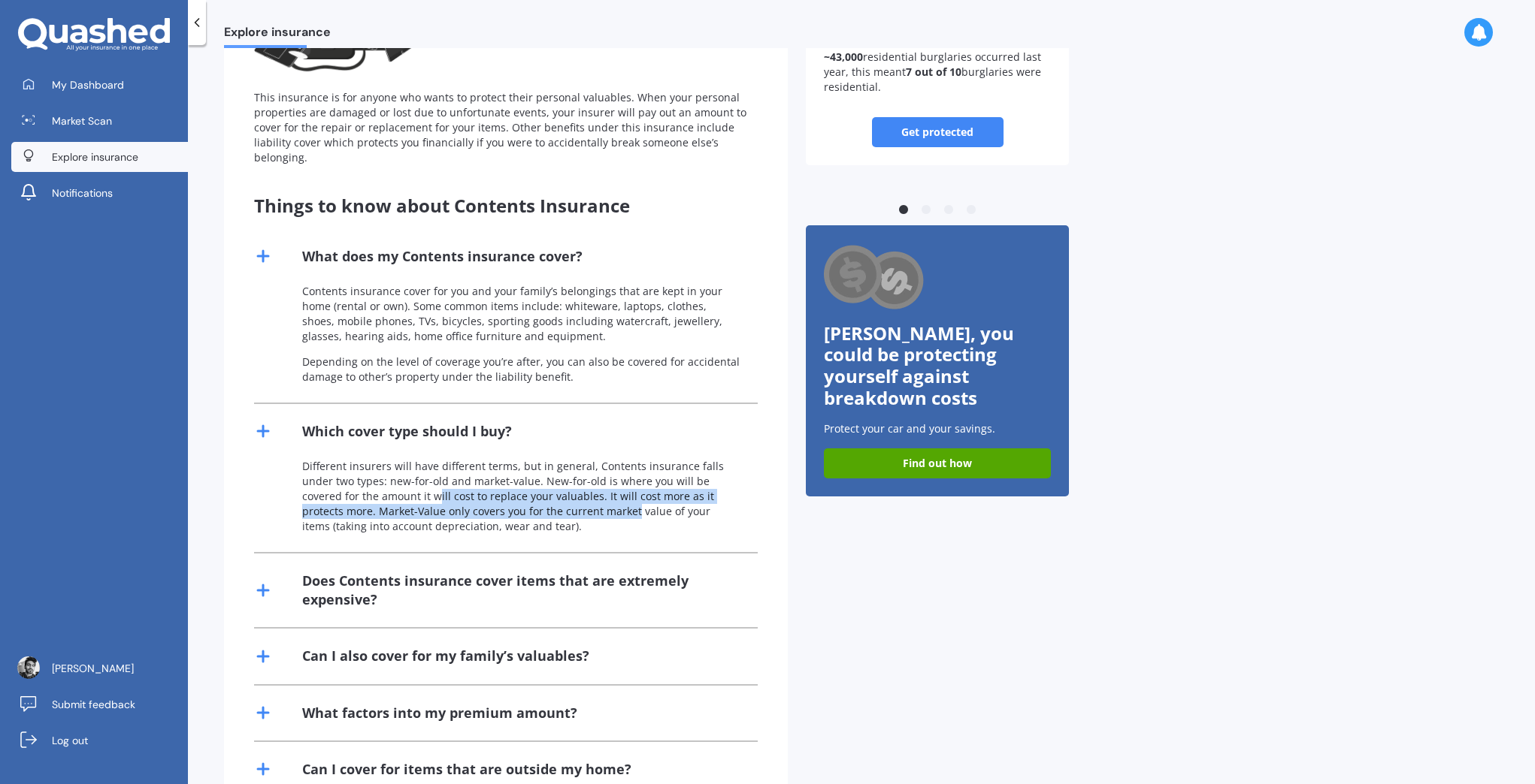
click at [558, 499] on p "Different insurers will have different terms, but in general, Contents insuranc…" at bounding box center [521, 496] width 438 height 76
click at [390, 491] on p "Different insurers will have different terms, but in general, Contents insuranc…" at bounding box center [521, 496] width 438 height 76
drag, startPoint x: 308, startPoint y: 494, endPoint x: 461, endPoint y: 499, distance: 153.1
click at [461, 499] on p "Different insurers will have different terms, but in general, Contents insuranc…" at bounding box center [521, 496] width 438 height 76
drag, startPoint x: 486, startPoint y: 508, endPoint x: 522, endPoint y: 514, distance: 36.5
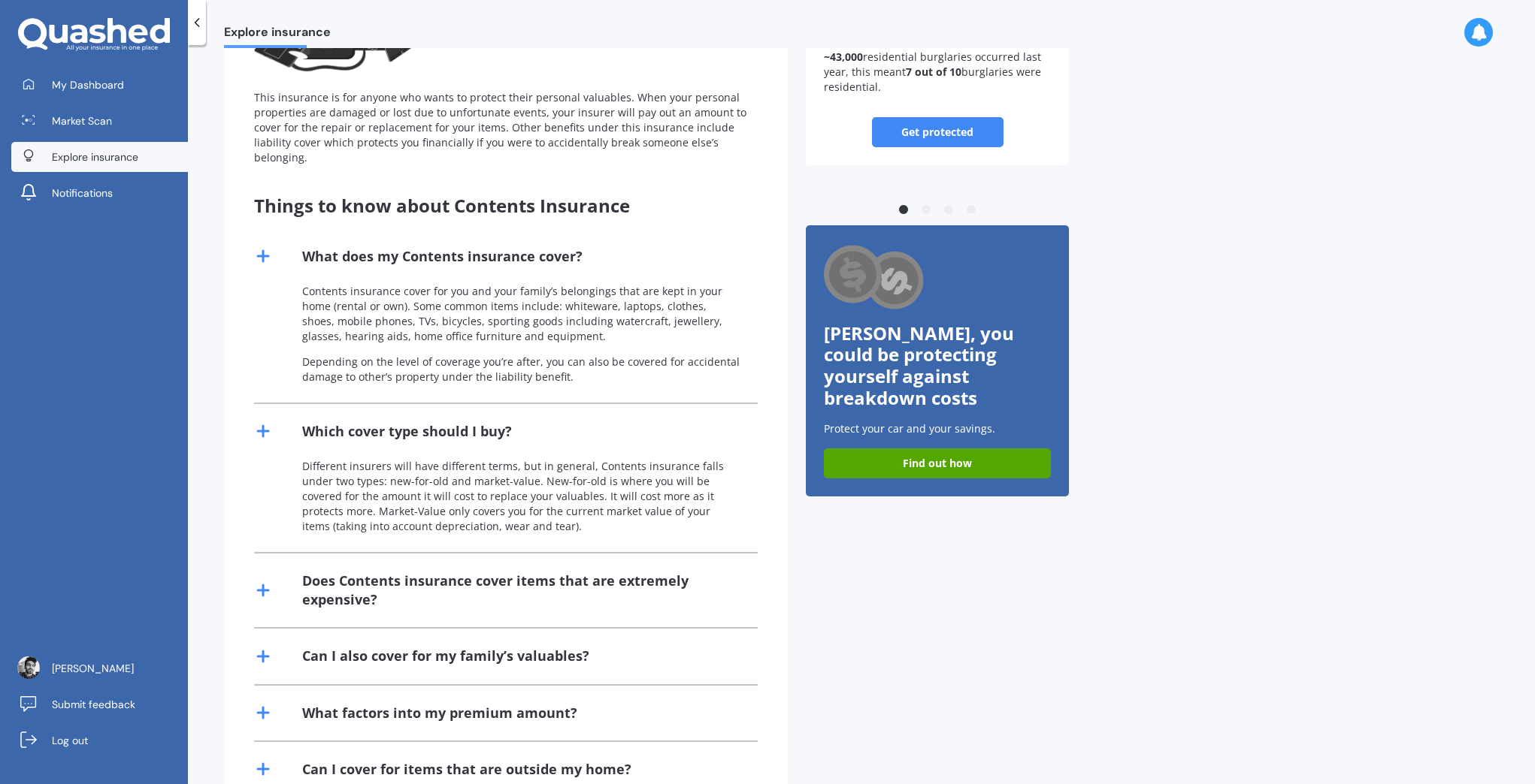
click at [486, 508] on p "Different insurers will have different terms, but in general, Contents insuranc…" at bounding box center [521, 496] width 438 height 76
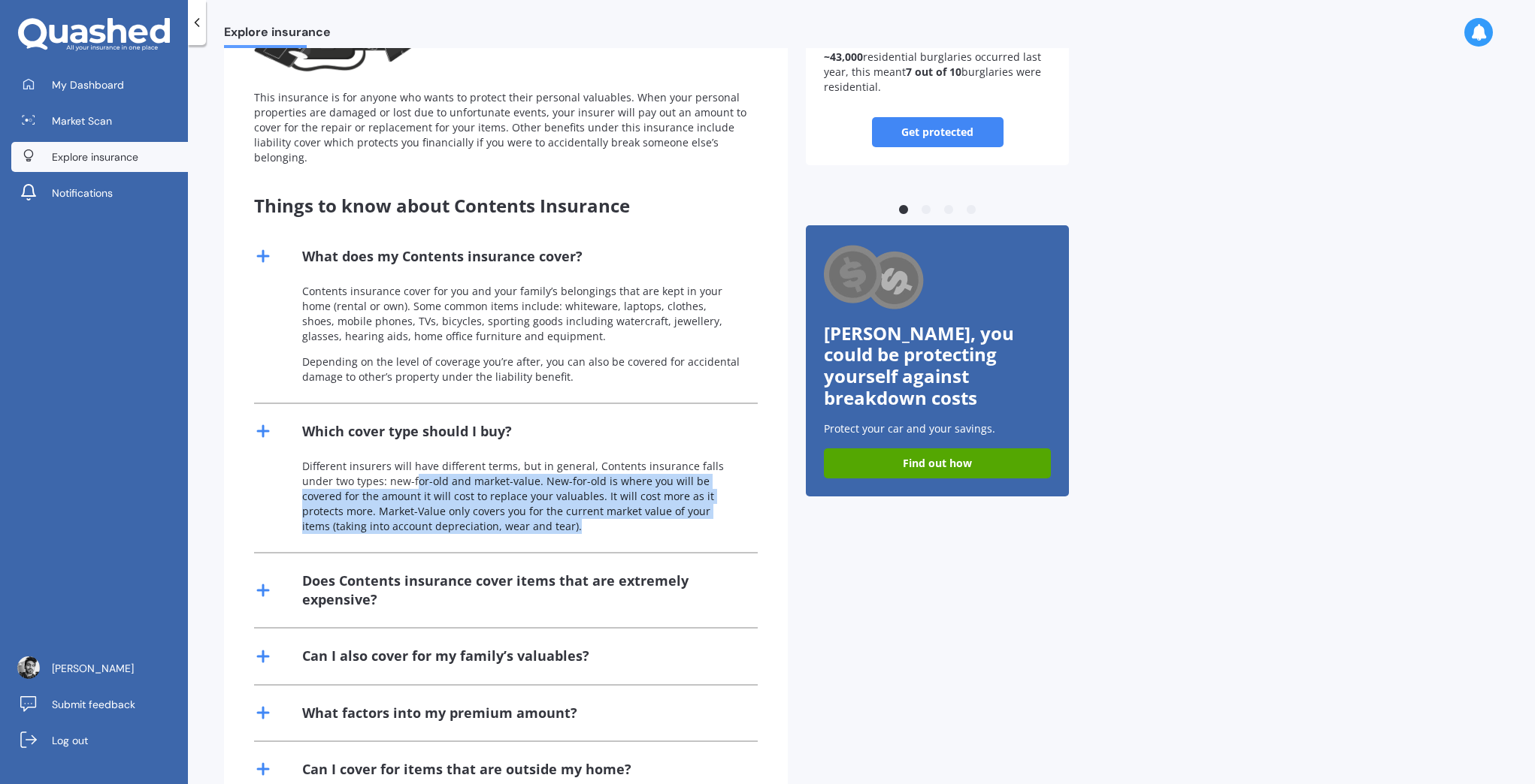
drag, startPoint x: 462, startPoint y: 509, endPoint x: 381, endPoint y: 468, distance: 90.8
click at [381, 468] on p "Different insurers will have different terms, but in general, Contents insuranc…" at bounding box center [521, 496] width 438 height 76
click at [401, 492] on p "Different insurers will have different terms, but in general, Contents insuranc…" at bounding box center [521, 496] width 438 height 76
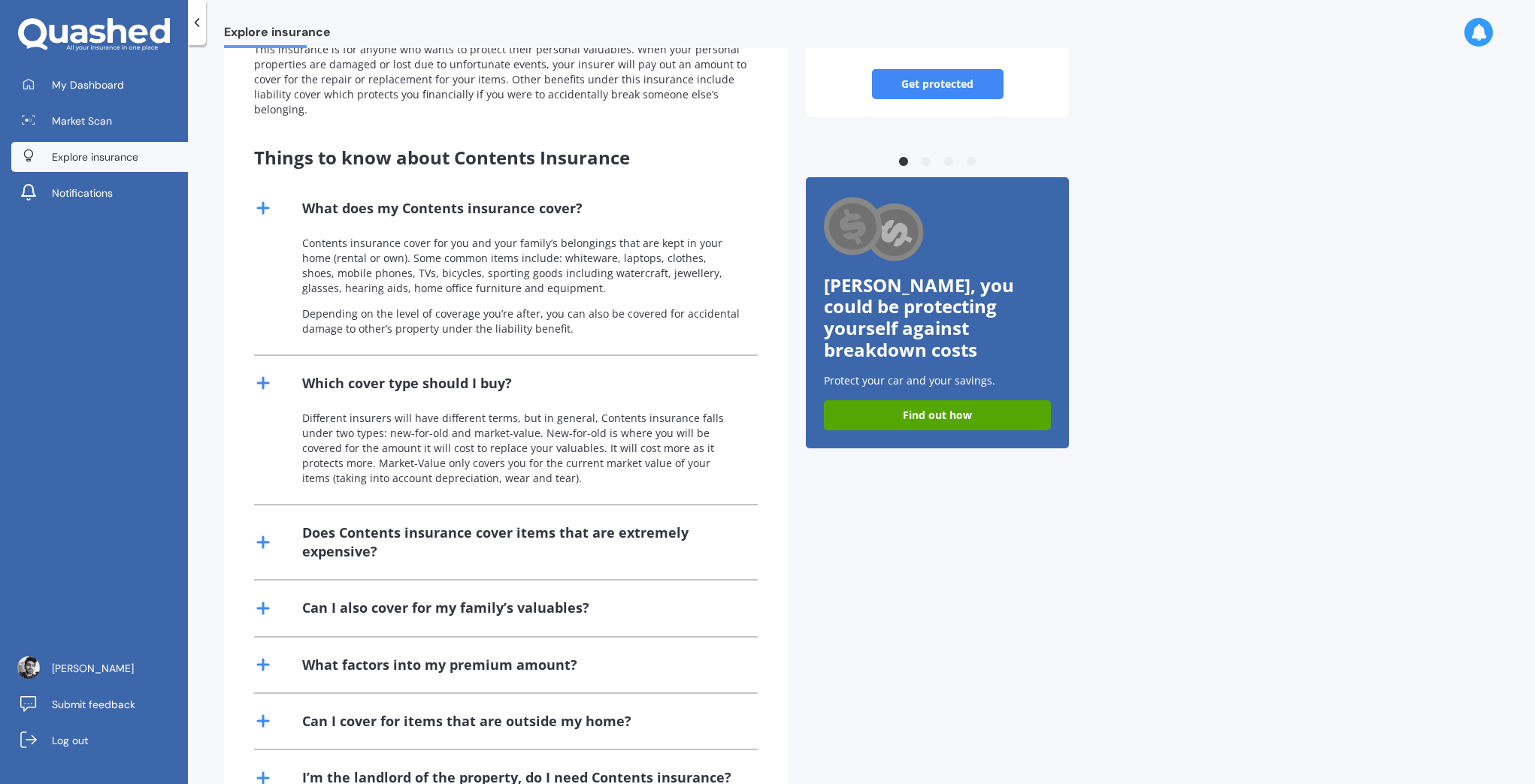
scroll to position [278, 0]
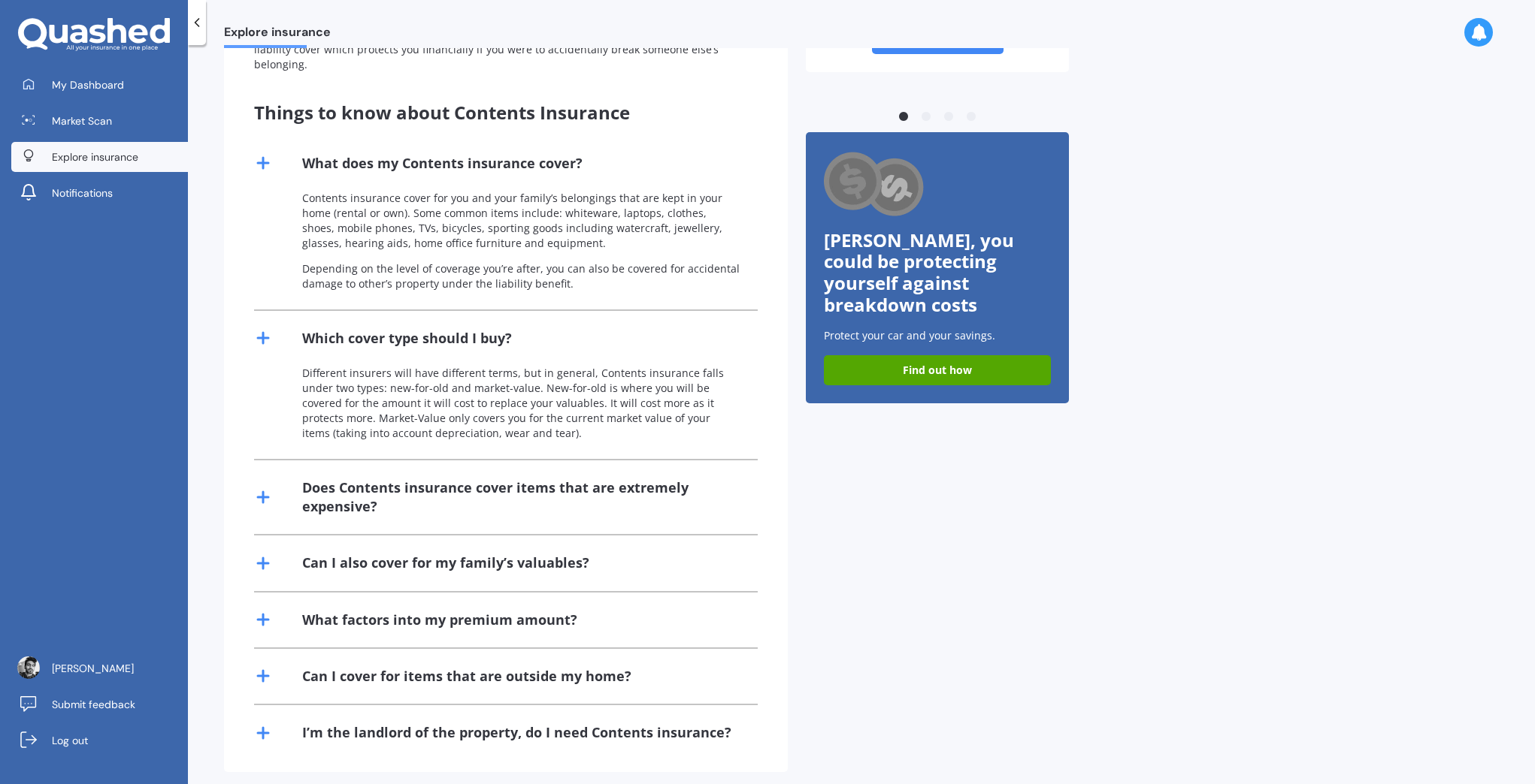
click at [405, 489] on div "Does Contents insurance cover items that are extremely expensive?" at bounding box center [521, 497] width 438 height 37
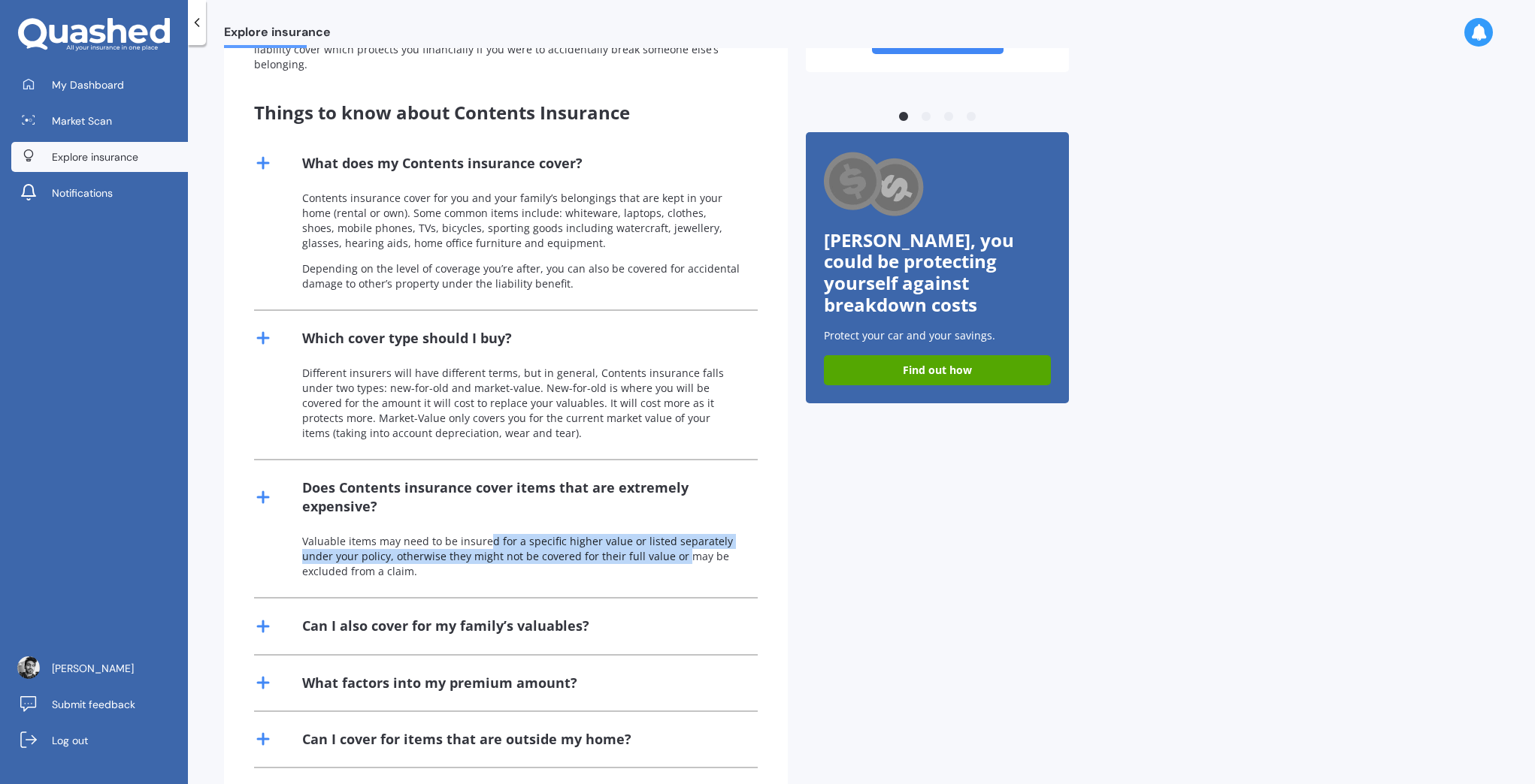
drag, startPoint x: 488, startPoint y: 531, endPoint x: 908, endPoint y: 563, distance: 421.2
click at [684, 534] on p "Valuable items may need to be insured for a specific higher value or listed sep…" at bounding box center [521, 556] width 438 height 45
click at [977, 572] on div "Previous Expensive tech Smartphones nowadays can cost anywhere from ~$400 to $2…" at bounding box center [937, 348] width 263 height 974
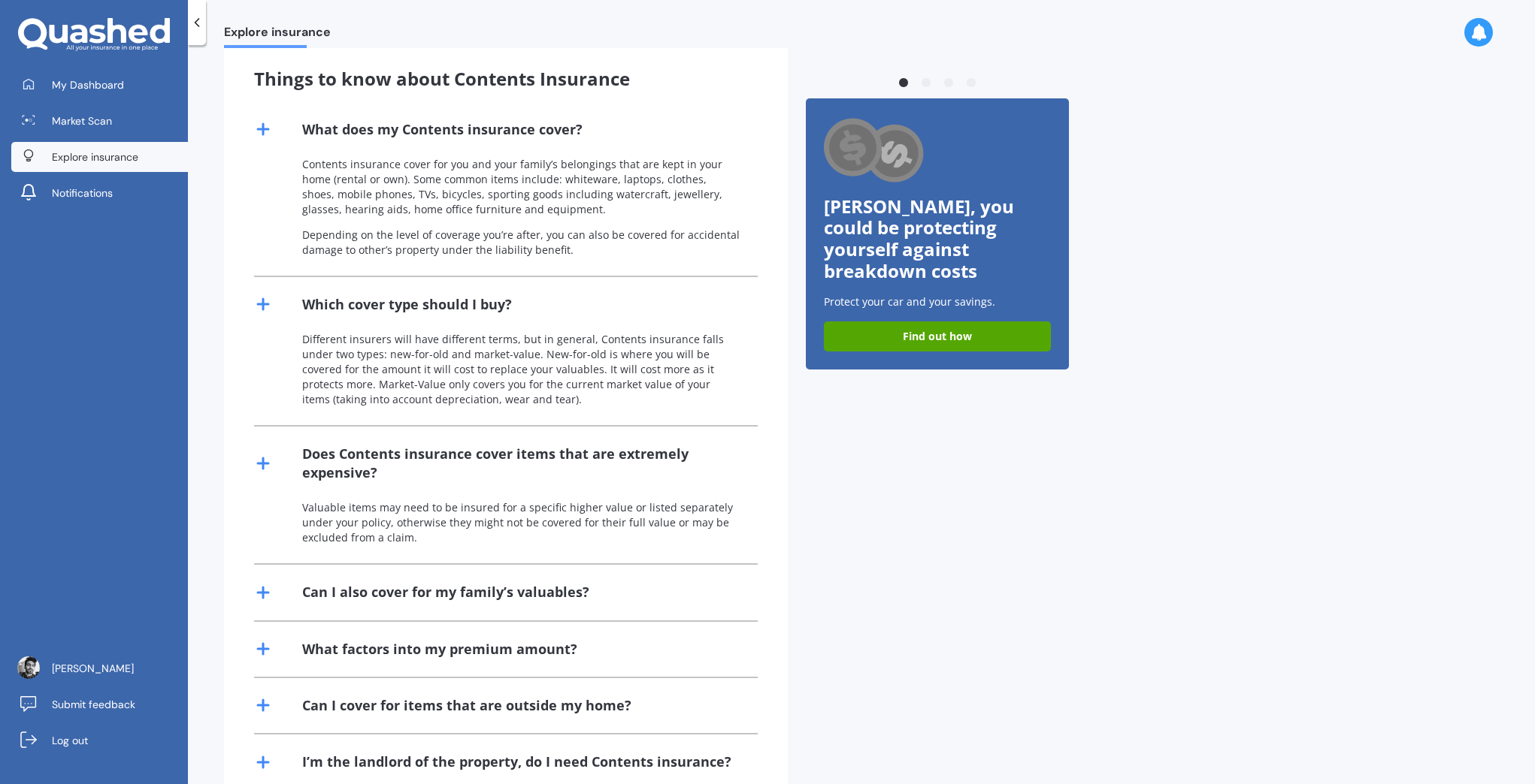
scroll to position [341, 0]
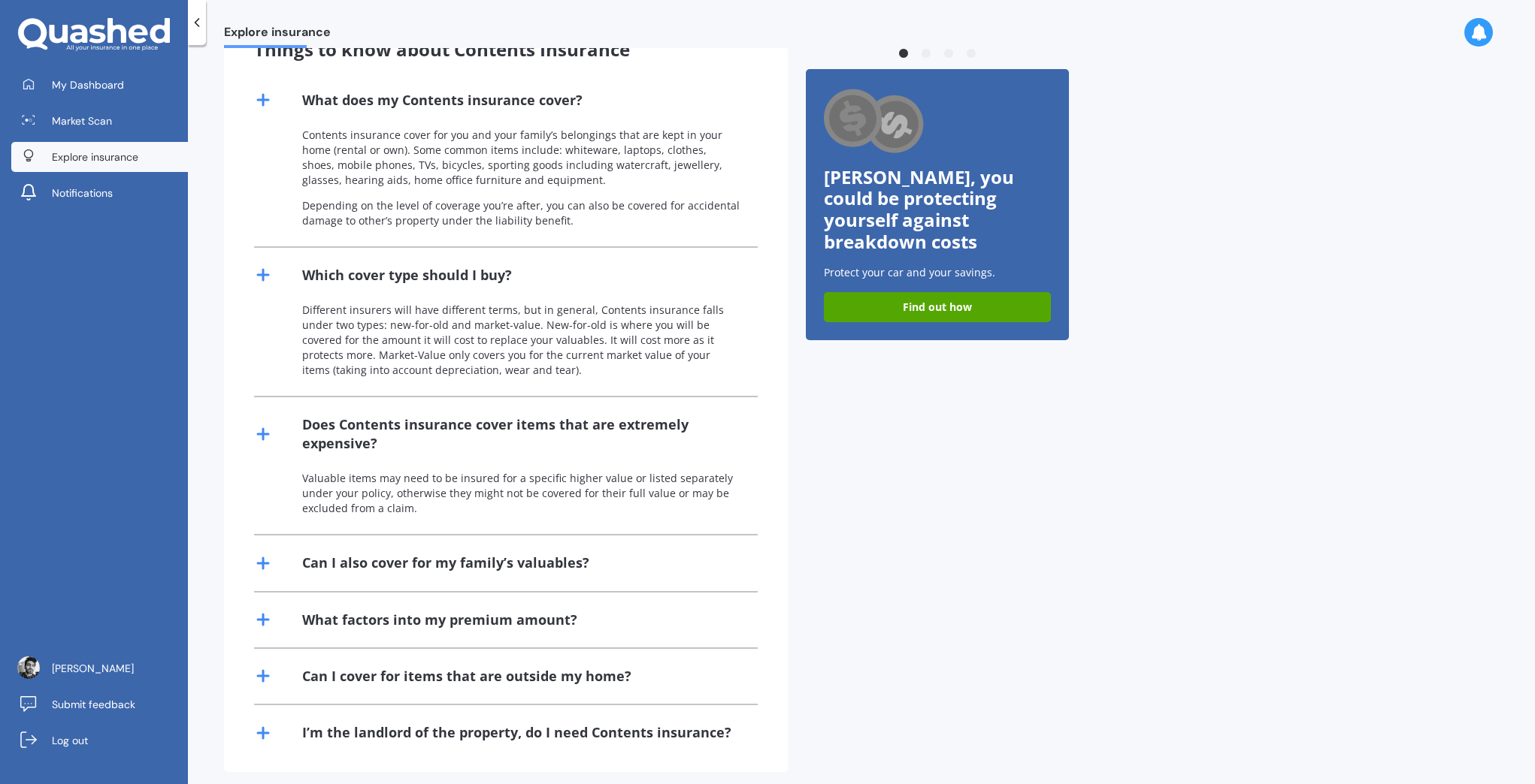
click at [317, 554] on div "Can I also cover for my family’s valuables?" at bounding box center [446, 563] width 287 height 19
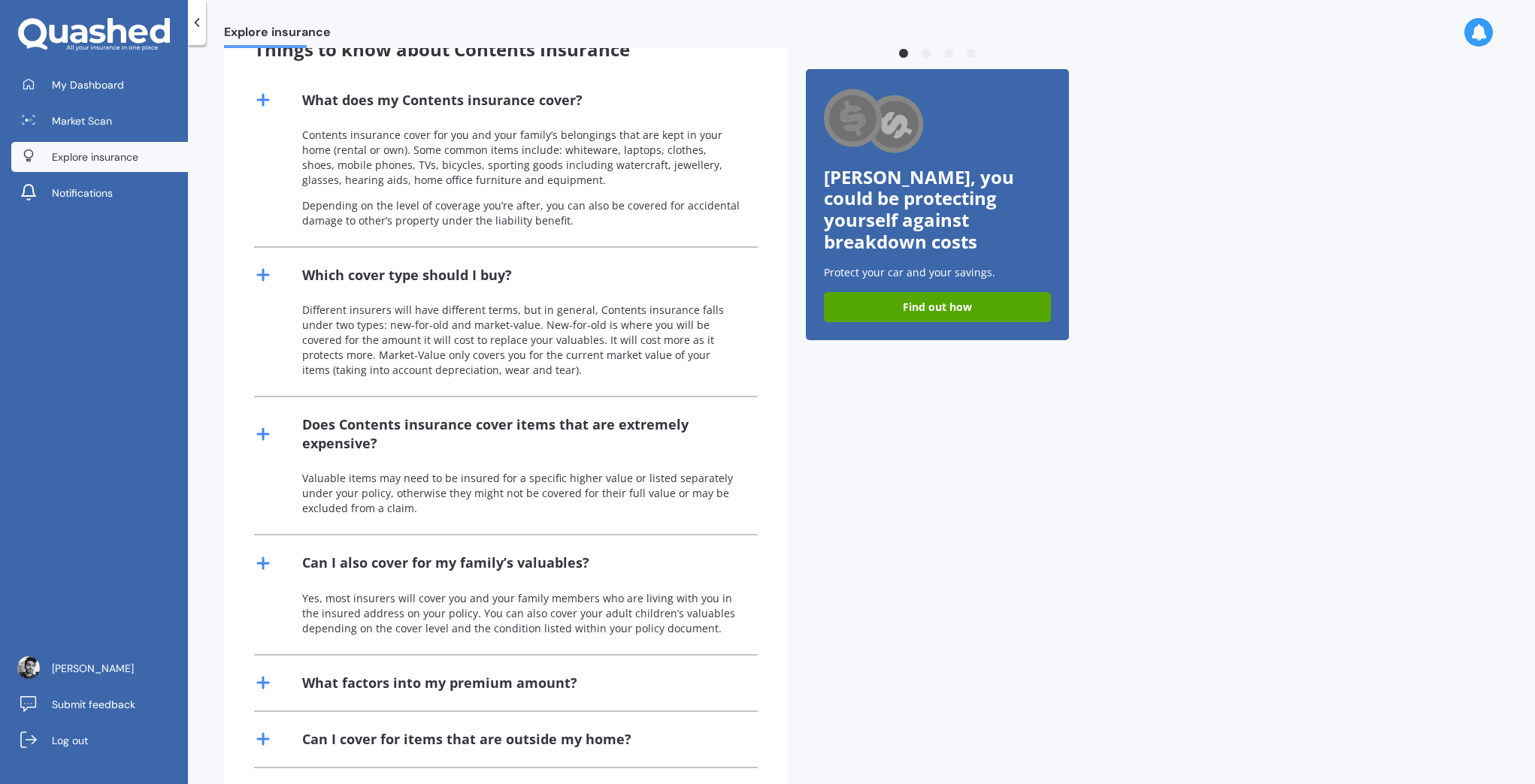
scroll to position [404, 0]
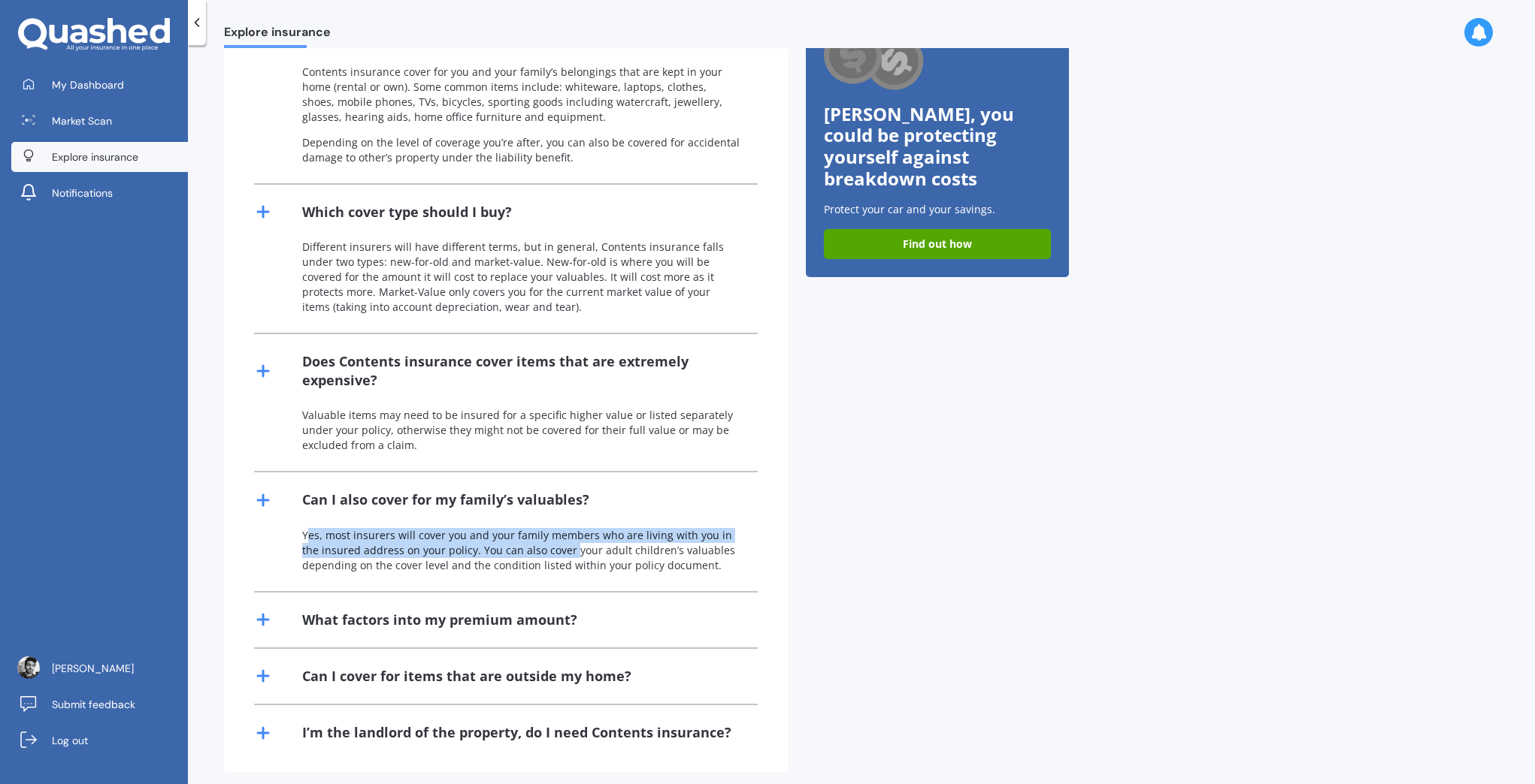
drag, startPoint x: 305, startPoint y: 517, endPoint x: 551, endPoint y: 535, distance: 246.7
click at [551, 535] on p "Yes, most insurers will cover you and your family members who are living with y…" at bounding box center [521, 550] width 438 height 45
click at [904, 540] on div "Previous Expensive tech Smartphones nowadays can cost anywhere from ~$400 to $2…" at bounding box center [937, 253] width 263 height 1037
click at [502, 611] on div "What factors into my premium amount?" at bounding box center [439, 620] width 275 height 19
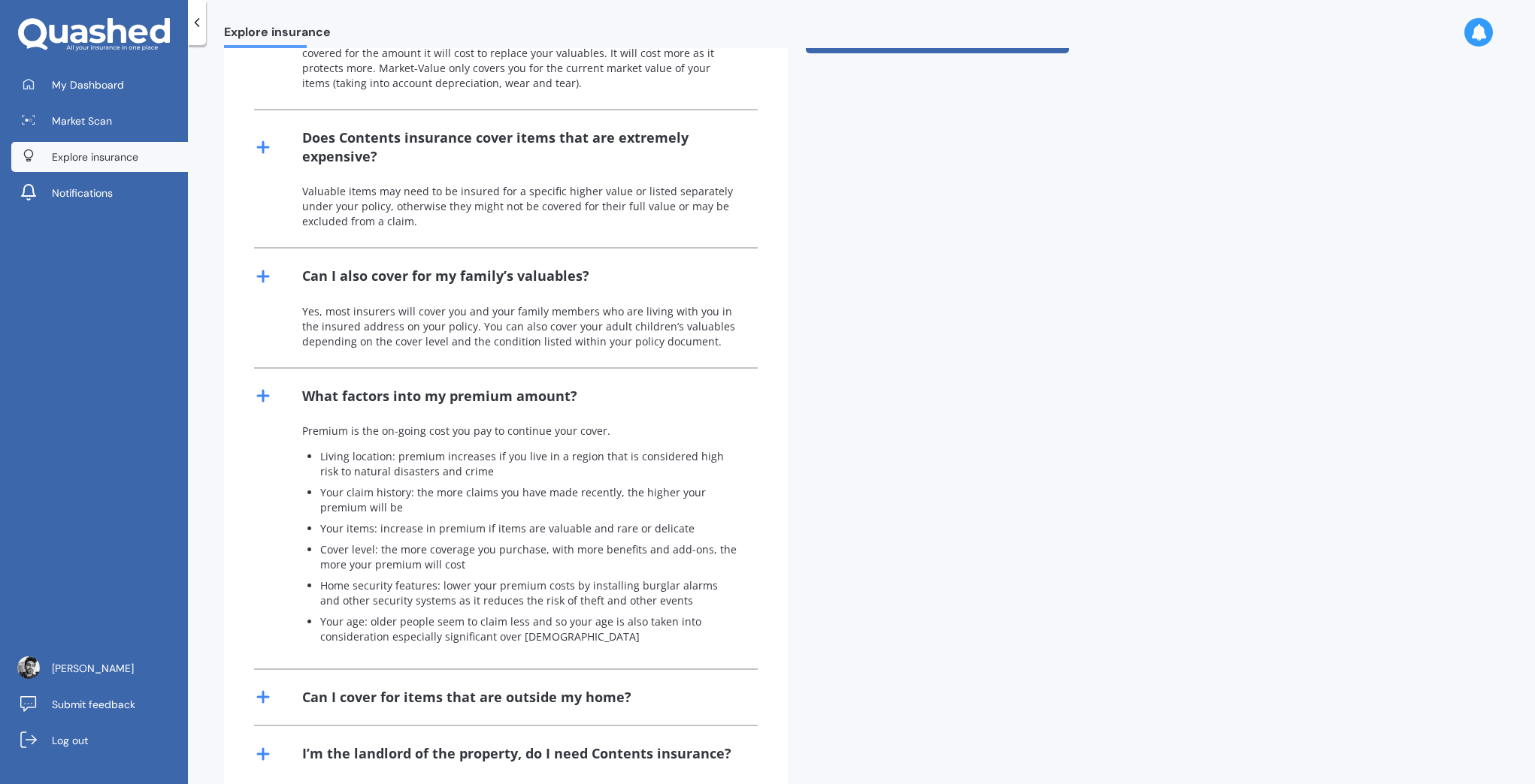
scroll to position [649, 0]
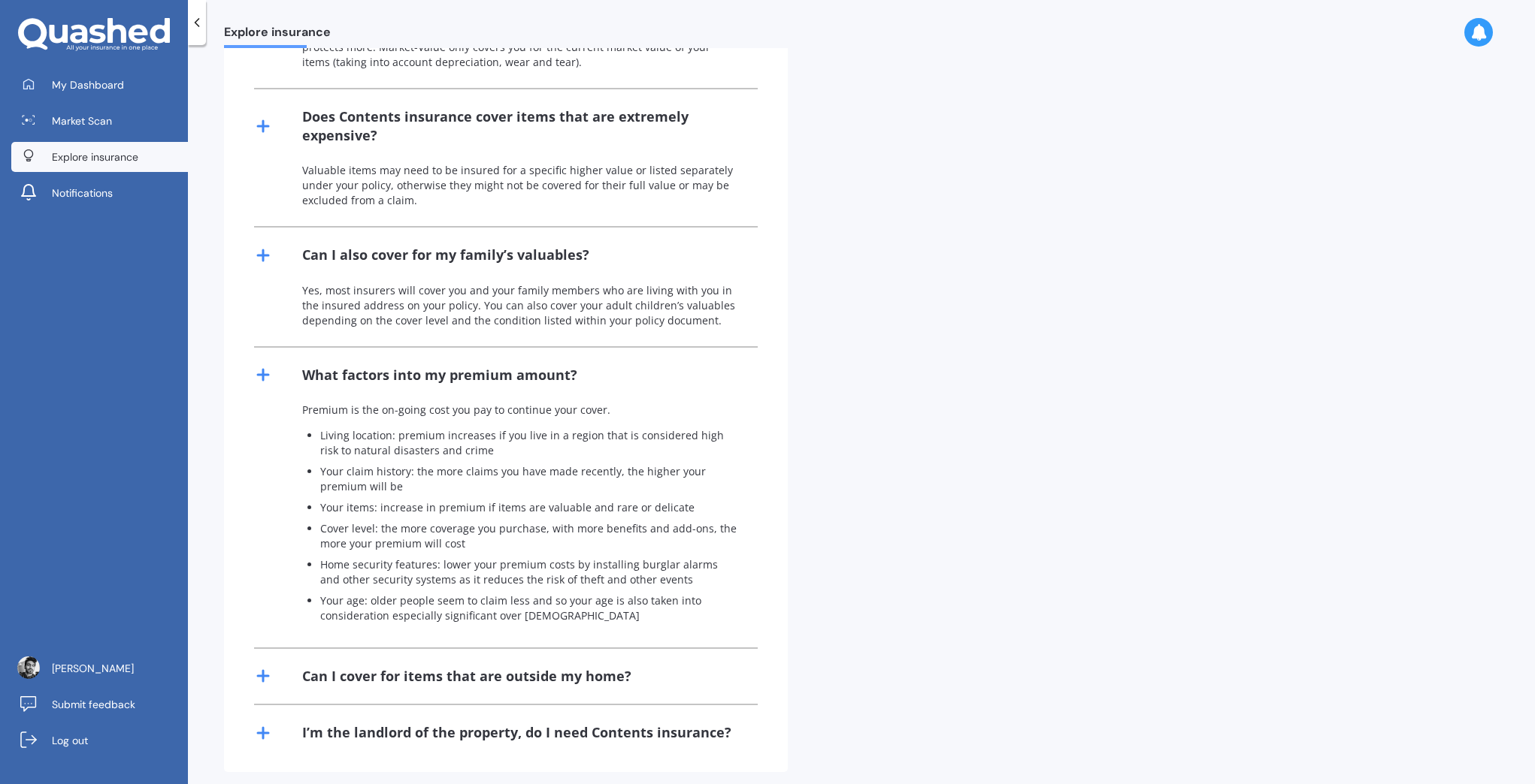
click at [546, 667] on div "Can I cover for items that are outside my home?" at bounding box center [467, 676] width 329 height 19
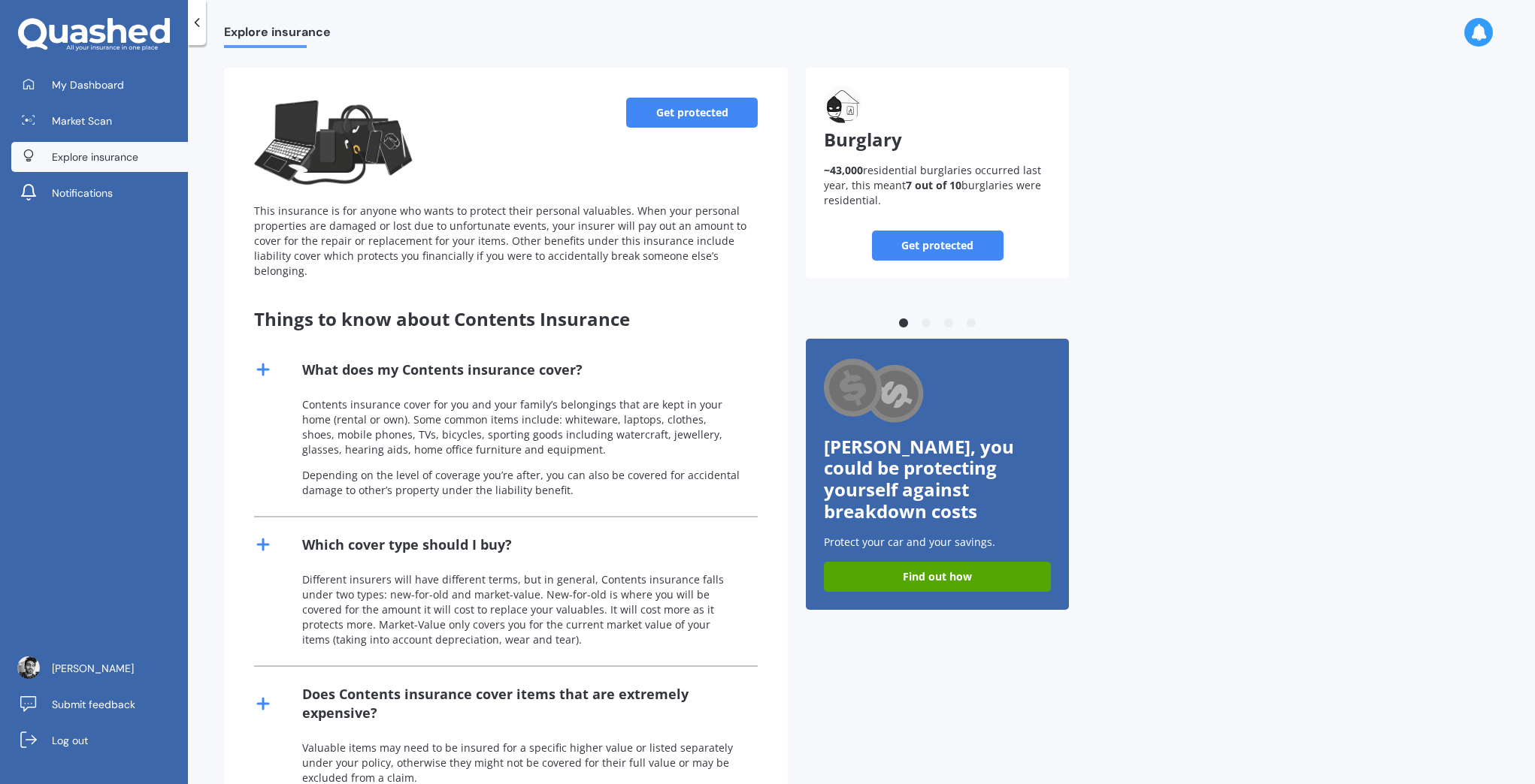
scroll to position [51, 0]
